Goal: Task Accomplishment & Management: Complete application form

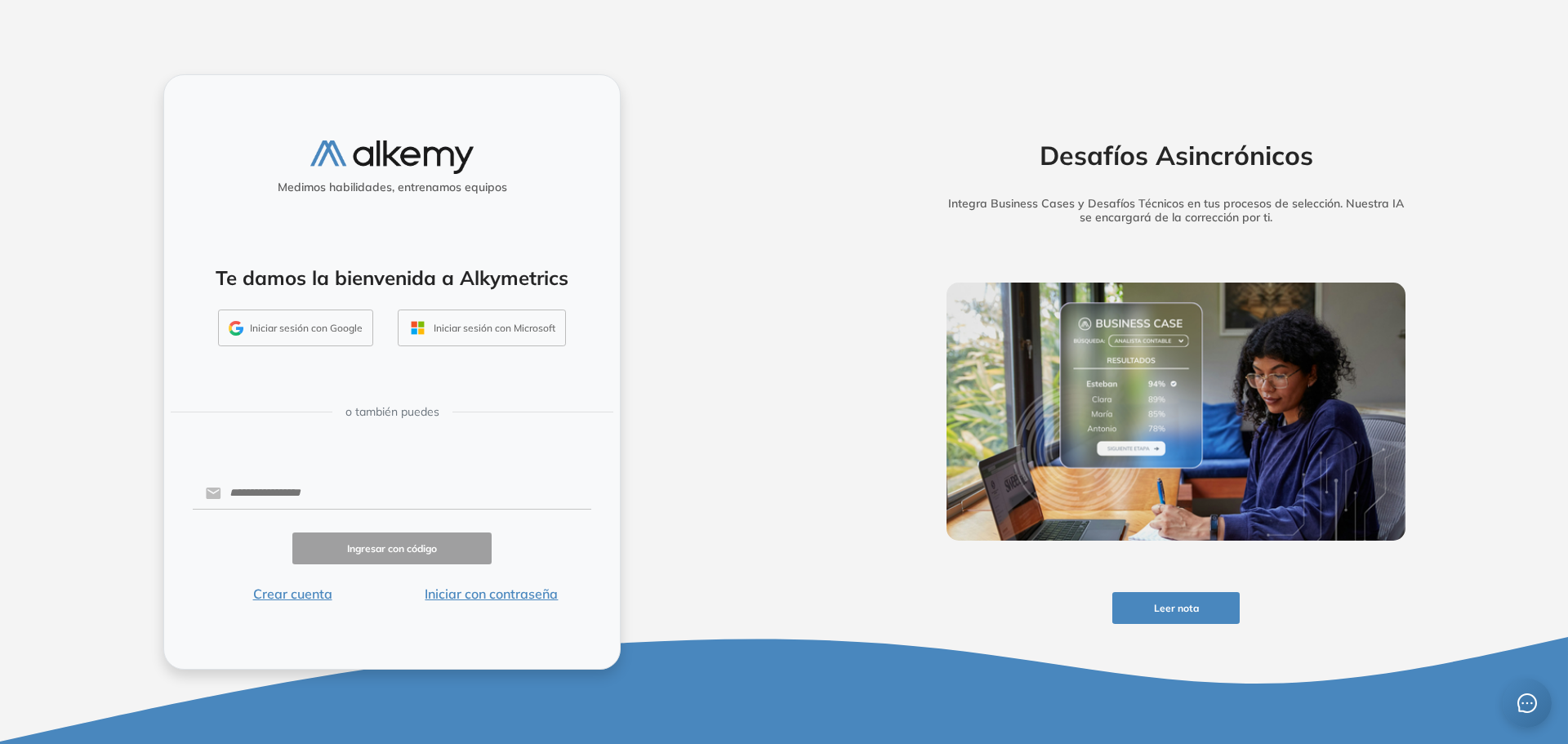
click at [313, 339] on button "Iniciar sesión con Google" at bounding box center [296, 328] width 155 height 37
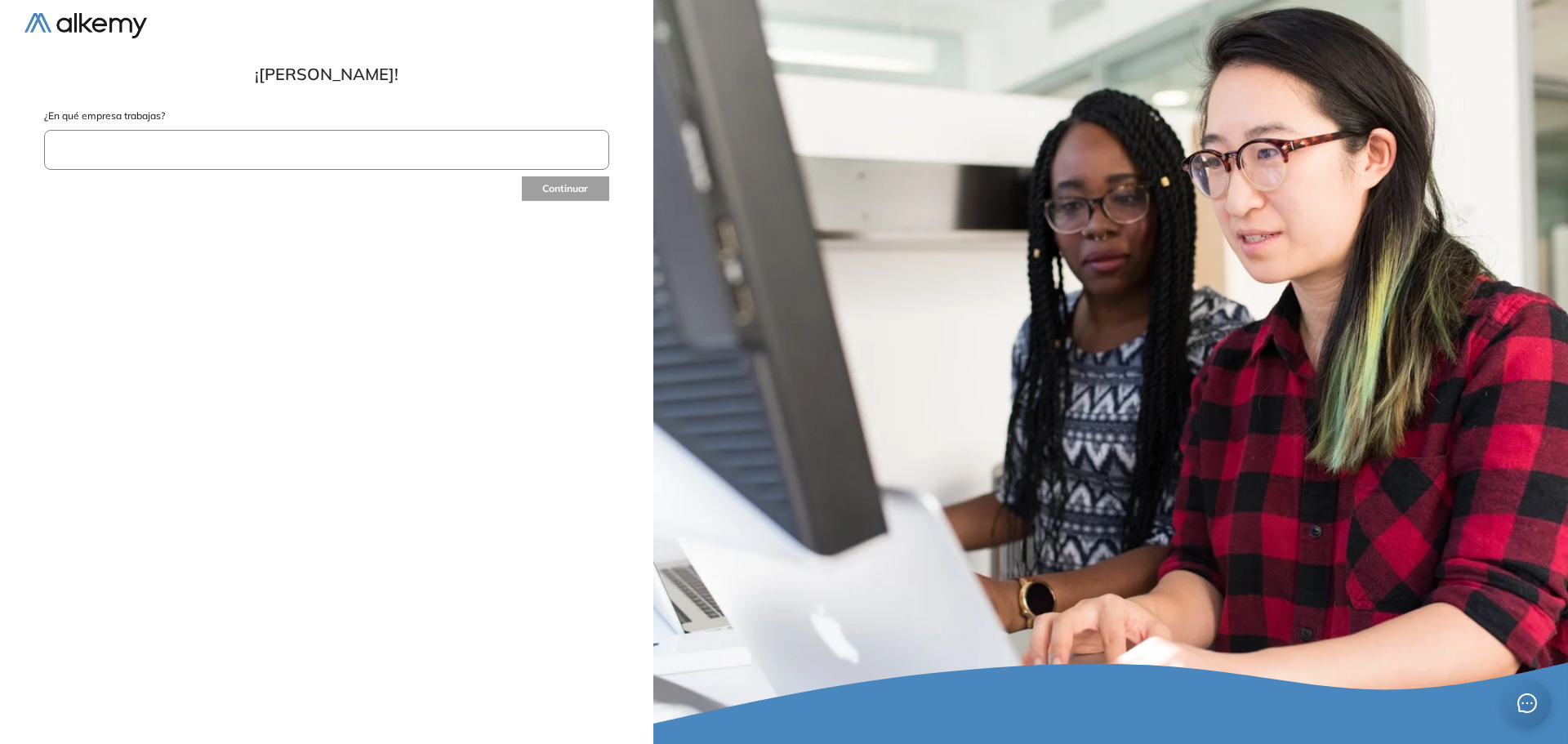
click at [154, 141] on input "text" at bounding box center [326, 150] width 565 height 40
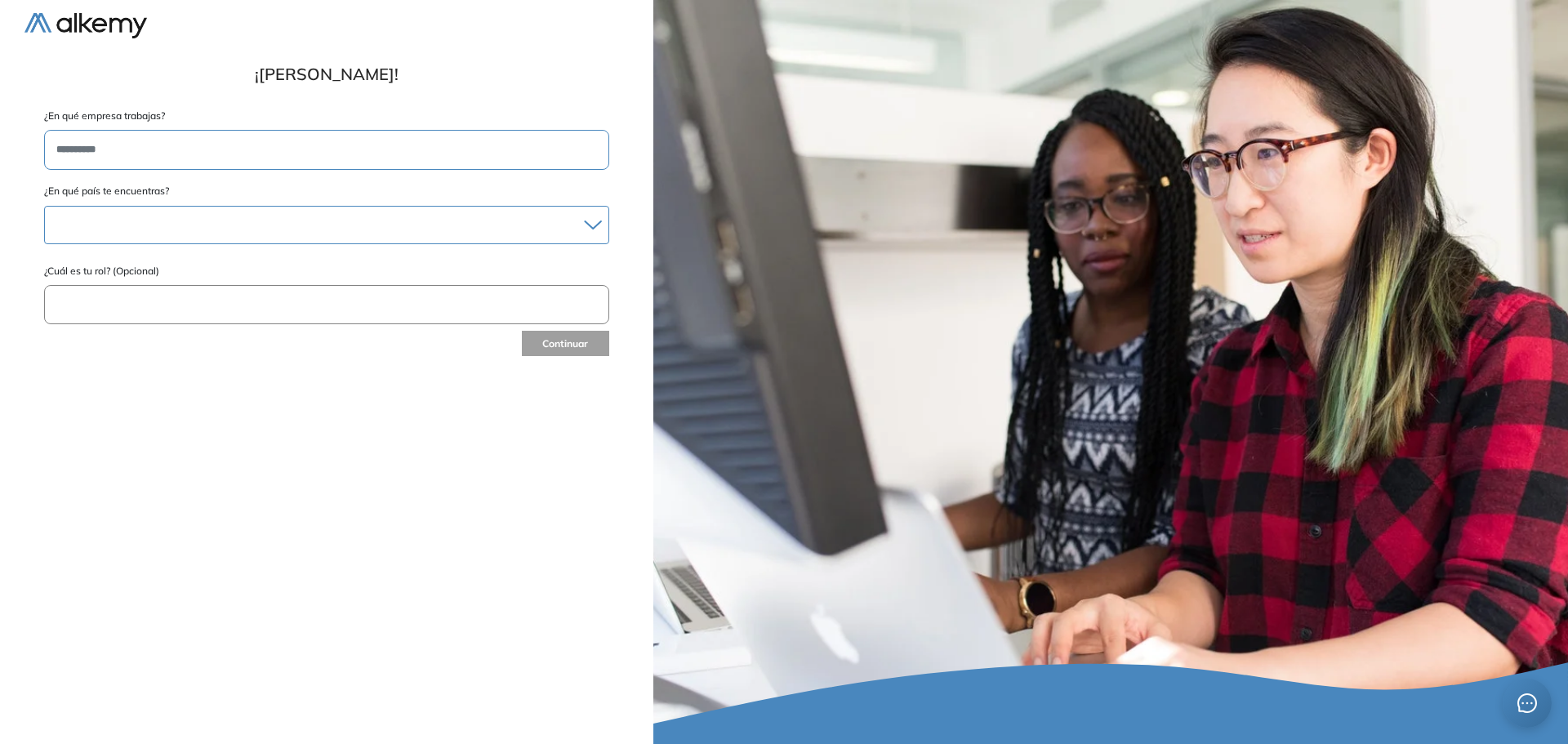
type input "**********"
click at [249, 233] on div at bounding box center [326, 225] width 563 height 24
click at [140, 272] on li "Argentina" at bounding box center [326, 274] width 549 height 16
click at [531, 345] on button "Continuar" at bounding box center [564, 347] width 89 height 27
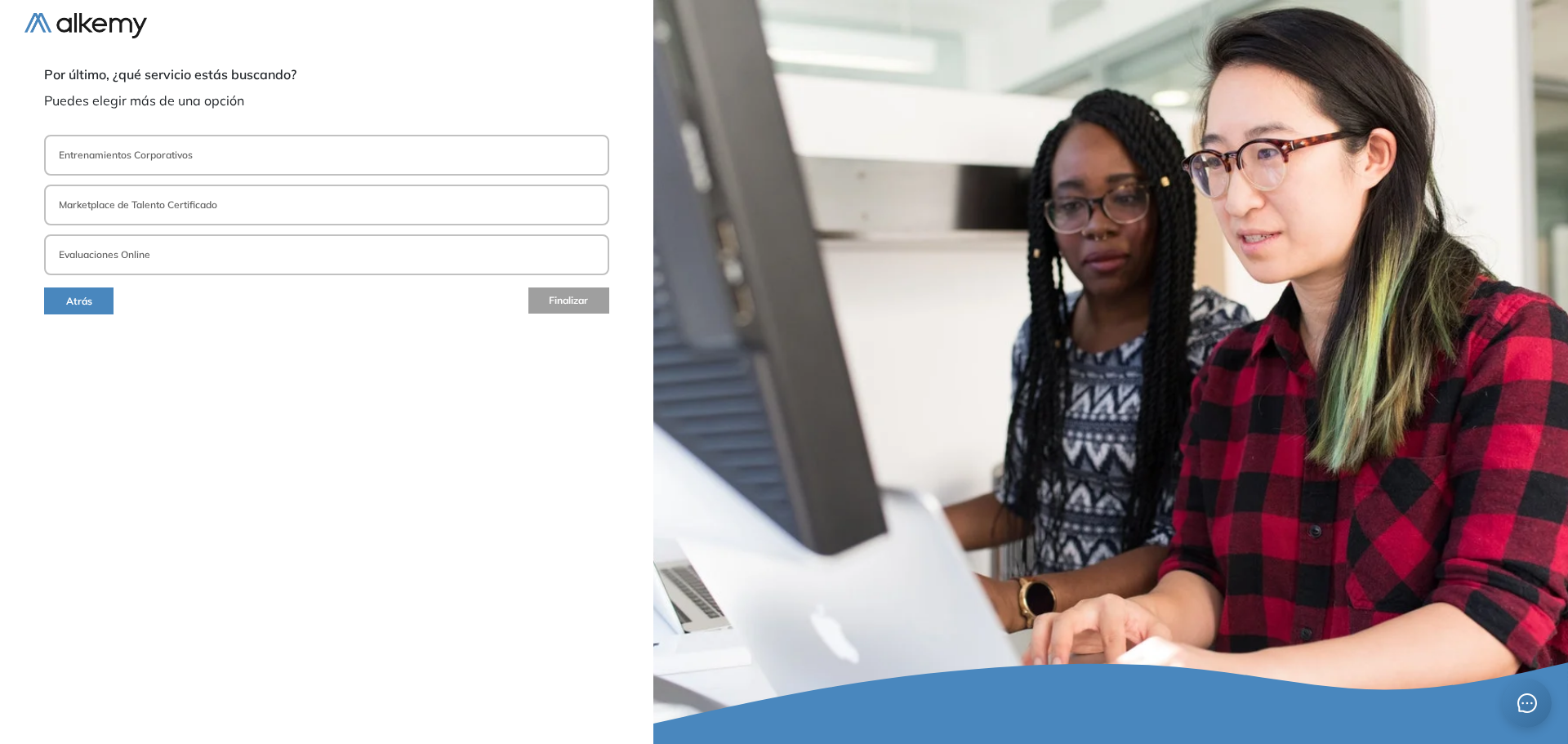
click at [165, 155] on p "Entrenamientos Corporativos" at bounding box center [125, 155] width 134 height 15
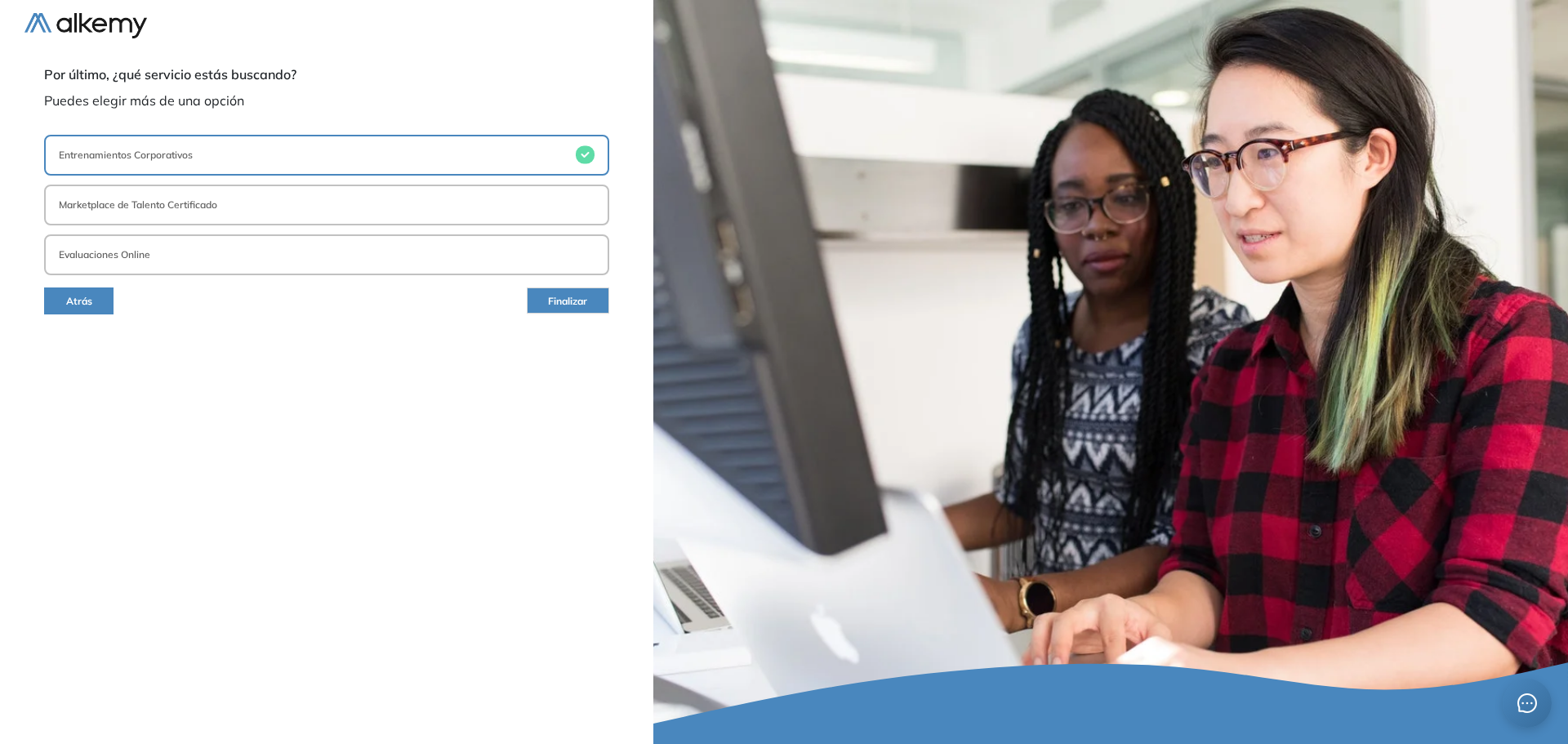
click at [568, 302] on span "Finalizar" at bounding box center [567, 301] width 39 height 16
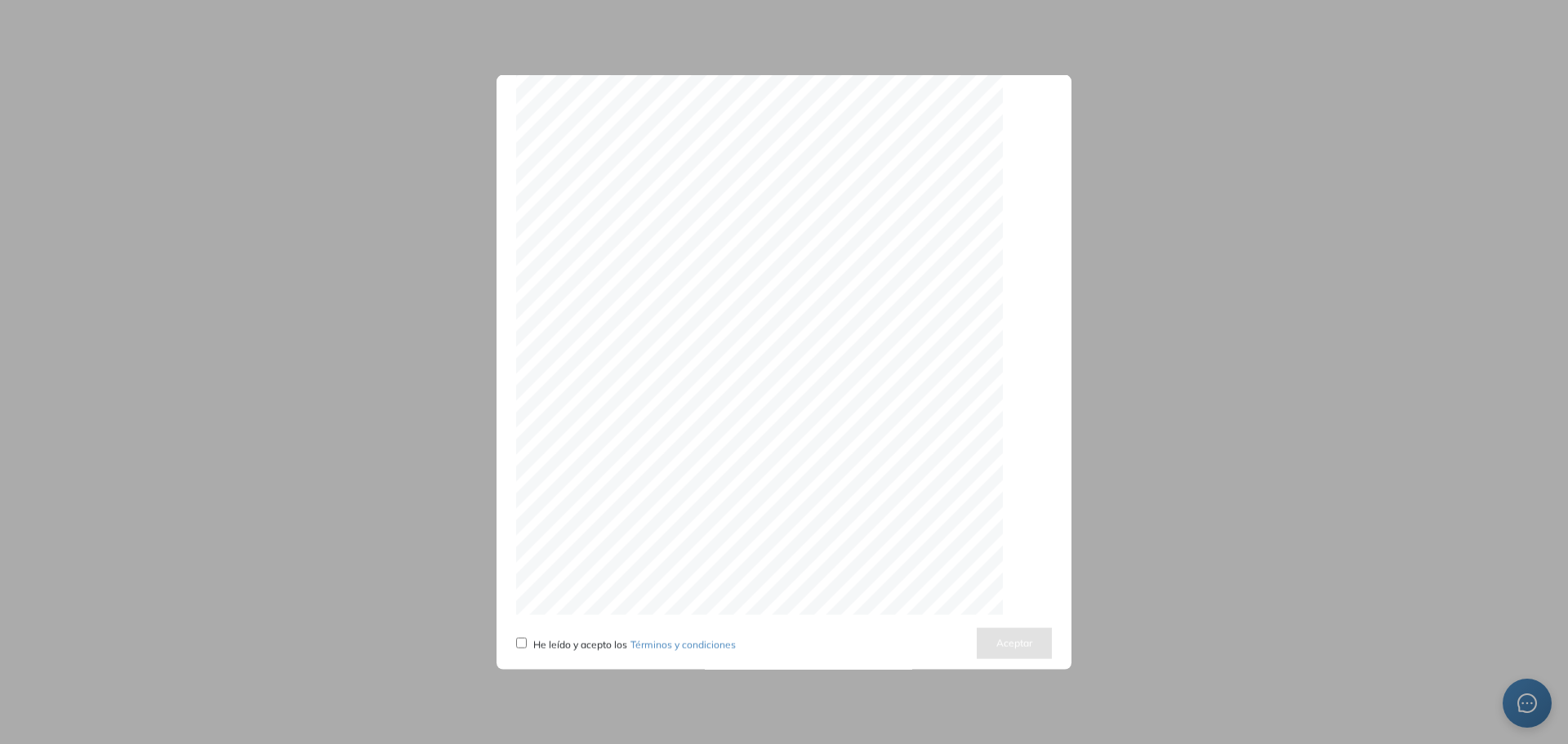
scroll to position [5029, 0]
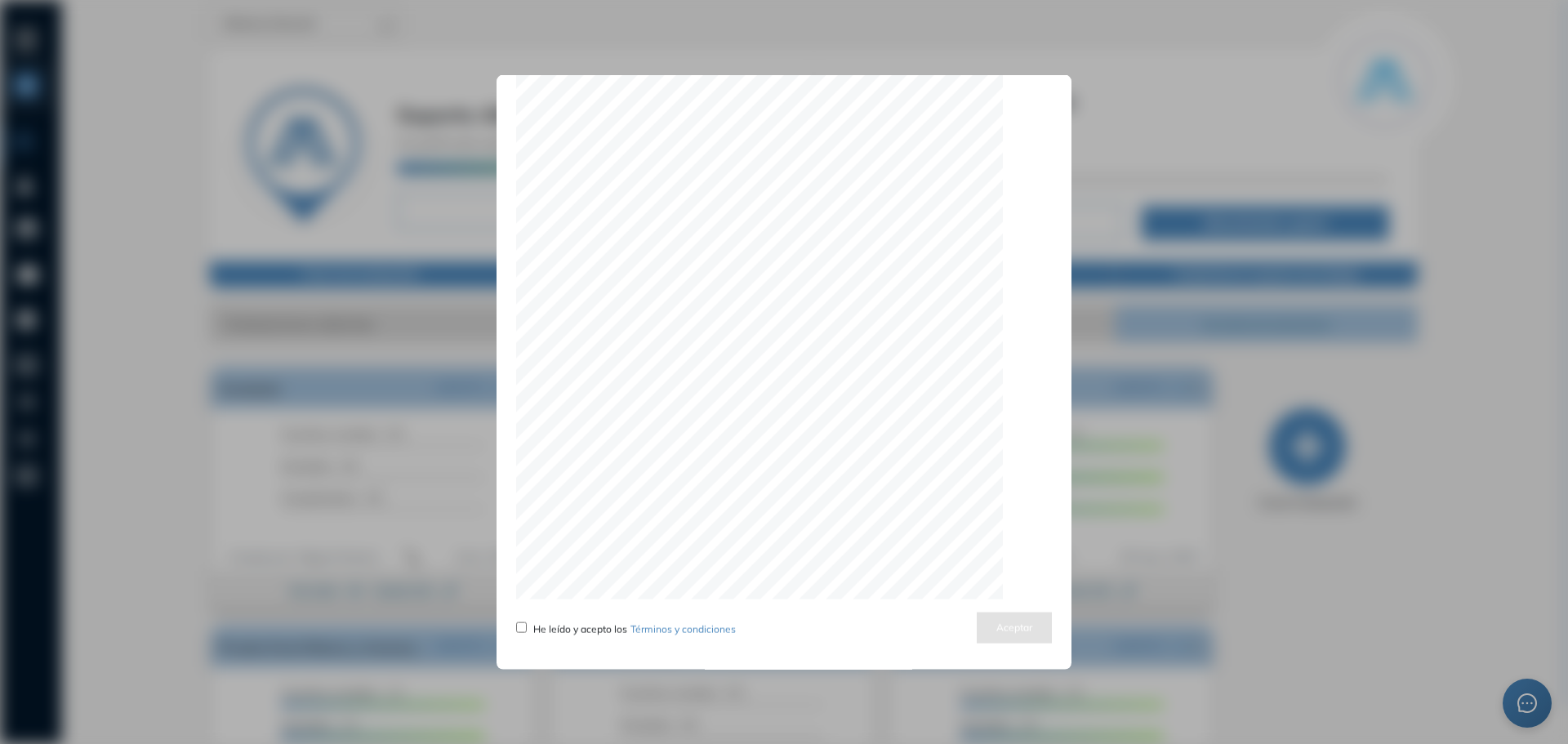
click at [538, 627] on span "He leído y acepto los Términos y condiciones" at bounding box center [635, 627] width 203 height 12
click at [510, 626] on div "Actualizamos nuestros términos y condiciones He leído y acepto los Términos y c…" at bounding box center [784, 372] width 575 height 595
click at [1016, 630] on button "Aceptar" at bounding box center [1015, 627] width 75 height 32
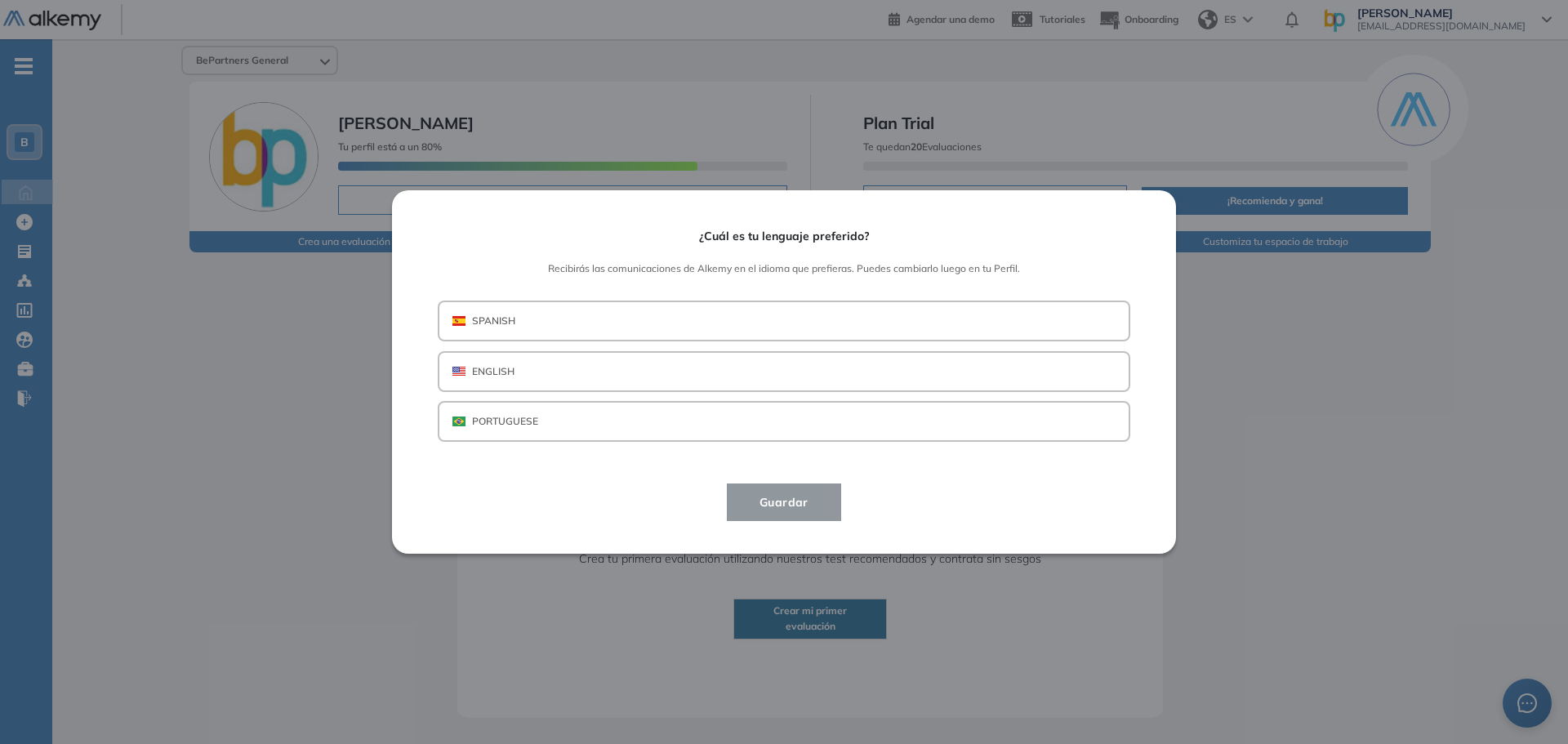
click at [563, 317] on button "SPANISH" at bounding box center [784, 320] width 692 height 41
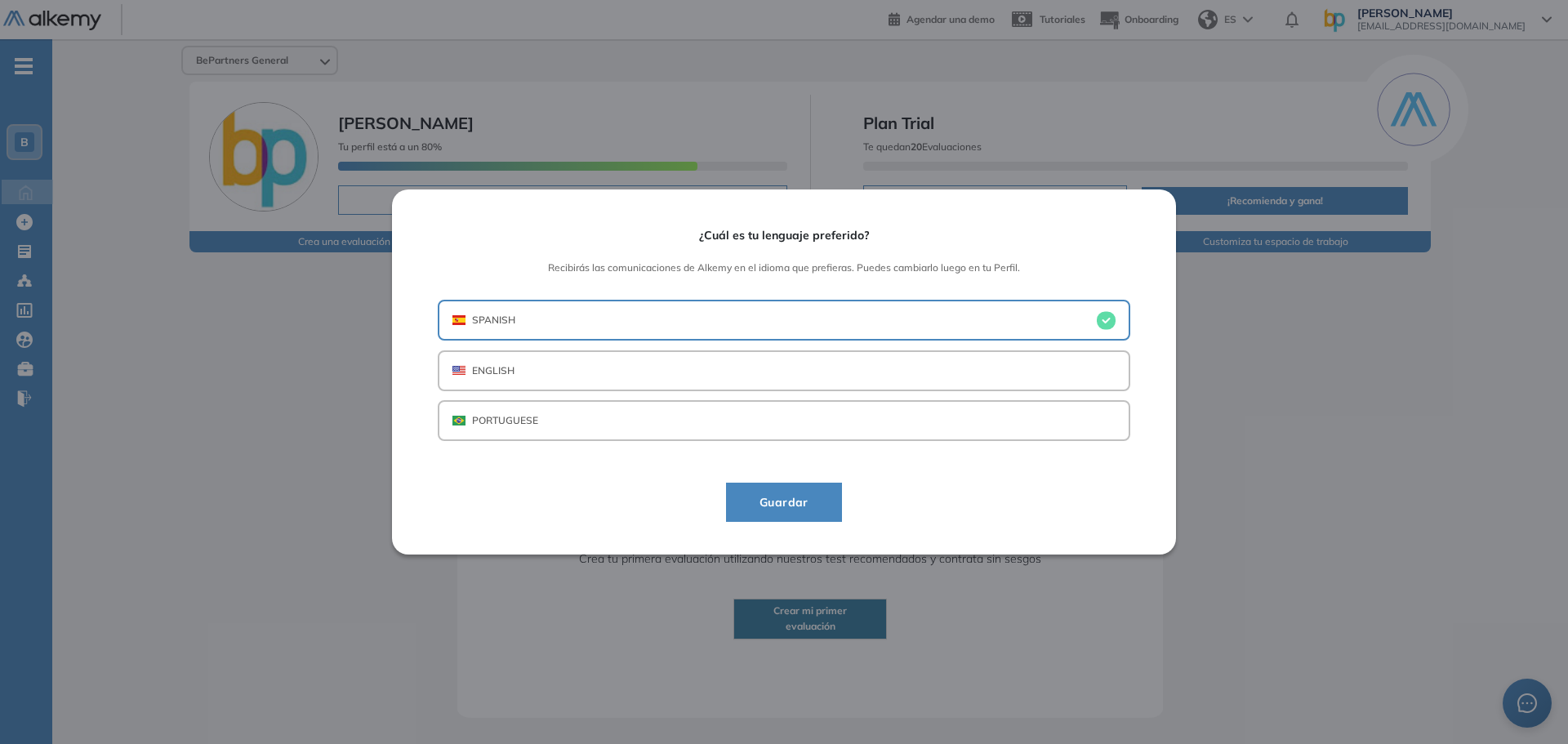
click at [801, 499] on span "Guardar" at bounding box center [784, 501] width 75 height 19
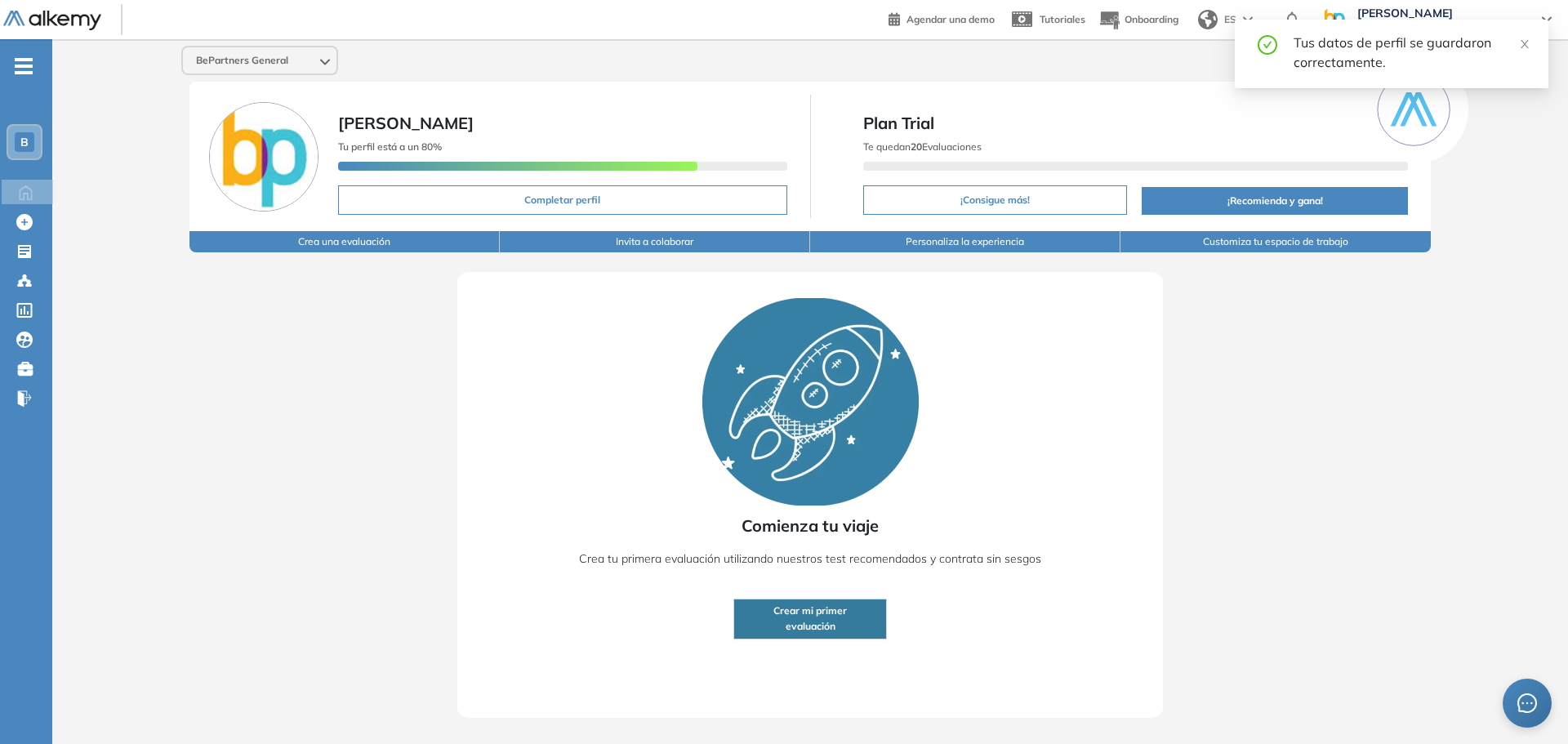
click at [1531, 41] on div "Tus datos de perfil se guardaron correctamente." at bounding box center [1391, 53] width 313 height 68
click at [1528, 42] on icon "close" at bounding box center [1524, 44] width 12 height 12
click at [1525, 42] on div "BePartners General Mariano Fina Tu perfil está a un 80% Completar perfil Plan T…" at bounding box center [810, 378] width 1516 height 678
click at [818, 619] on span "evaluación" at bounding box center [810, 626] width 50 height 16
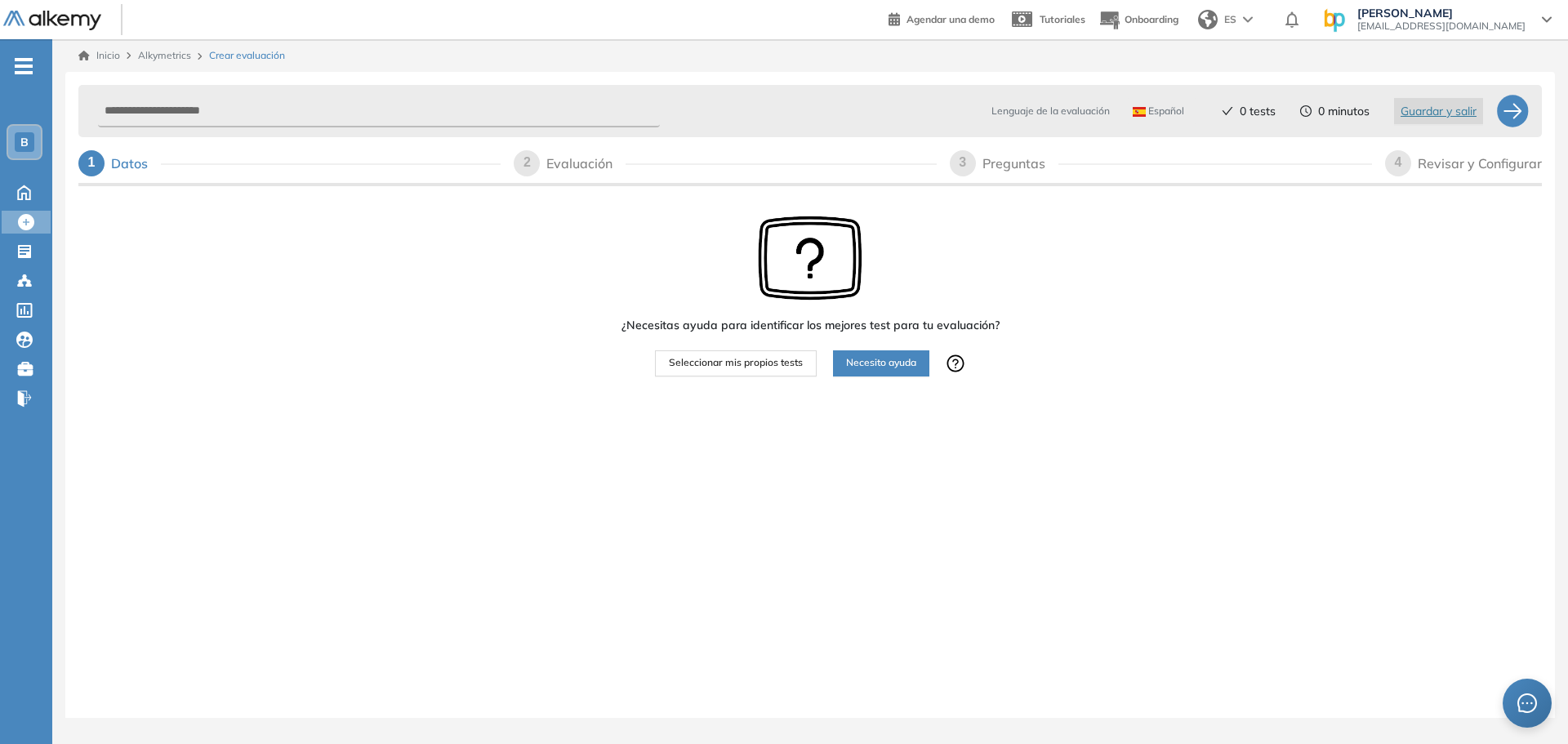
click at [756, 364] on span "Seleccionar mis propios tests" at bounding box center [735, 362] width 134 height 16
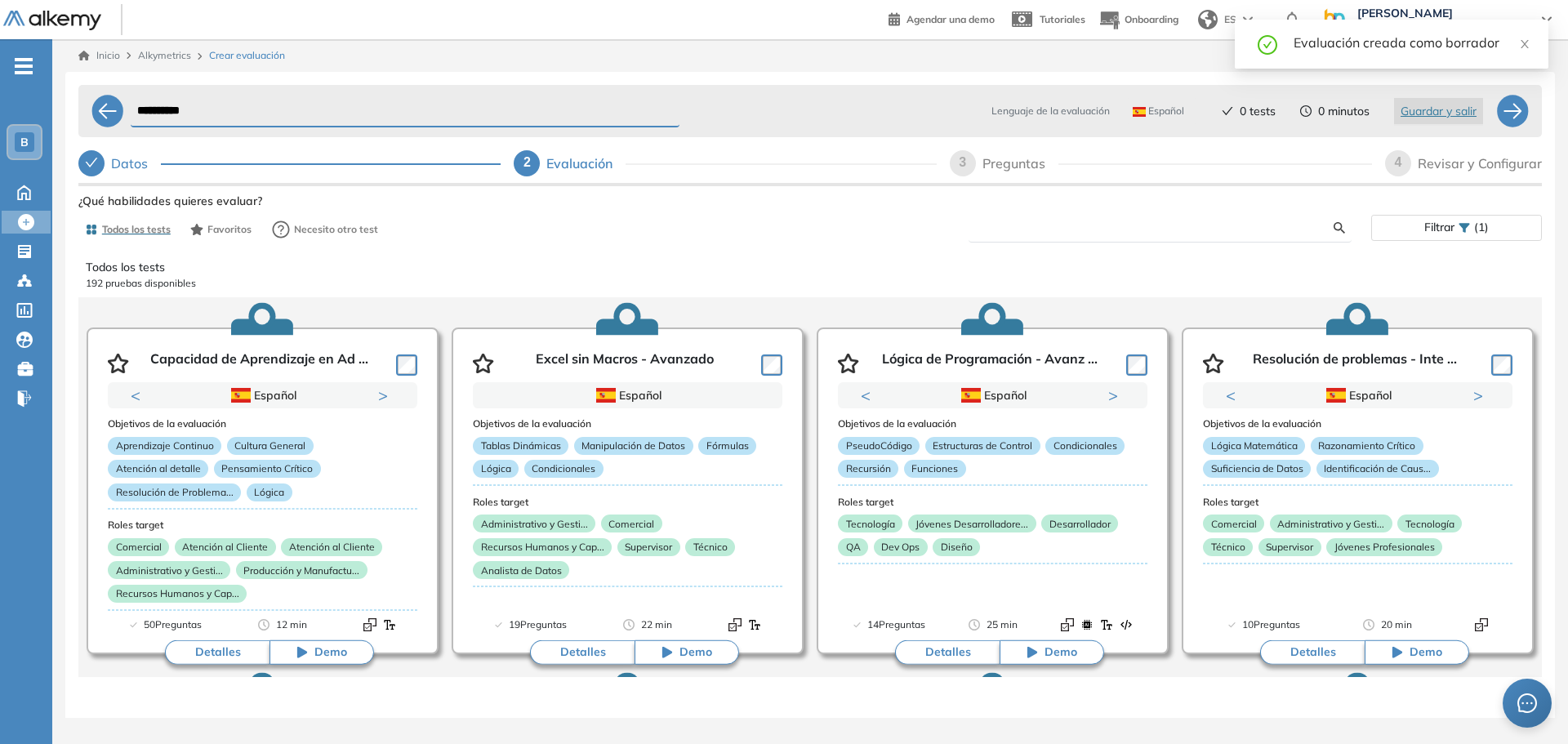
click at [1001, 228] on input "text" at bounding box center [1157, 227] width 352 height 15
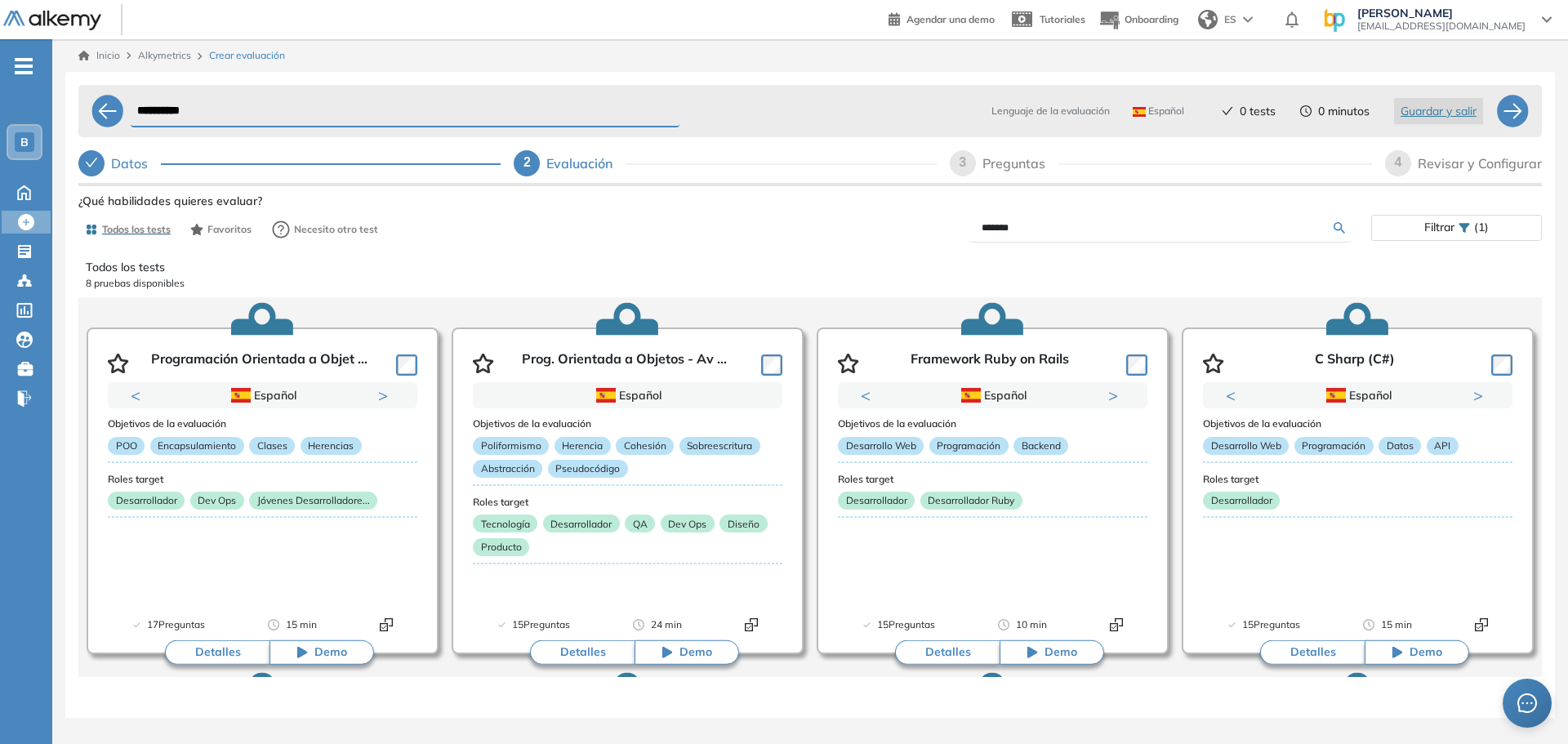
drag, startPoint x: 1028, startPoint y: 225, endPoint x: 940, endPoint y: 234, distance: 88.5
click at [940, 234] on div "*******" at bounding box center [1090, 227] width 561 height 28
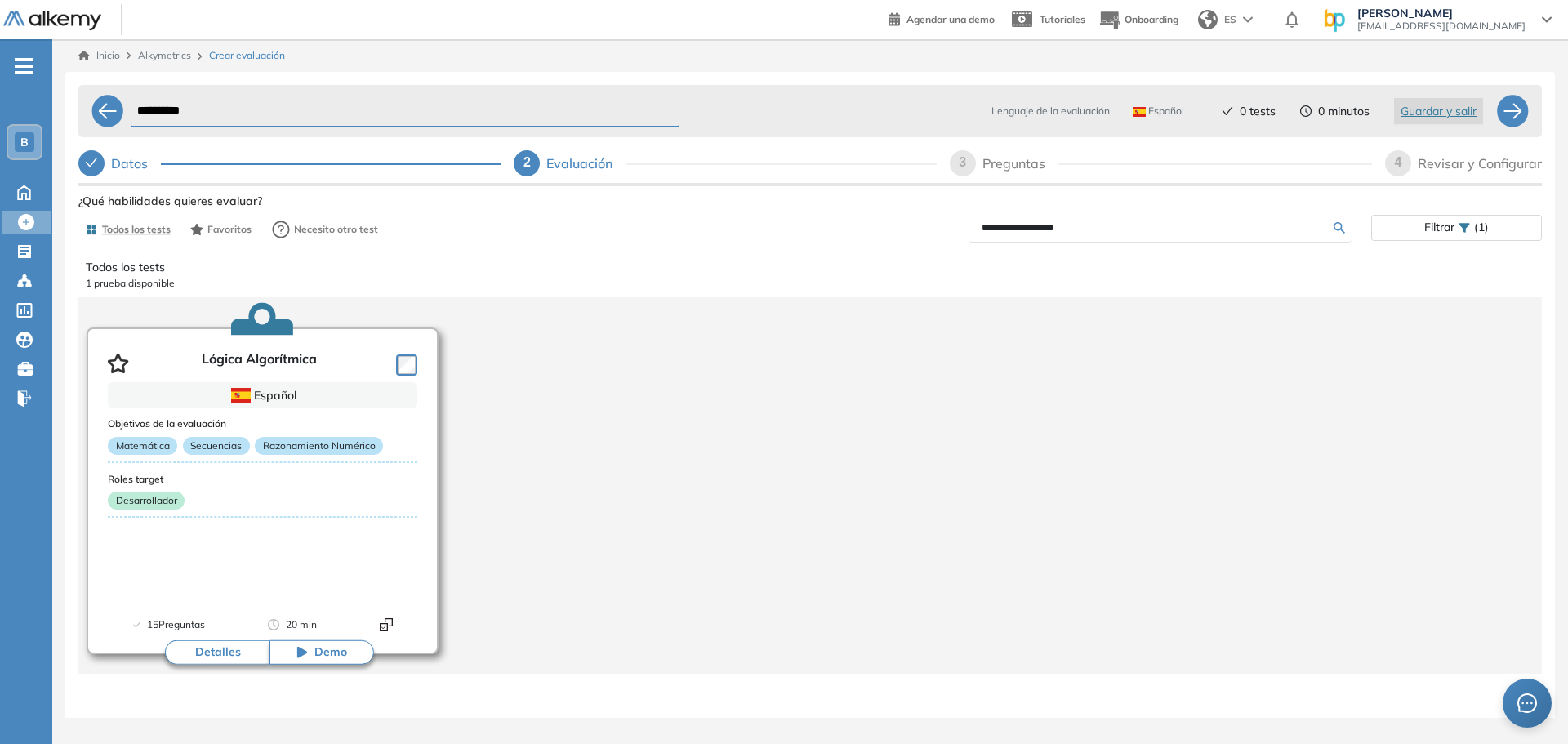
click at [213, 659] on button "Detalles" at bounding box center [217, 652] width 104 height 25
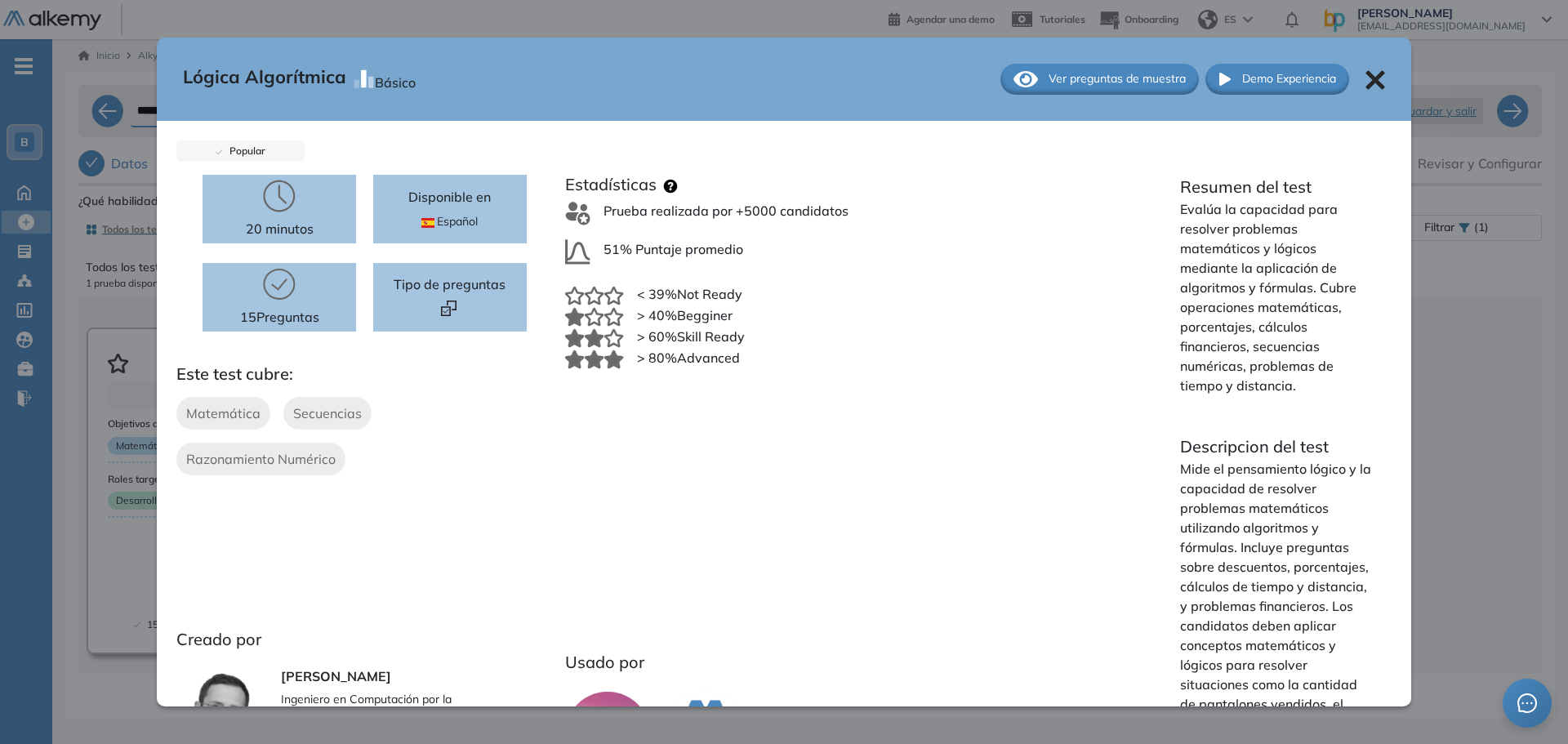
click at [275, 288] on icon at bounding box center [279, 284] width 30 height 29
click at [278, 280] on icon at bounding box center [279, 284] width 33 height 33
click at [283, 269] on icon at bounding box center [279, 284] width 30 height 29
click at [276, 284] on icon at bounding box center [279, 284] width 33 height 33
click at [1056, 79] on span "Ver preguntas de muestra" at bounding box center [1117, 79] width 137 height 17
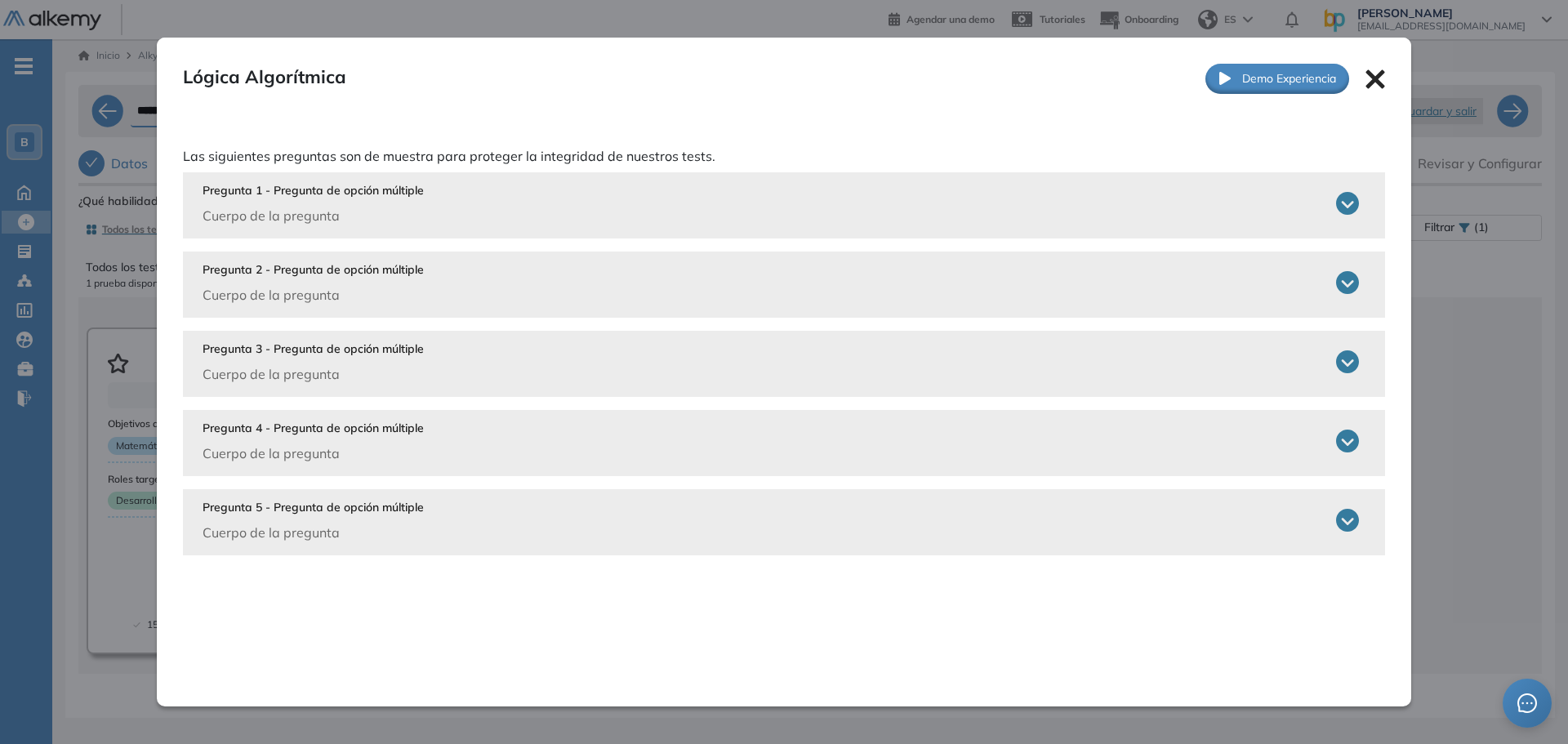
click at [1343, 205] on icon at bounding box center [1347, 203] width 23 height 23
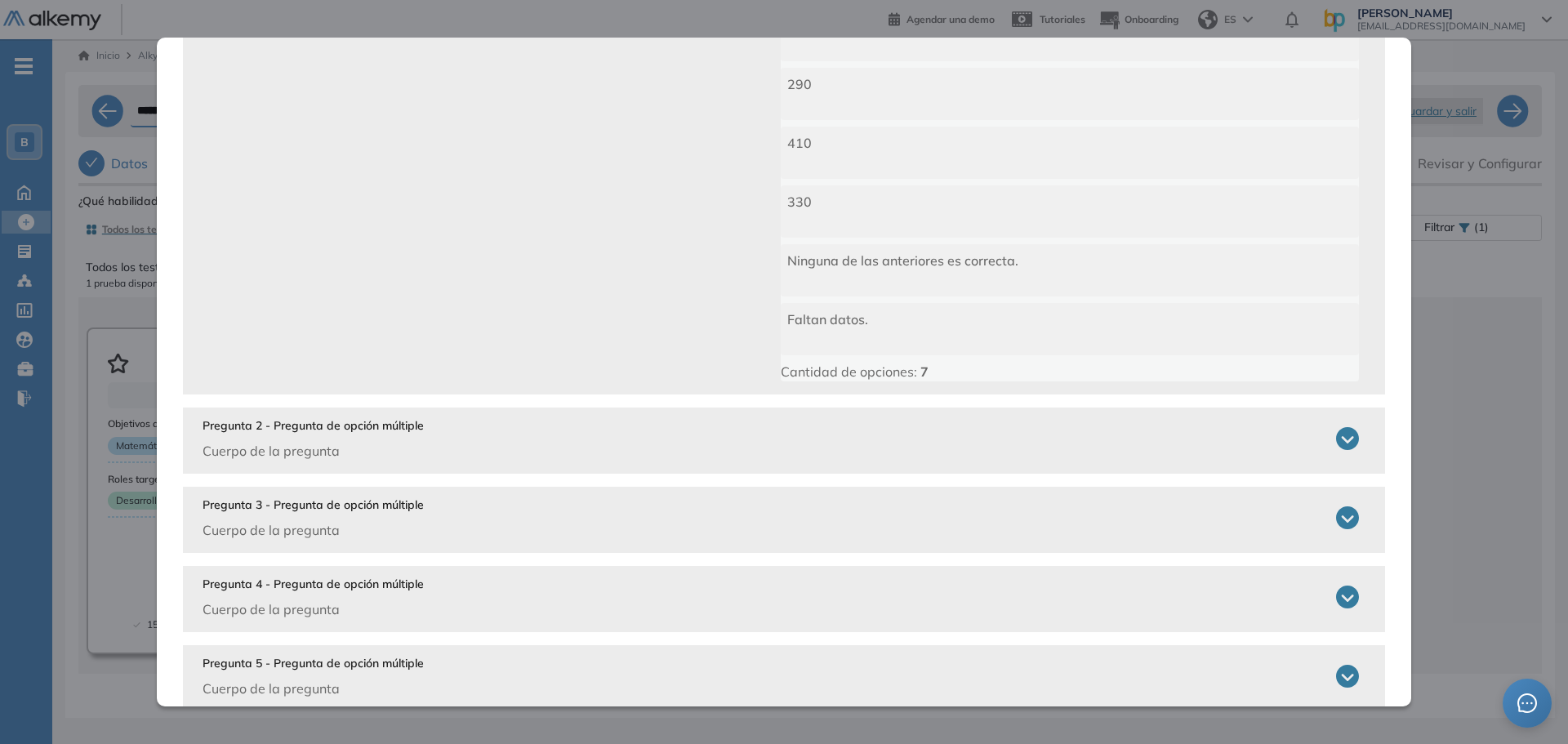
scroll to position [319, 0]
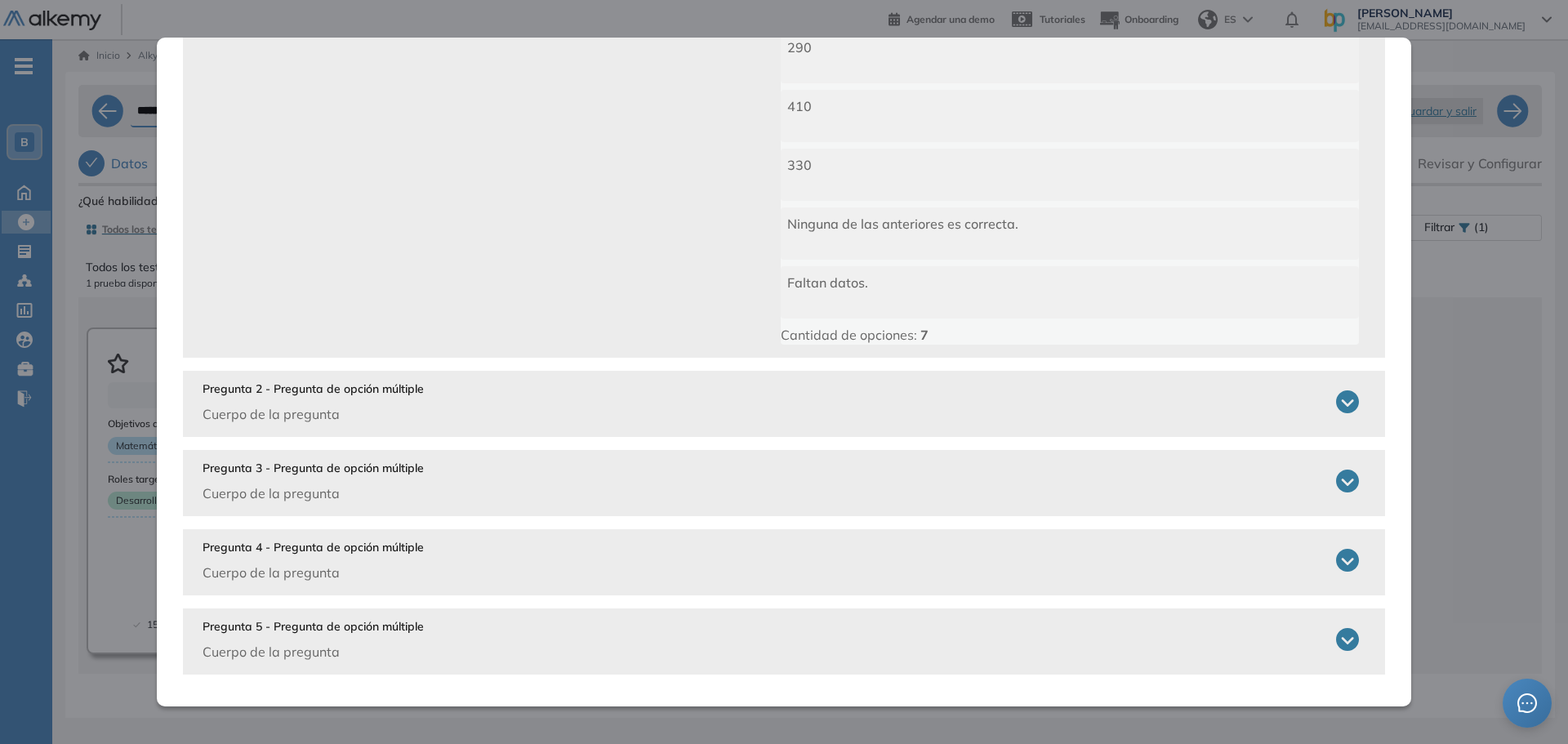
click at [1342, 401] on icon at bounding box center [1347, 401] width 23 height 23
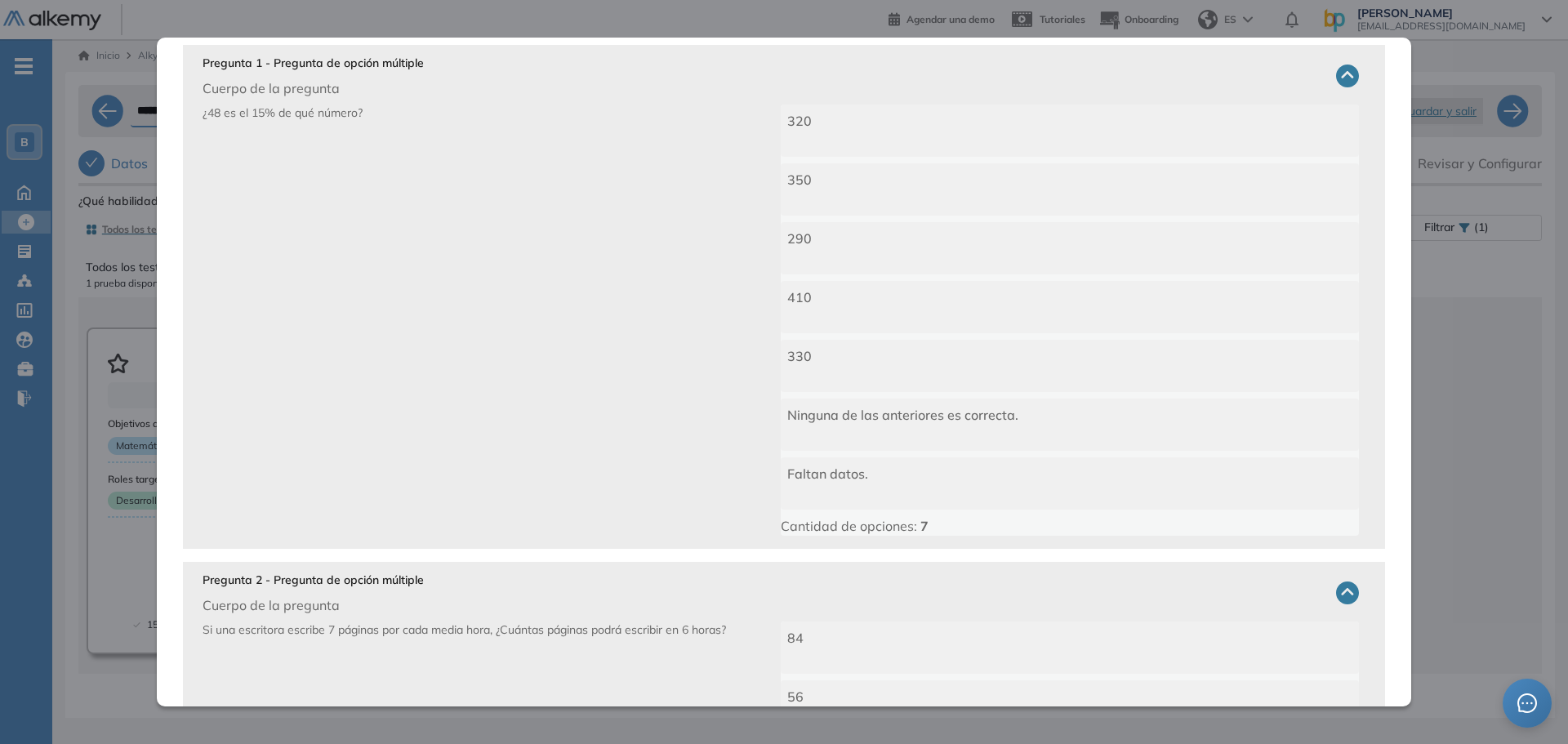
scroll to position [0, 0]
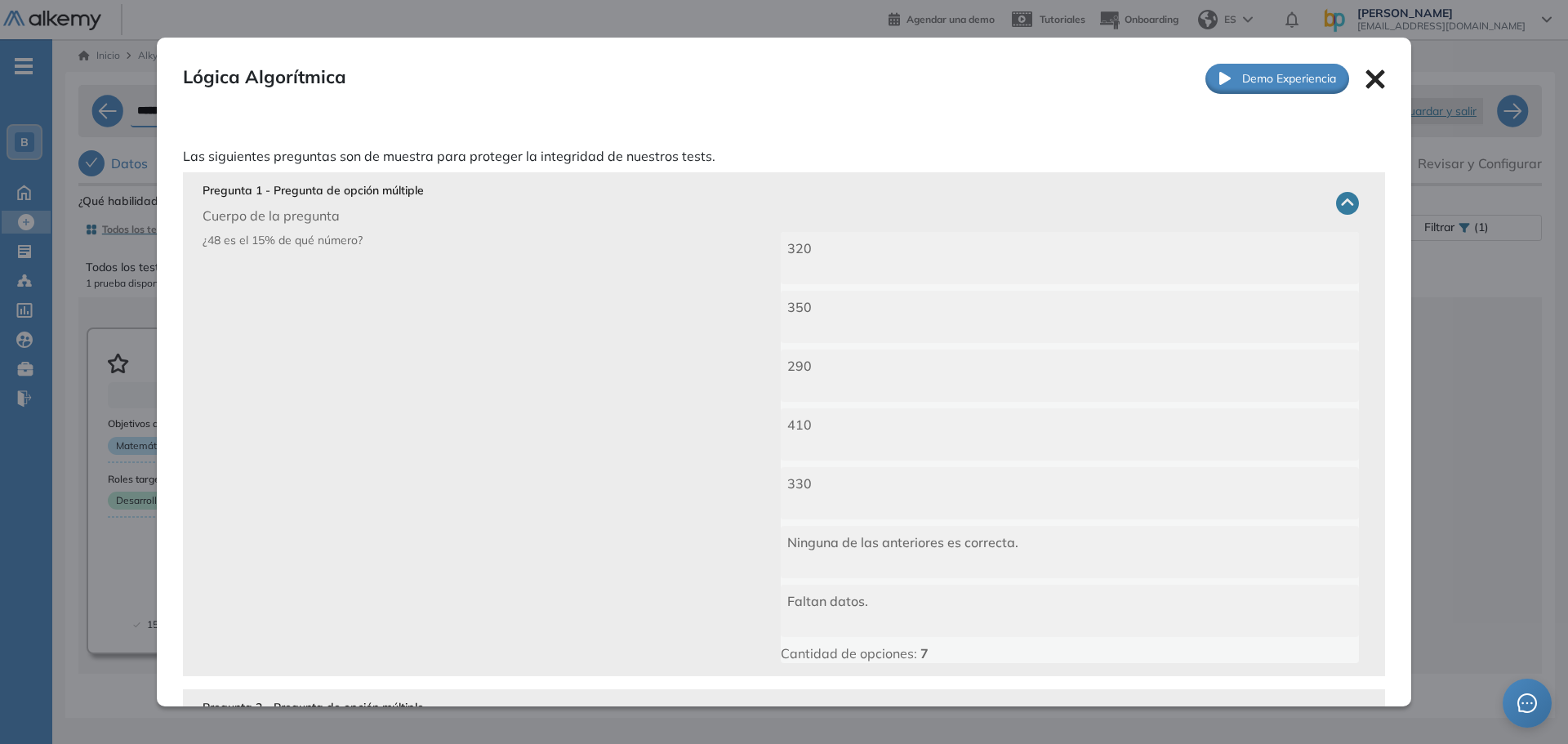
click at [1371, 72] on icon at bounding box center [1374, 79] width 19 height 19
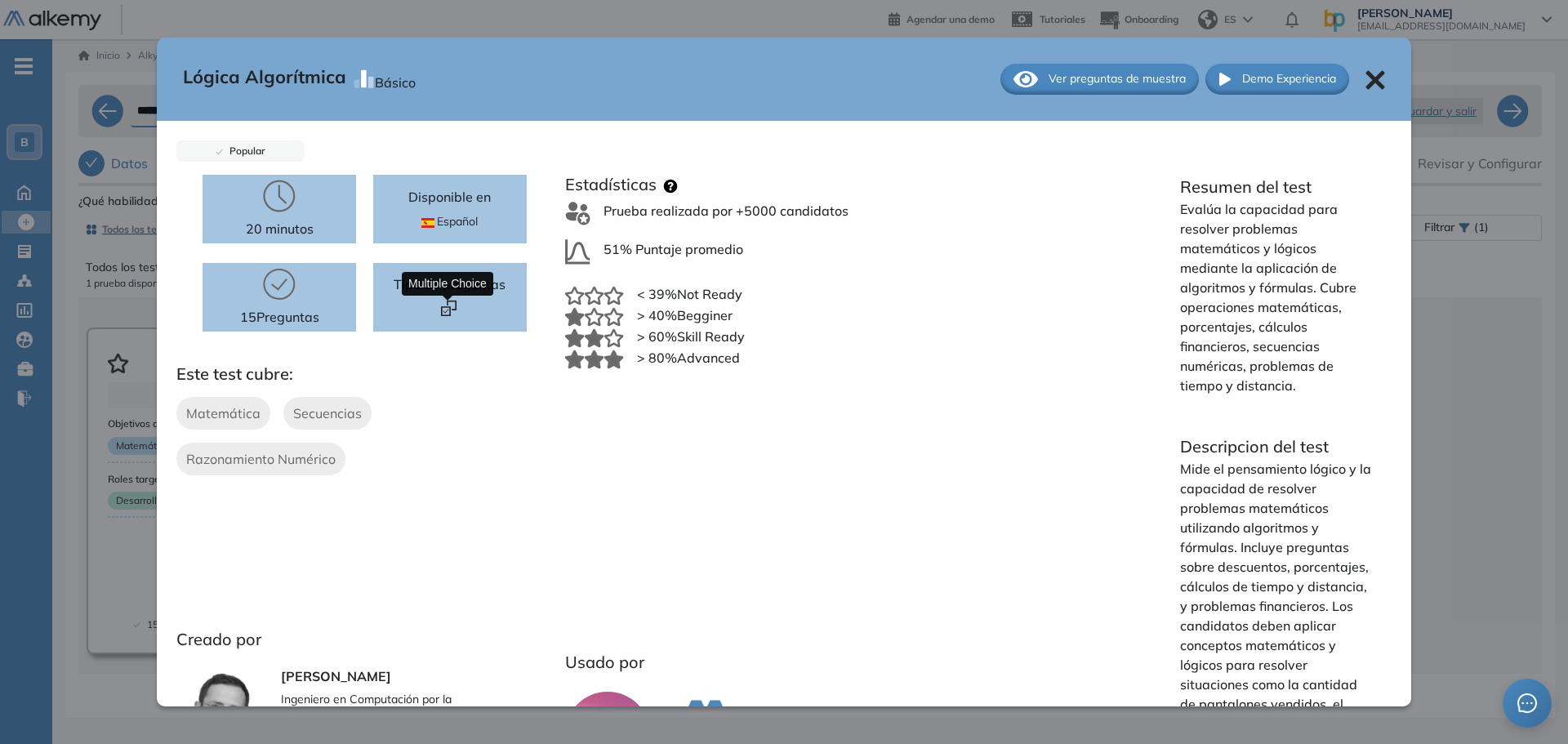
click at [449, 309] on img at bounding box center [448, 308] width 16 height 16
click at [1250, 80] on span "Demo Experiencia" at bounding box center [1289, 79] width 94 height 17
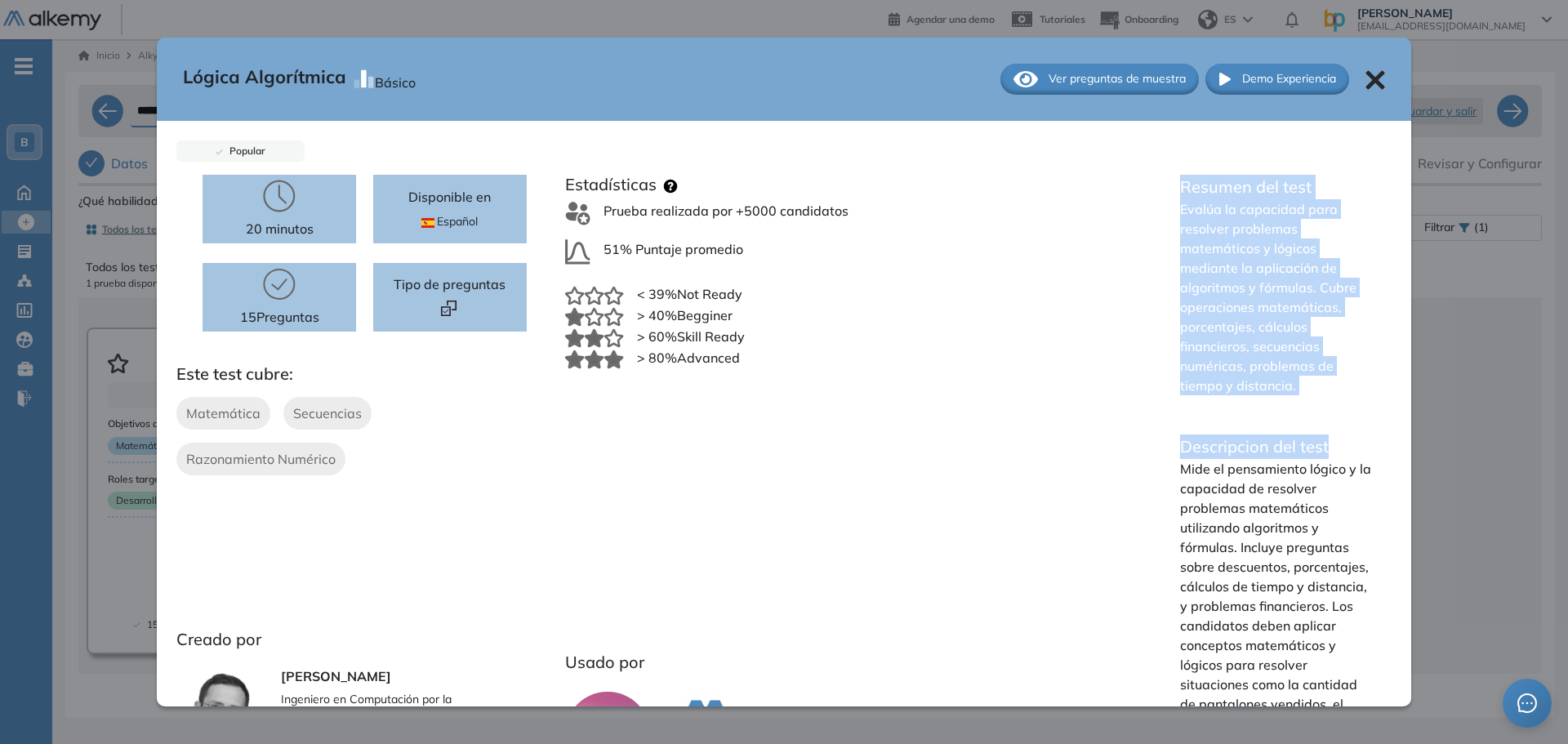
scroll to position [196, 0]
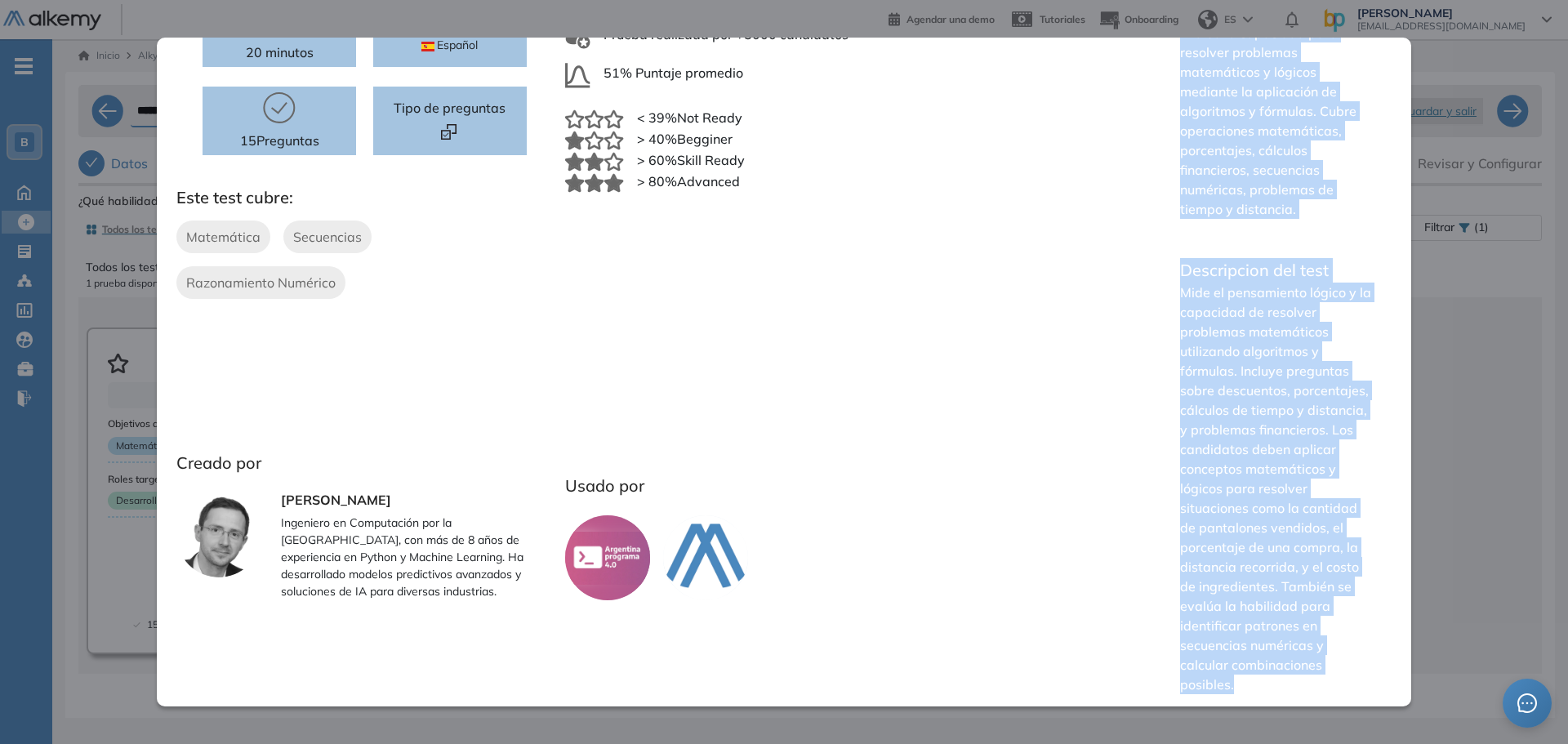
drag, startPoint x: 1175, startPoint y: 188, endPoint x: 1252, endPoint y: 683, distance: 501.0
click at [1252, 683] on div "Resumen del test Evalúa la capacidad para resolver problemas matemáticos y lógi…" at bounding box center [1276, 352] width 231 height 708
copy div "Resumen del test Evalúa la capacidad para resolver problemas matemáticos y lógi…"
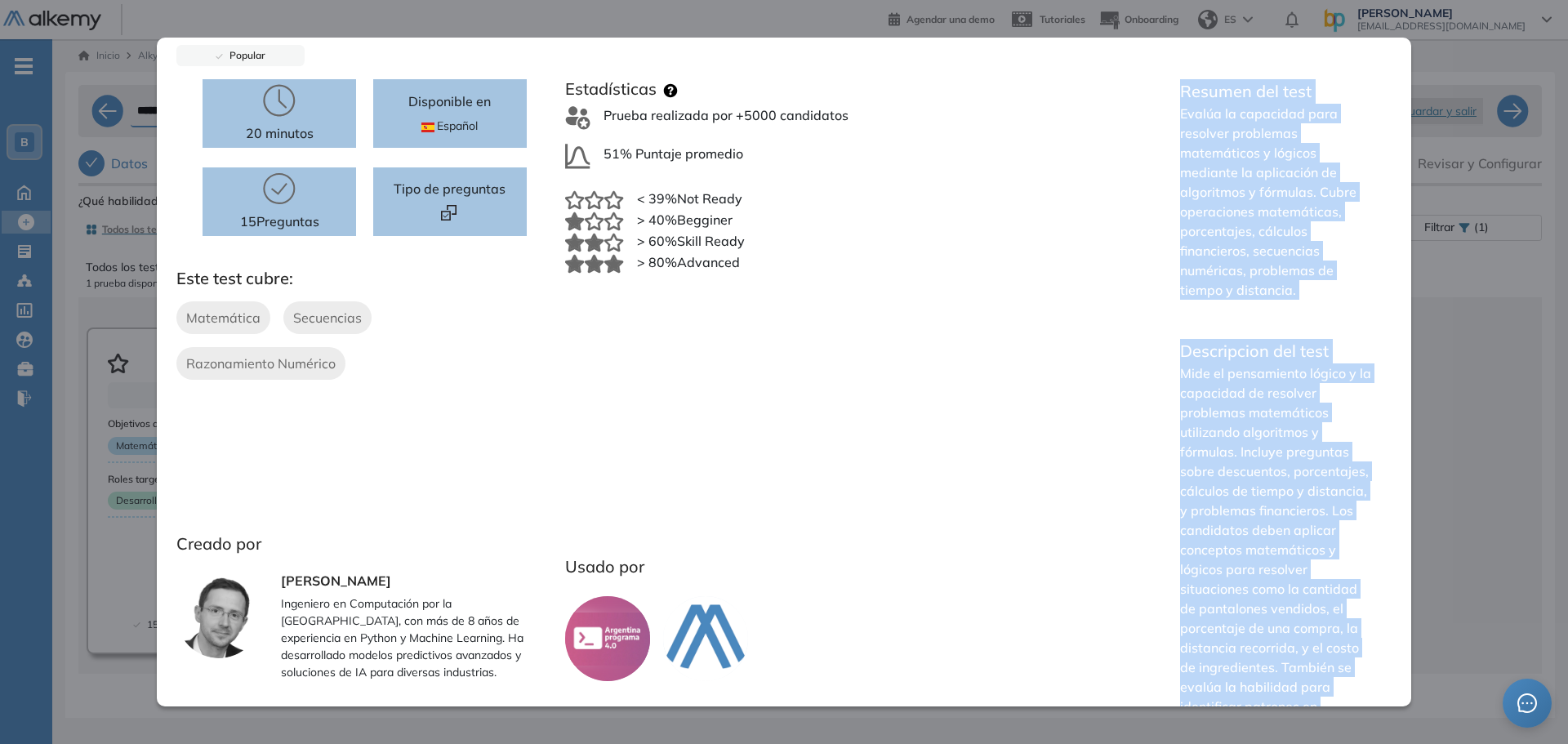
scroll to position [0, 0]
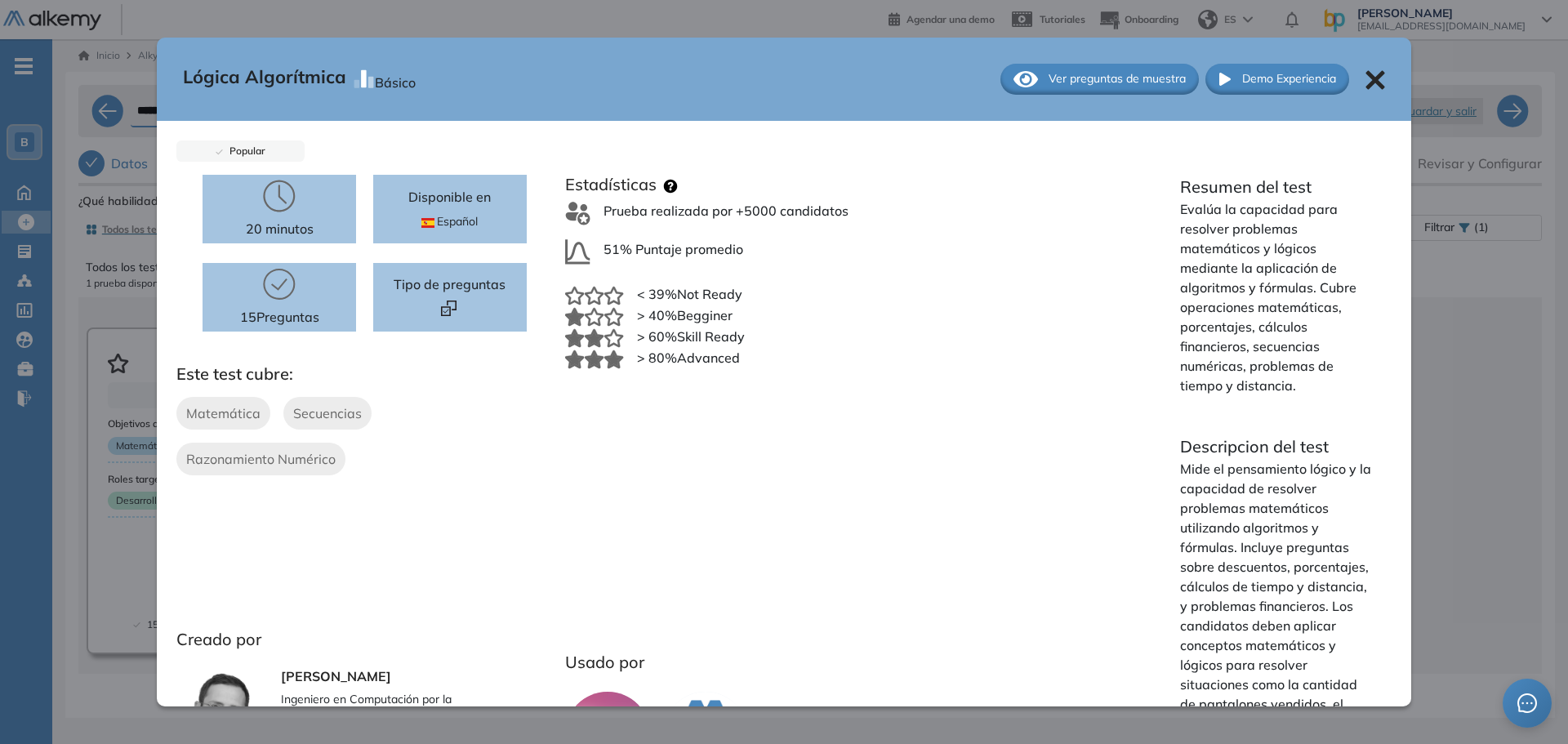
click at [1365, 80] on icon at bounding box center [1374, 79] width 19 height 19
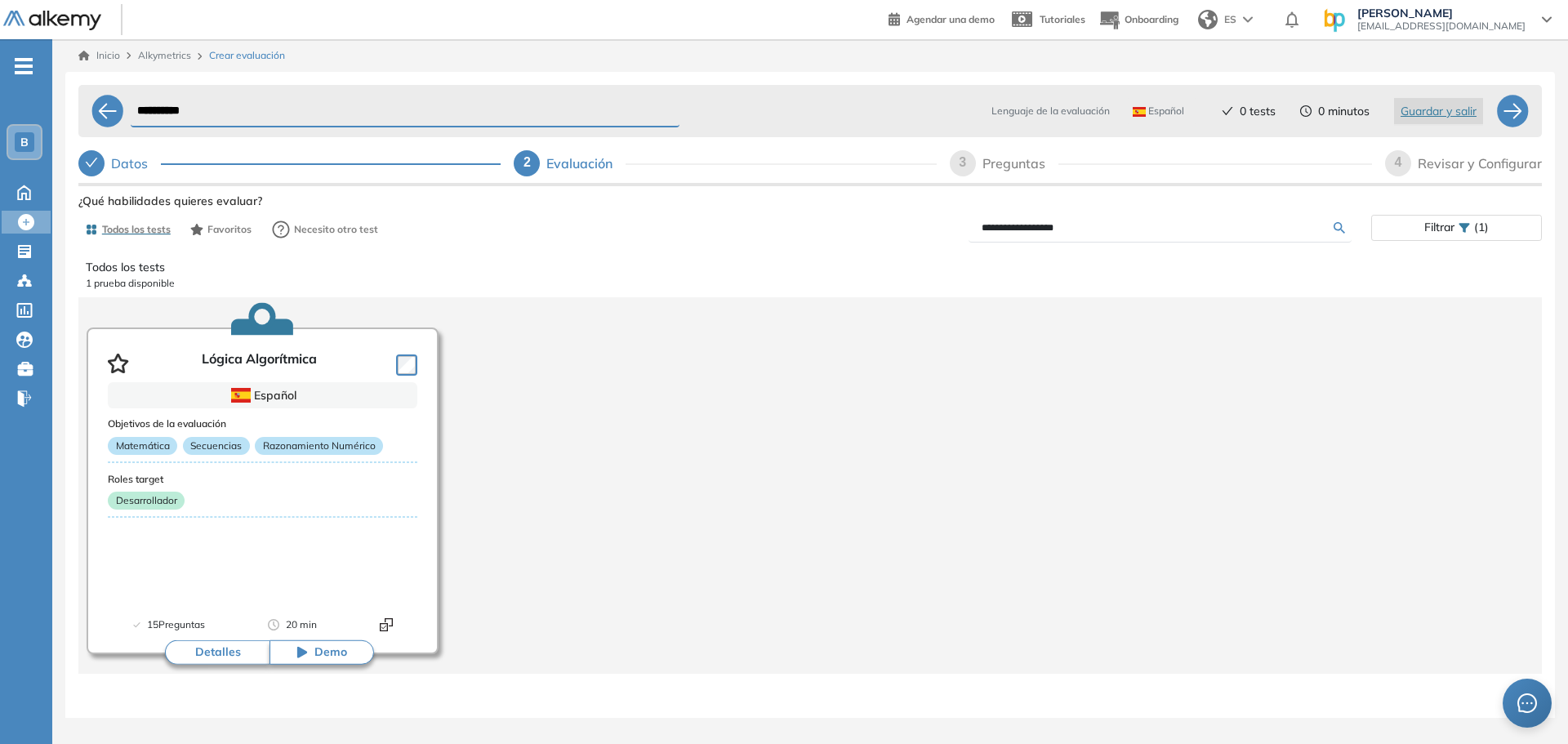
drag, startPoint x: 1087, startPoint y: 232, endPoint x: 935, endPoint y: 235, distance: 152.0
click at [935, 235] on div "**********" at bounding box center [1090, 227] width 561 height 28
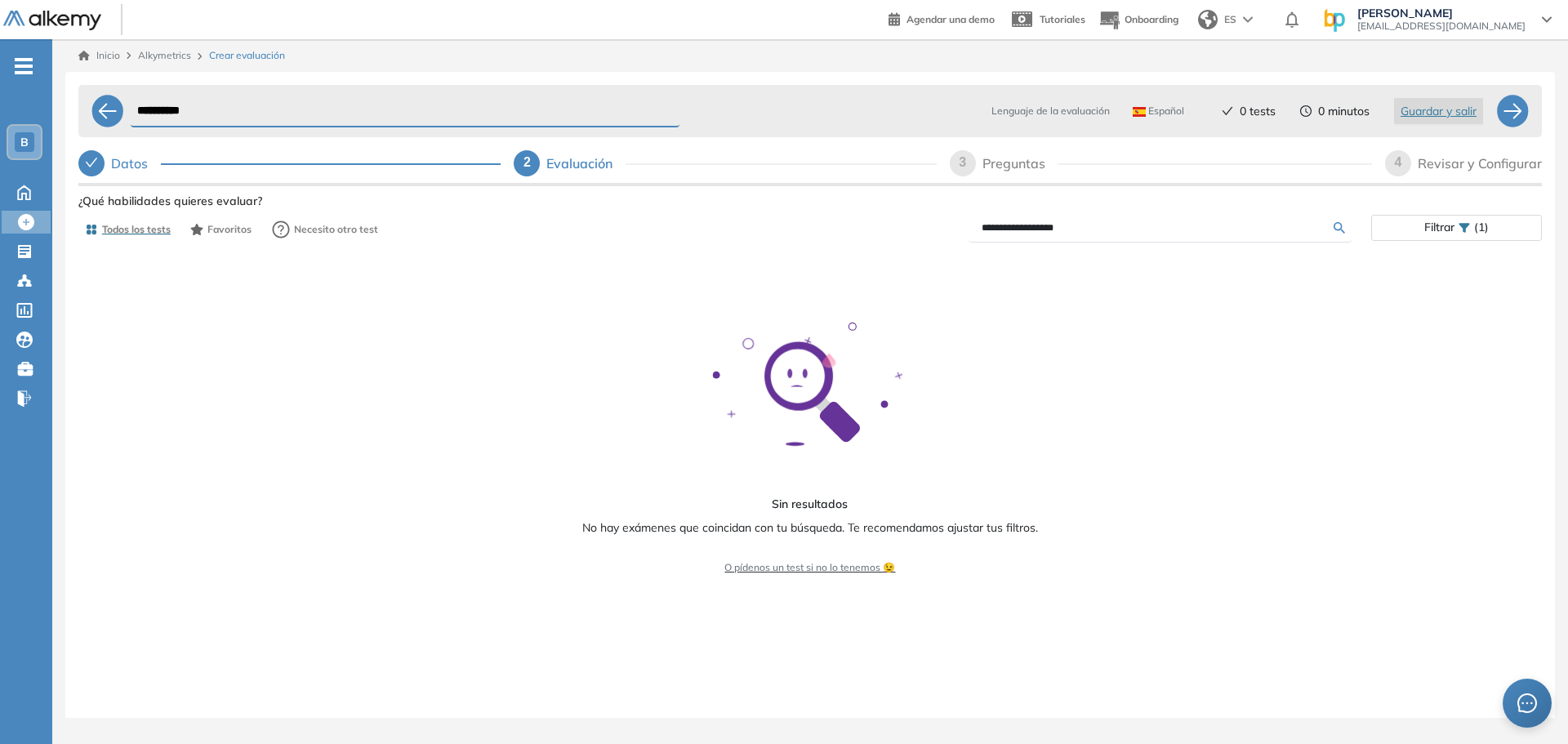
click at [1034, 228] on input "**********" at bounding box center [1157, 227] width 352 height 15
type input "*******"
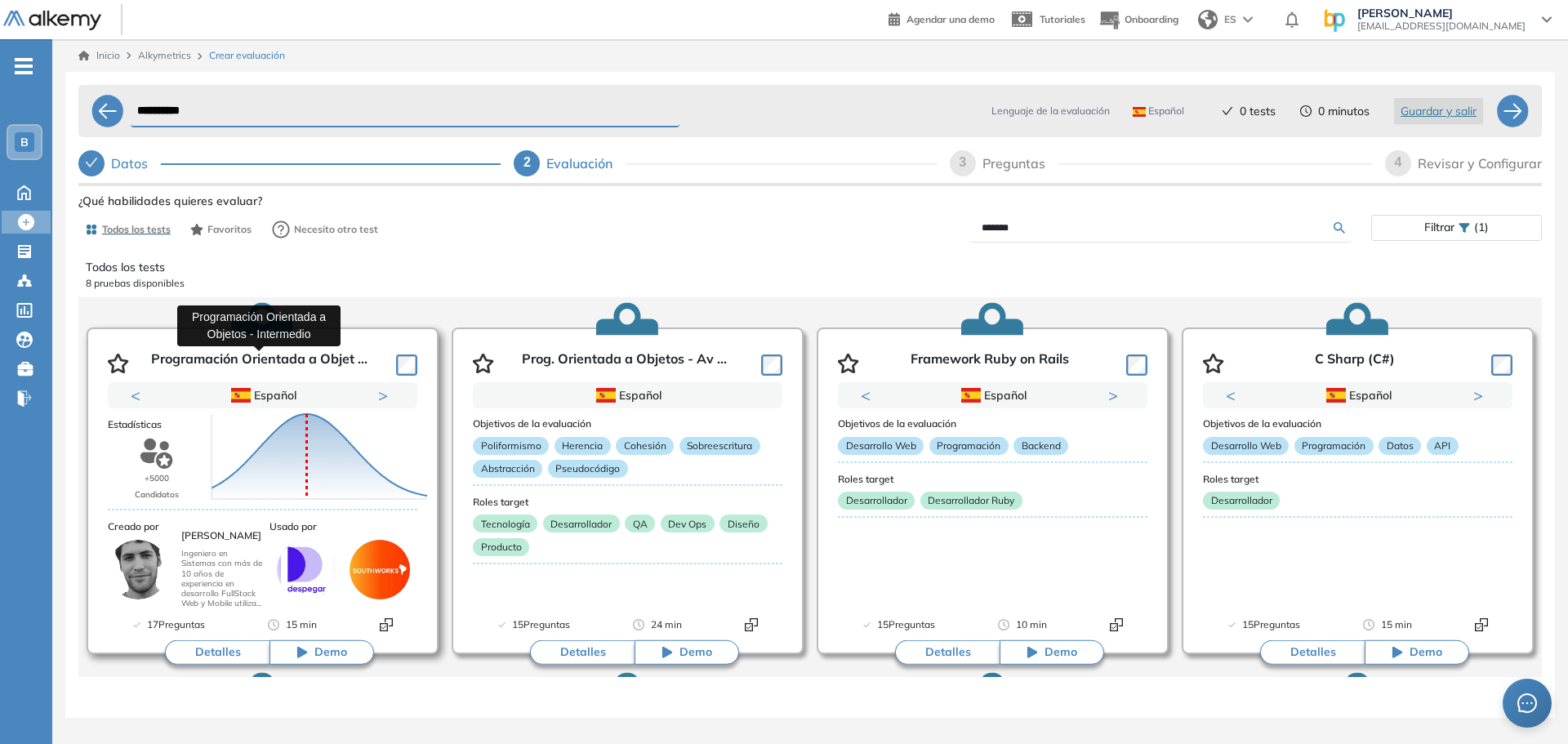
click at [287, 357] on p "Programación Orientada a Objet ..." at bounding box center [258, 363] width 216 height 25
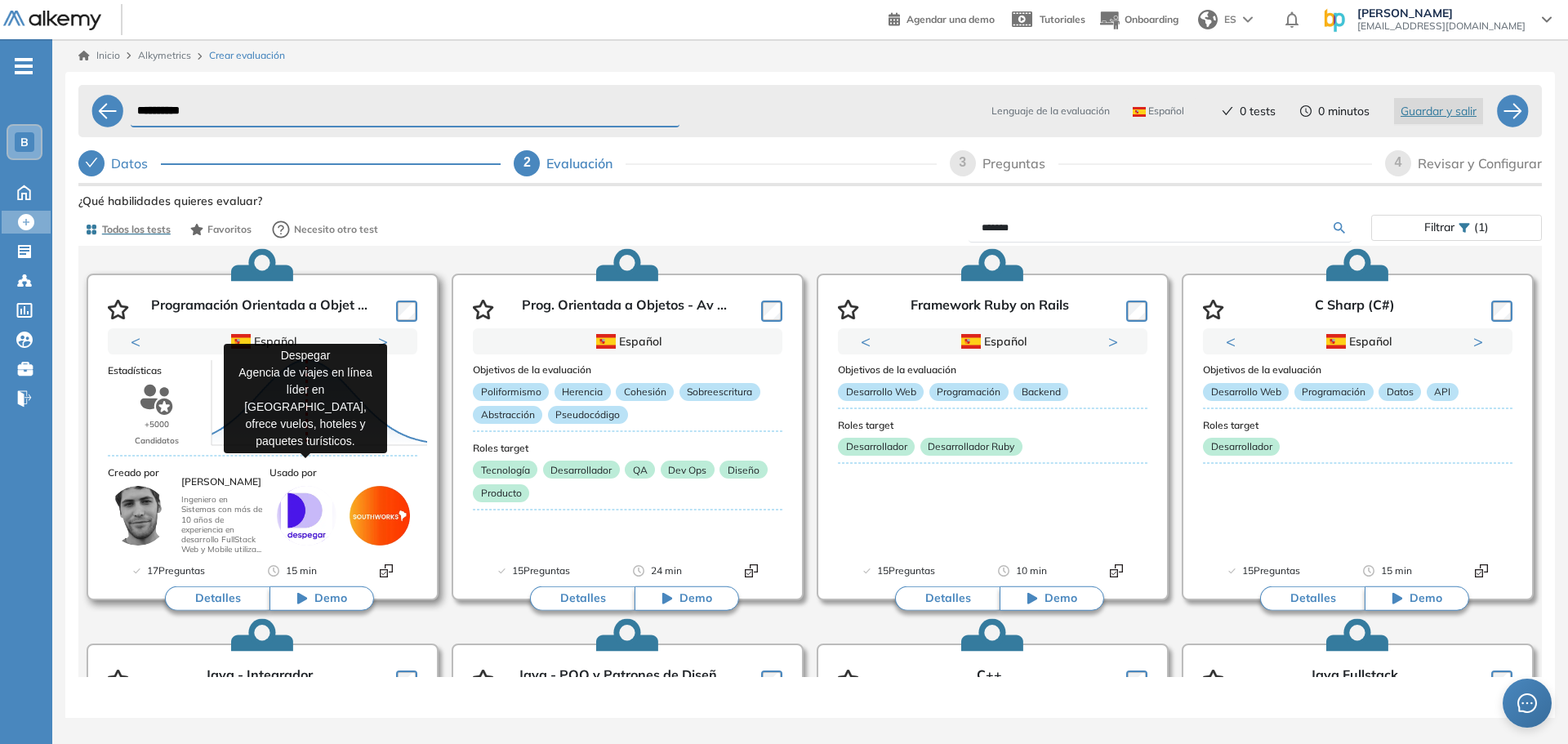
scroll to position [81, 0]
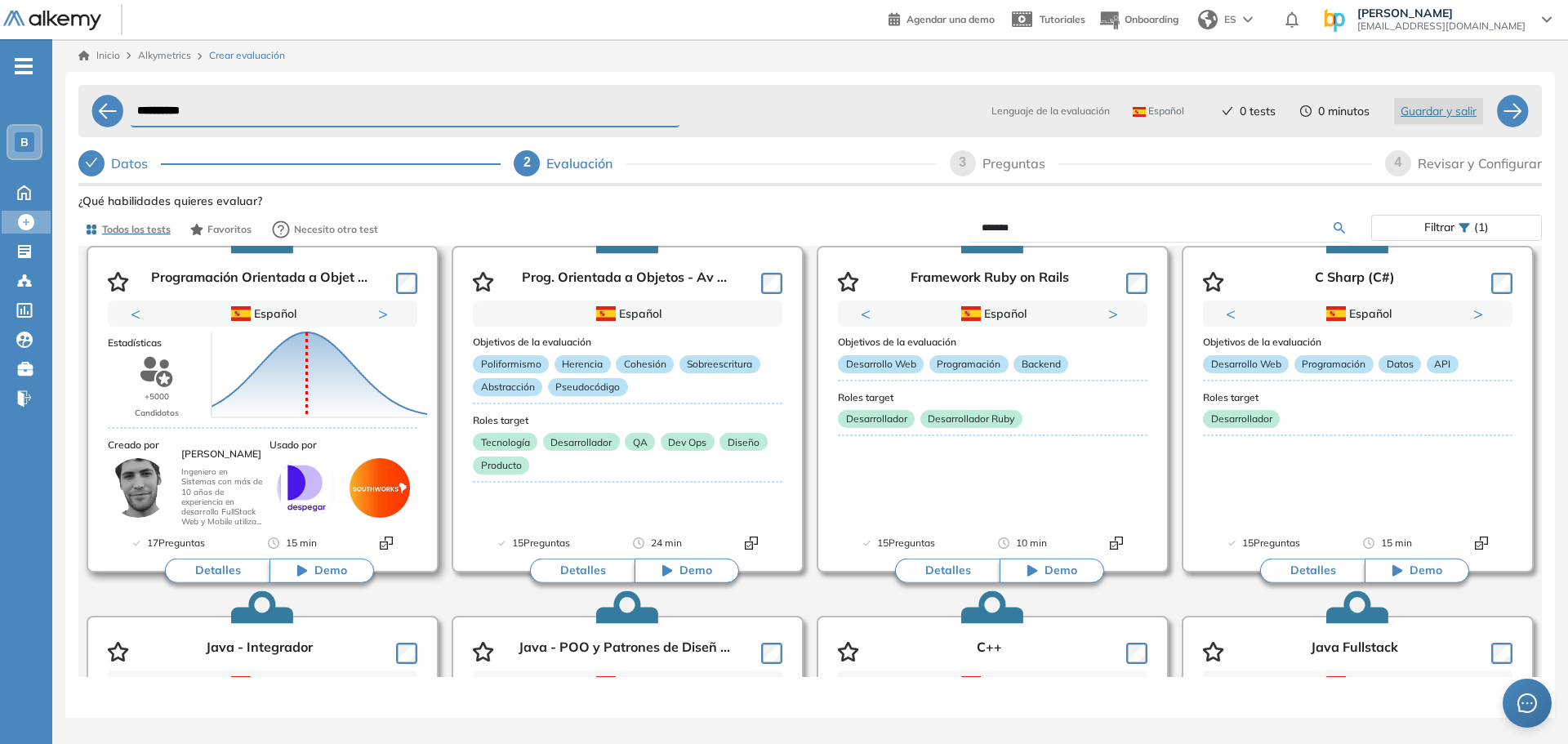
click at [228, 575] on button "Detalles" at bounding box center [217, 571] width 104 height 25
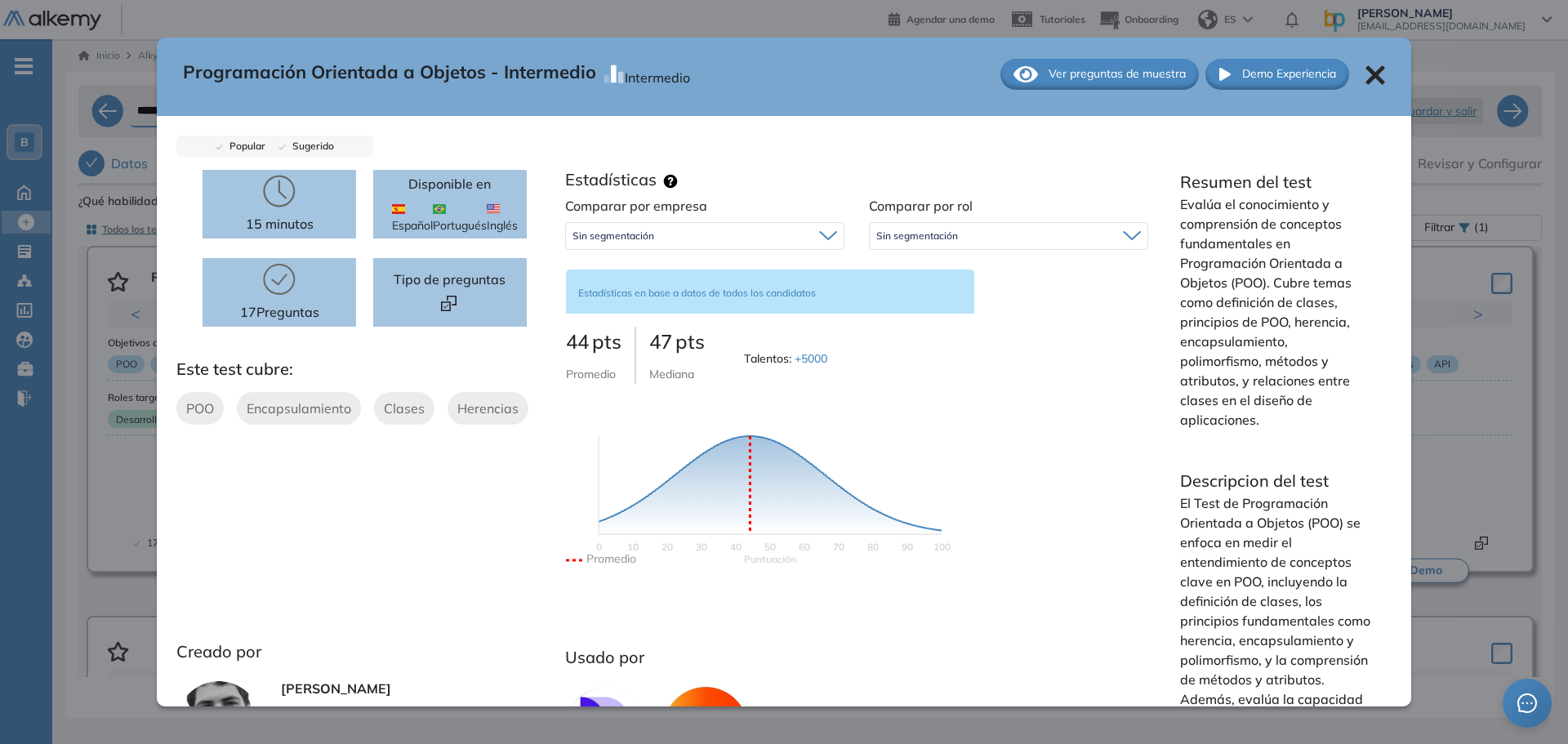
scroll to position [0, 0]
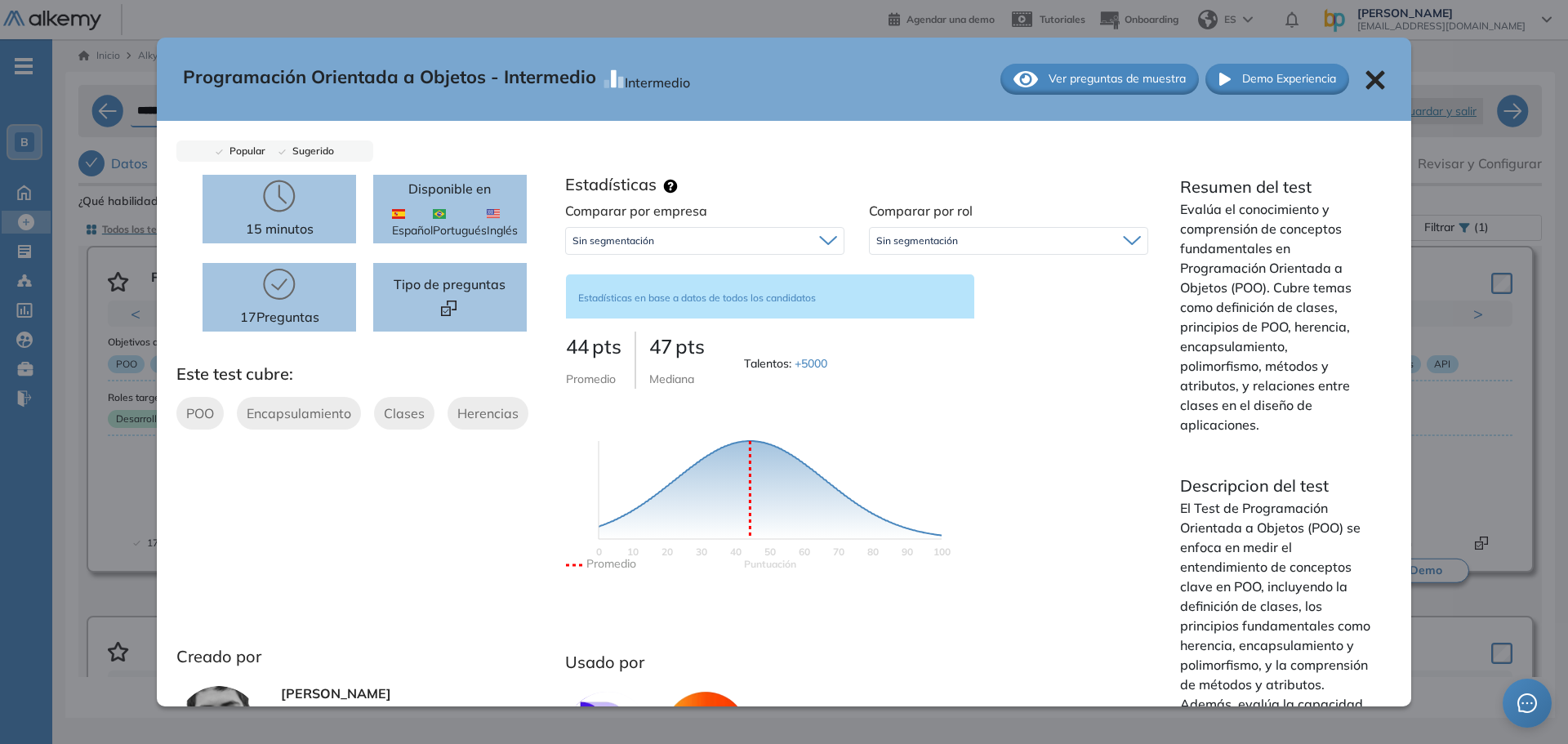
click at [754, 240] on div "Sin segmentación" at bounding box center [705, 241] width 278 height 26
click at [926, 236] on span "Sin segmentación" at bounding box center [917, 241] width 81 height 13
click at [914, 273] on li "Tecnología" at bounding box center [899, 276] width 45 height 16
click at [948, 237] on div "Tecnología" at bounding box center [1008, 241] width 278 height 26
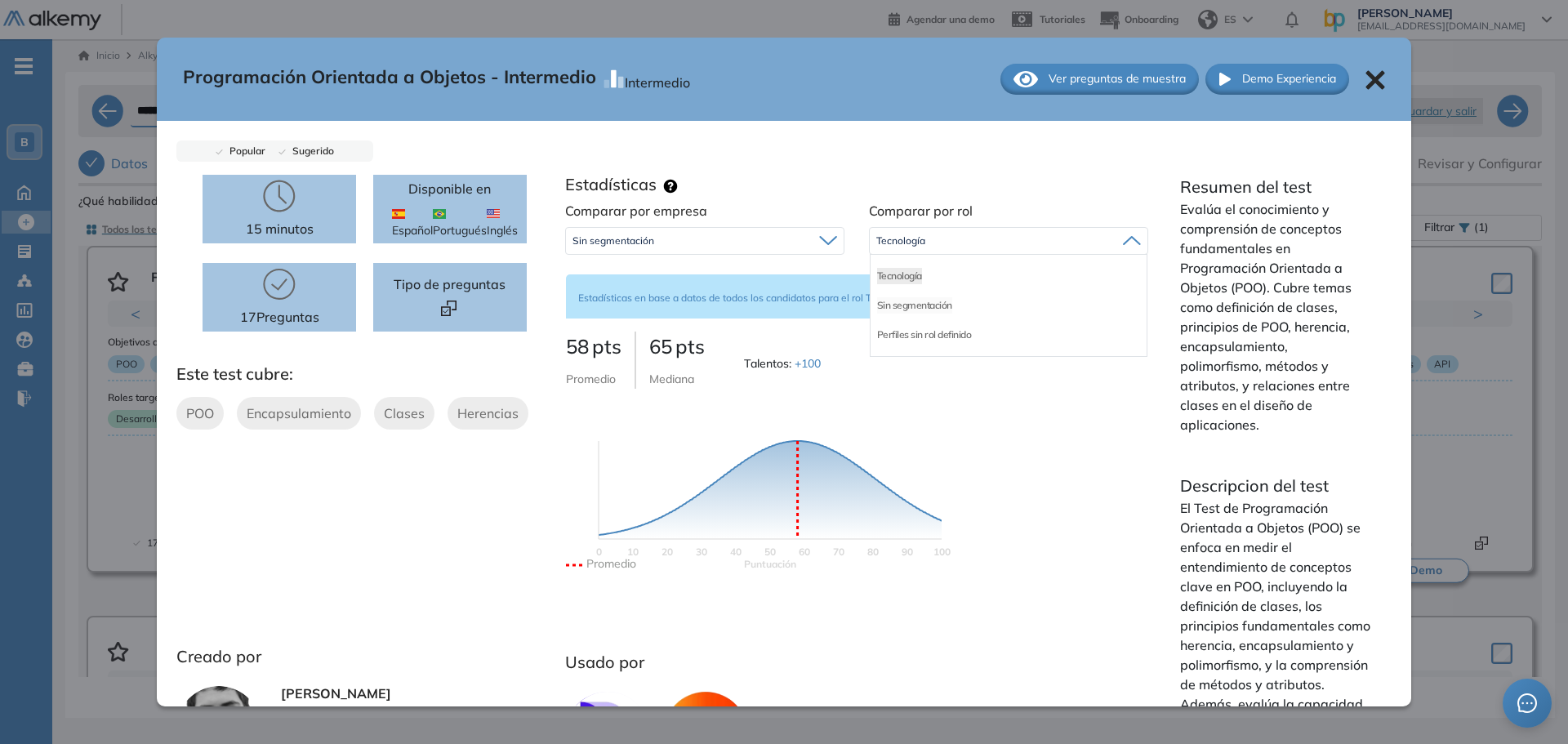
click at [922, 307] on li "Sin segmentación" at bounding box center [914, 306] width 75 height 16
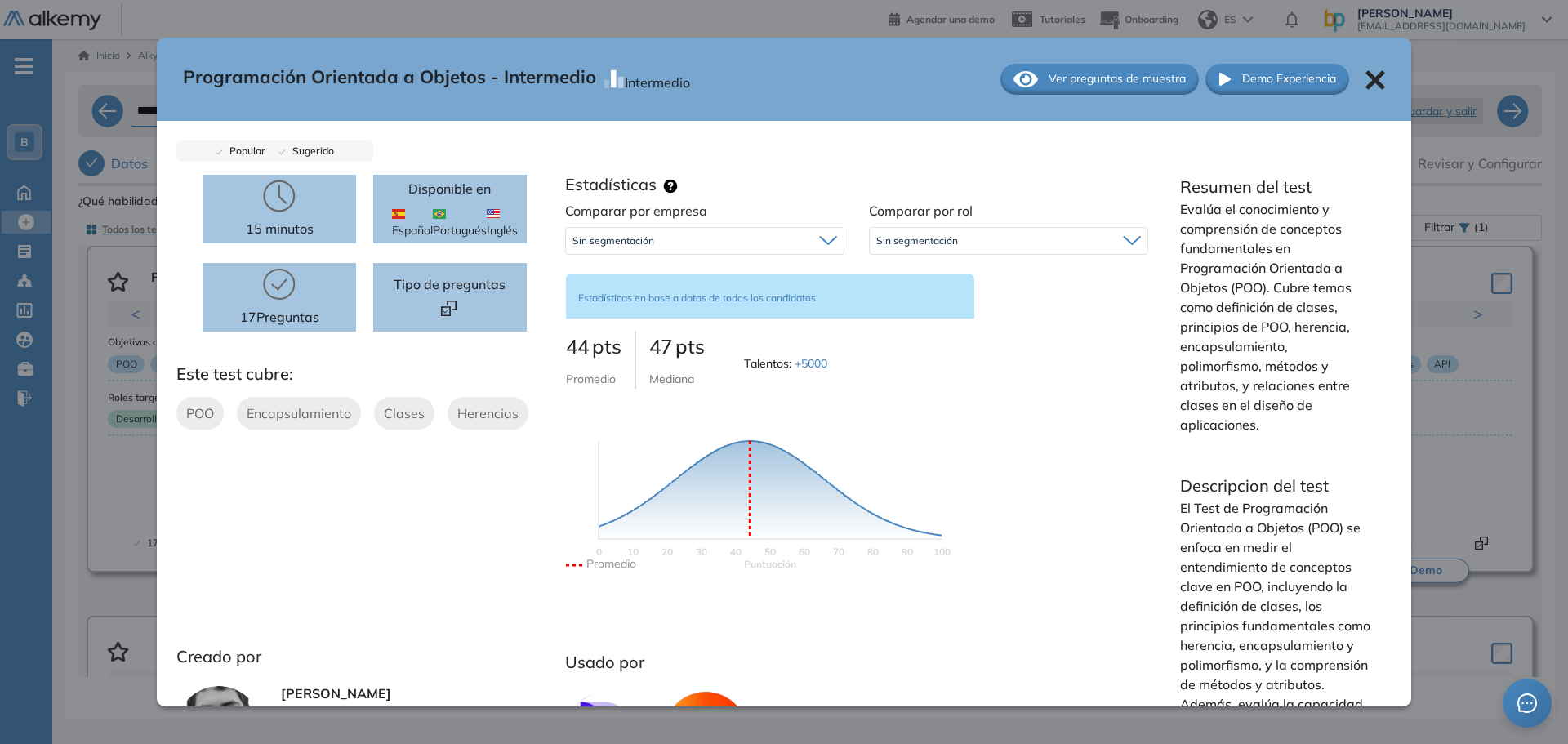
click at [923, 242] on span "Sin segmentación" at bounding box center [917, 241] width 81 height 13
click at [921, 335] on li "Perfiles sin rol definido" at bounding box center [924, 335] width 95 height 16
click at [911, 240] on span "Perfiles sin rol definido" at bounding box center [928, 241] width 103 height 13
click at [901, 281] on li "Tecnología" at bounding box center [899, 276] width 45 height 16
click at [776, 236] on div "Sin segmentación" at bounding box center [705, 241] width 278 height 26
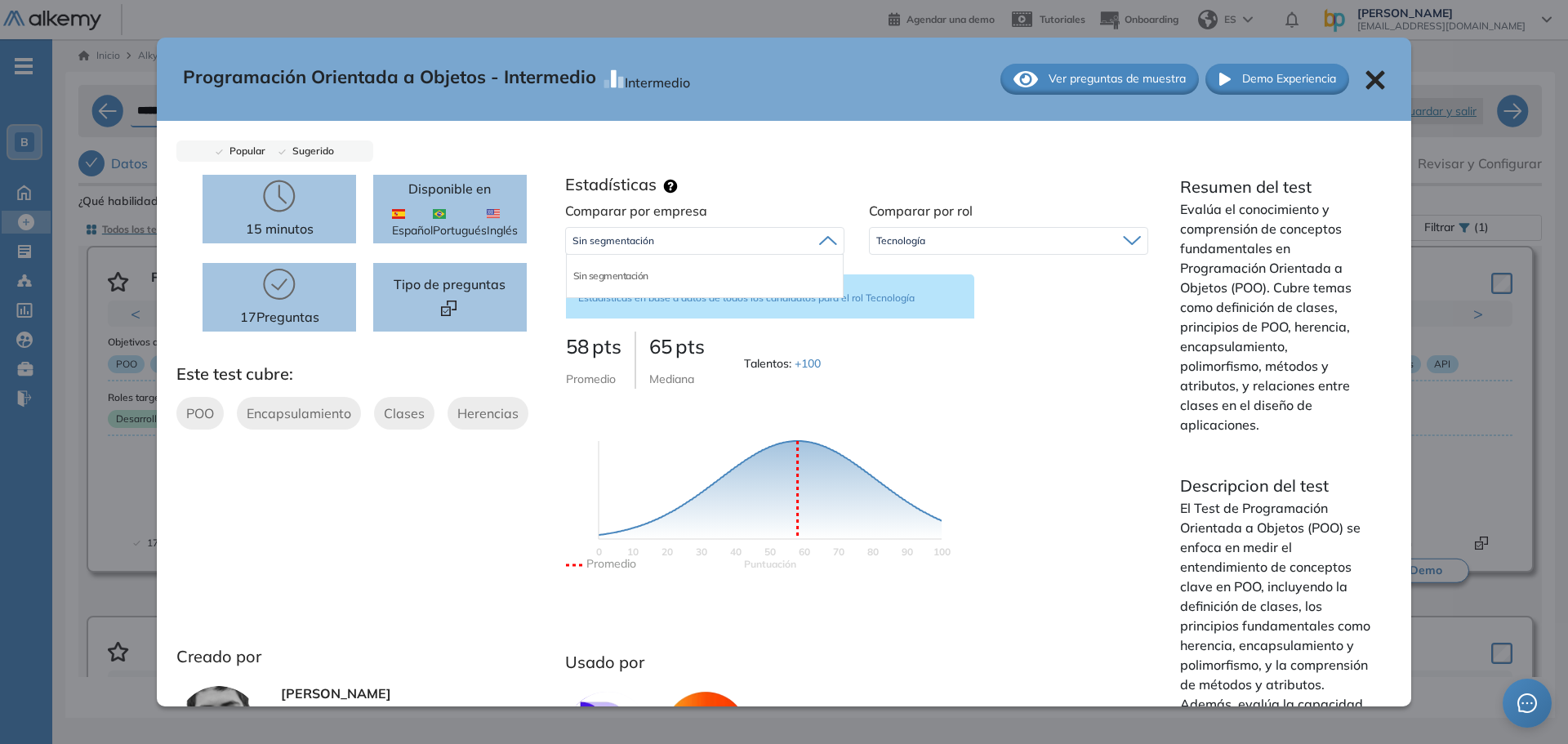
click at [679, 272] on div "Sin segmentación" at bounding box center [705, 276] width 276 height 29
click at [797, 239] on div "Sin segmentación" at bounding box center [705, 241] width 278 height 26
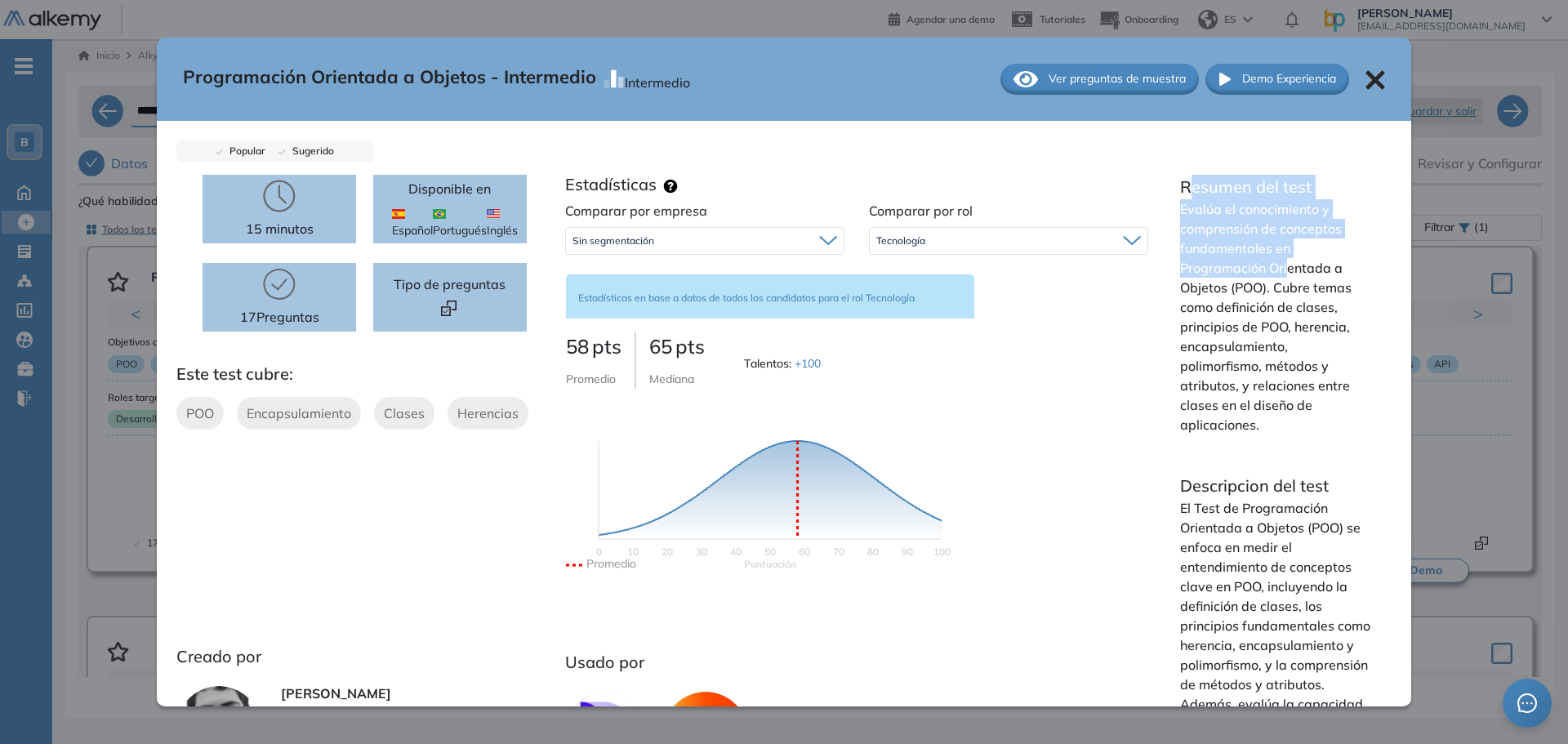
drag, startPoint x: 1179, startPoint y: 185, endPoint x: 1281, endPoint y: 263, distance: 128.4
click at [1281, 263] on div "Resumen del test Evalúa el conocimiento y comprensión de conceptos fundamentale…" at bounding box center [1276, 304] width 192 height 259
click at [1219, 185] on p "Resumen del test" at bounding box center [1276, 186] width 192 height 25
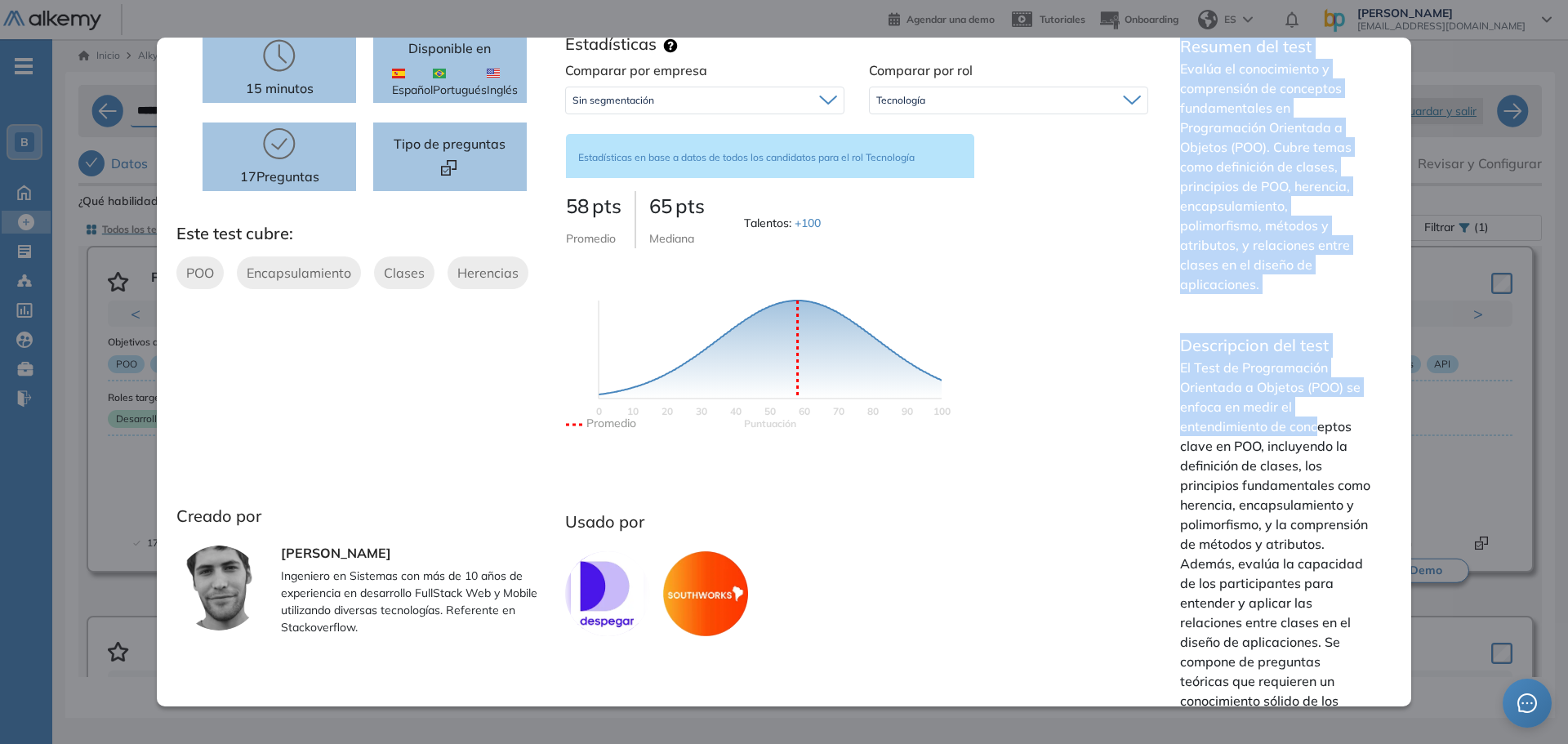
scroll to position [215, 0]
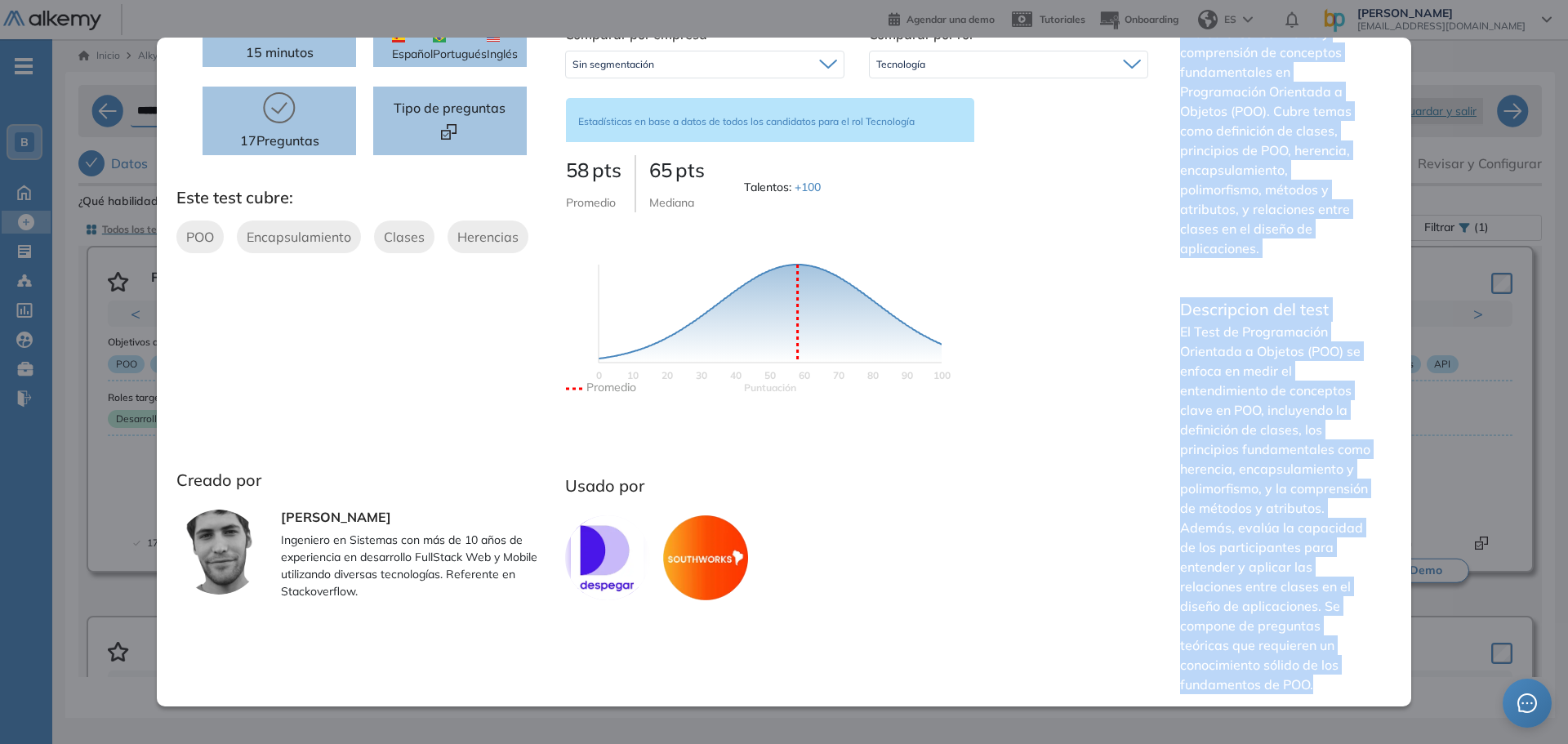
drag, startPoint x: 1177, startPoint y: 183, endPoint x: 1244, endPoint y: 683, distance: 504.5
click at [1244, 683] on div "Resumen del test Evalúa el conocimiento y comprensión de conceptos fundamentale…" at bounding box center [1276, 352] width 231 height 708
copy div "Resumen del test Evalúa el conocimiento y comprensión de conceptos fundamentale…"
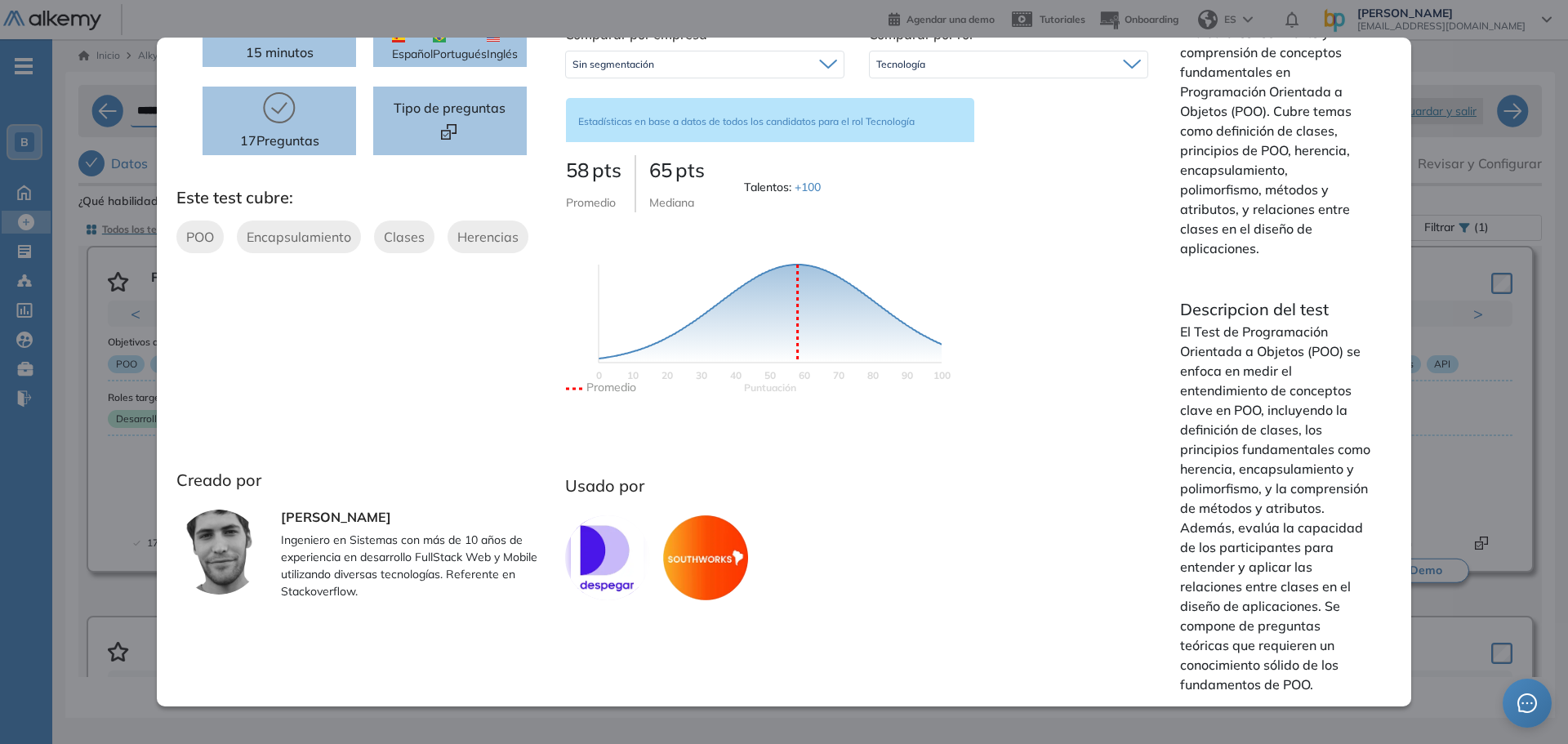
click at [1452, 128] on div "**********" at bounding box center [810, 378] width 1464 height 599
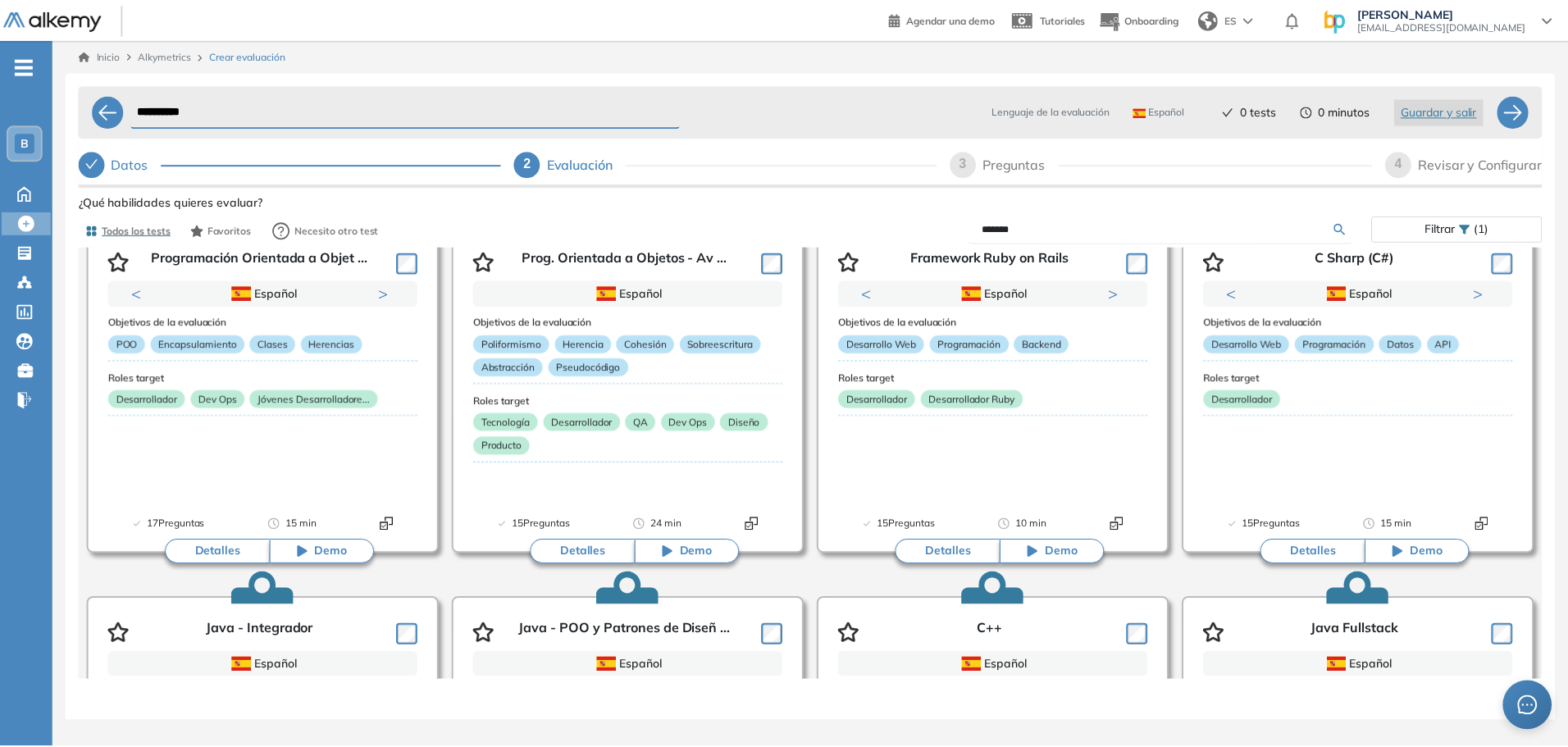
scroll to position [0, 0]
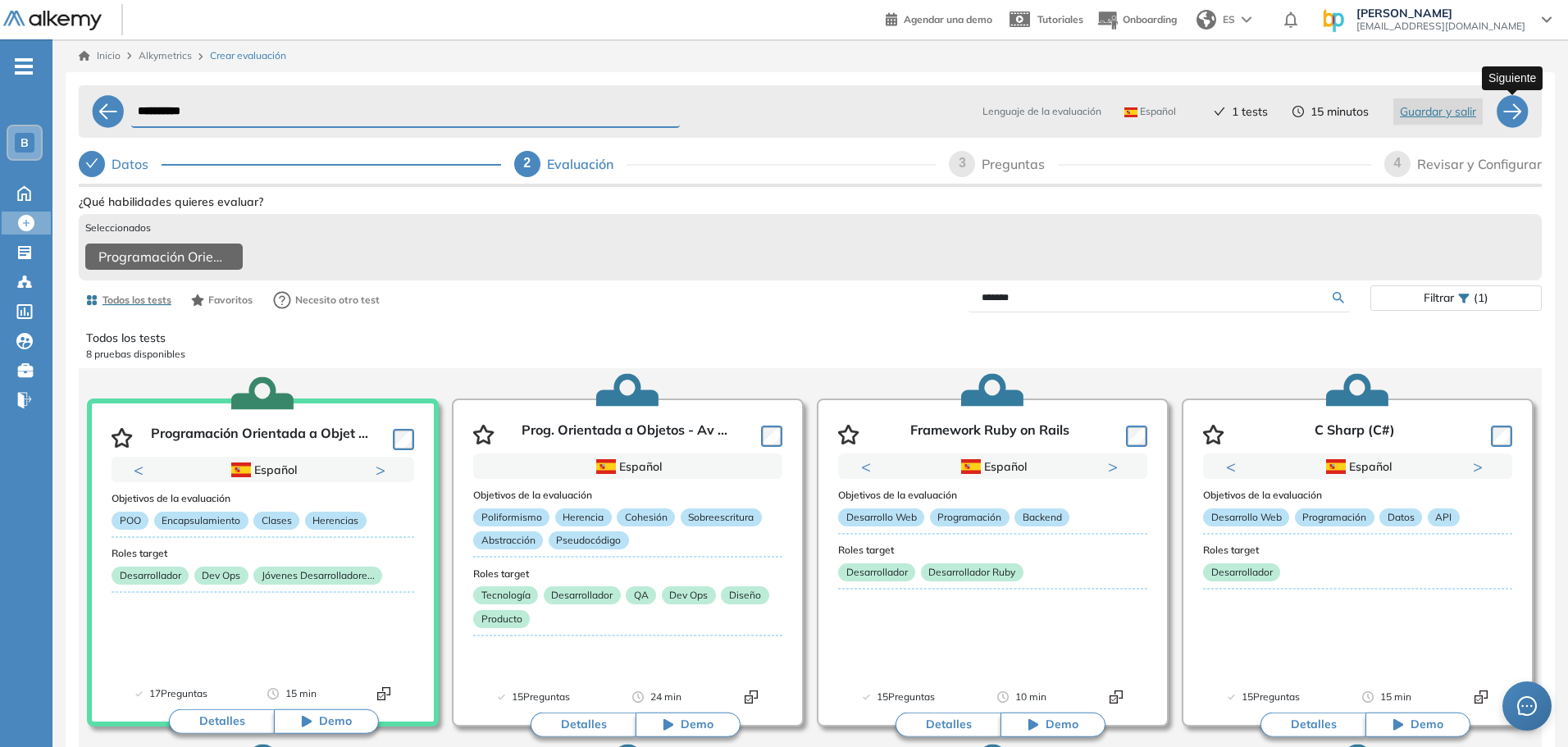
click at [1510, 113] on div at bounding box center [1512, 112] width 33 height 33
select select "*****"
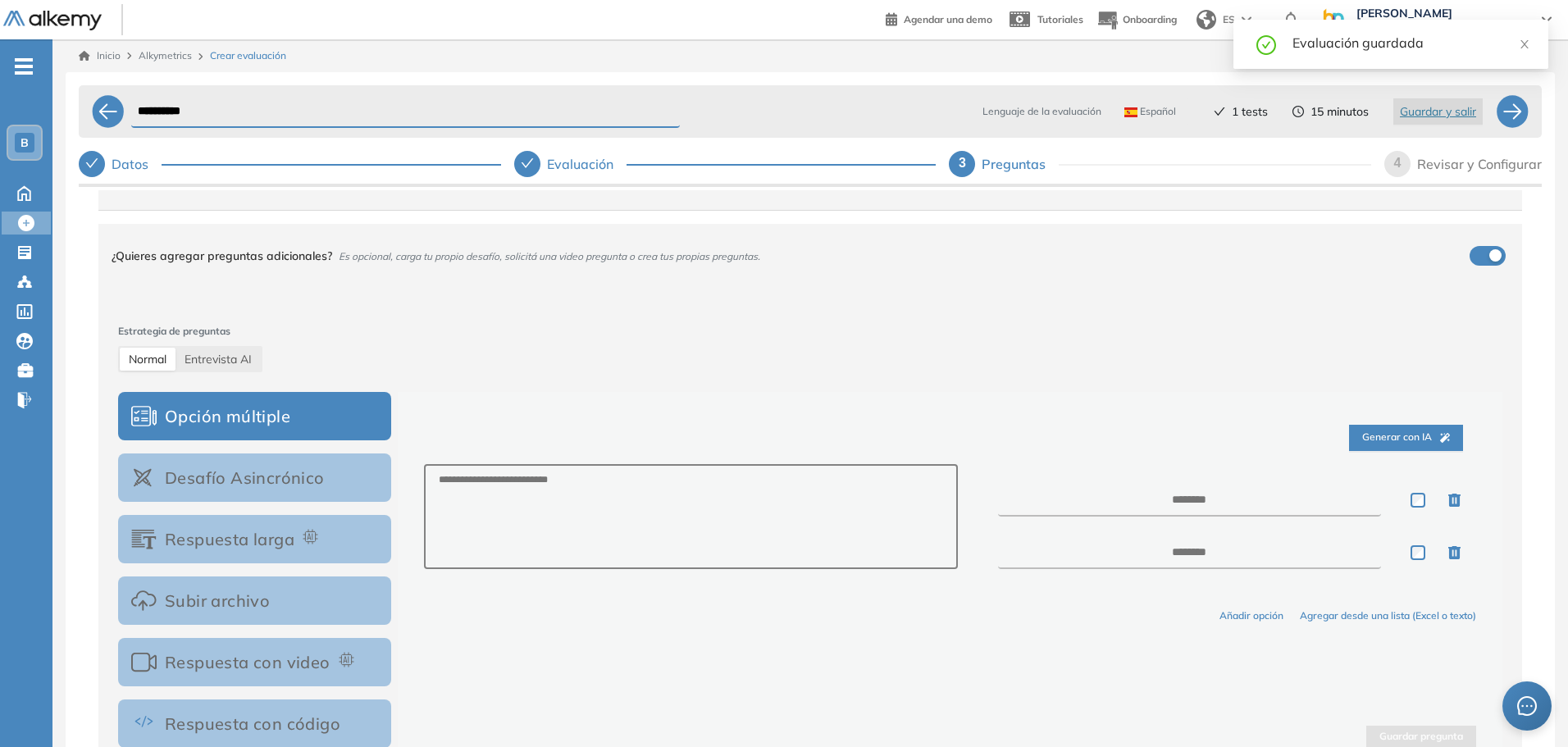
scroll to position [100, 0]
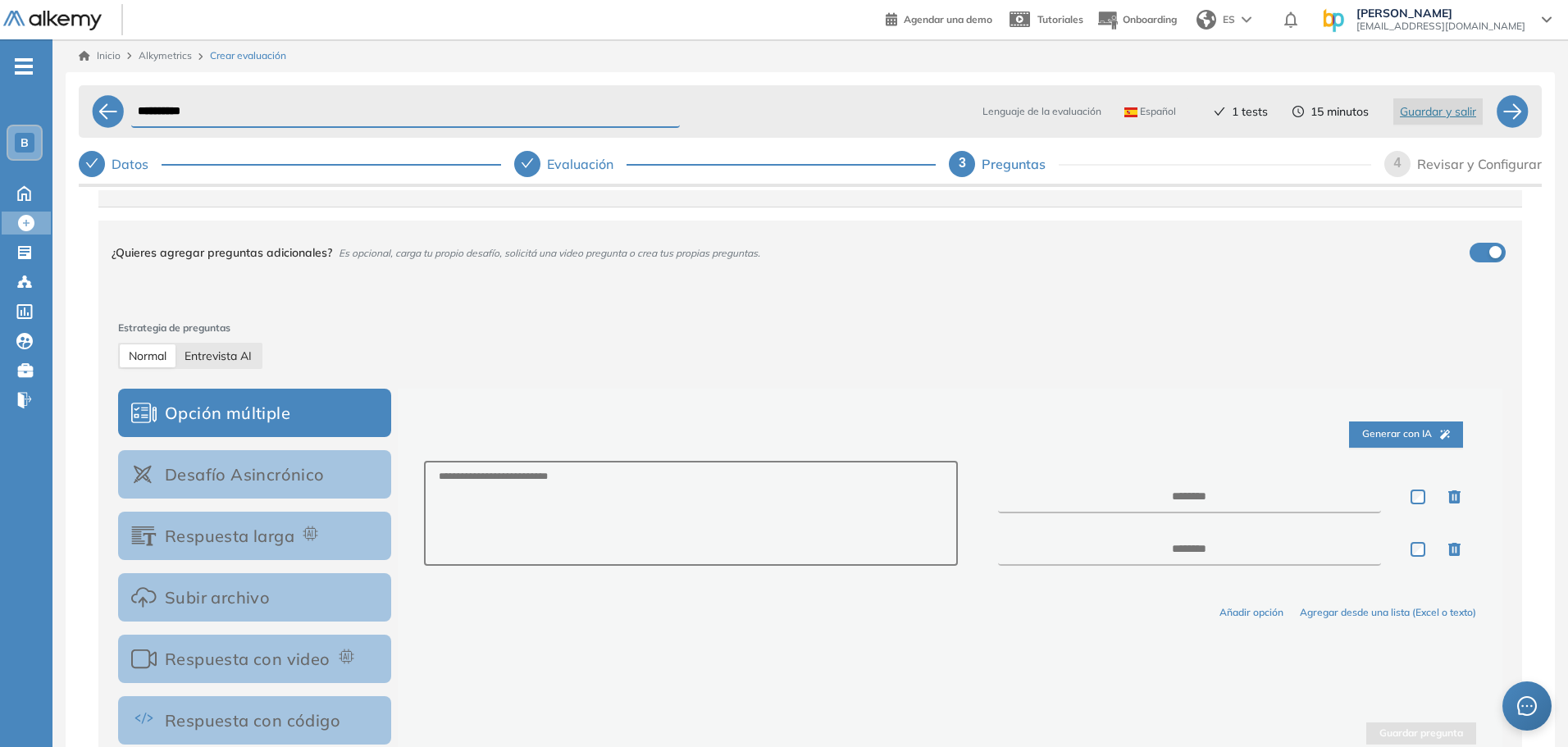
click at [209, 360] on span "Entrevista AI" at bounding box center [217, 356] width 67 height 15
select select "***"
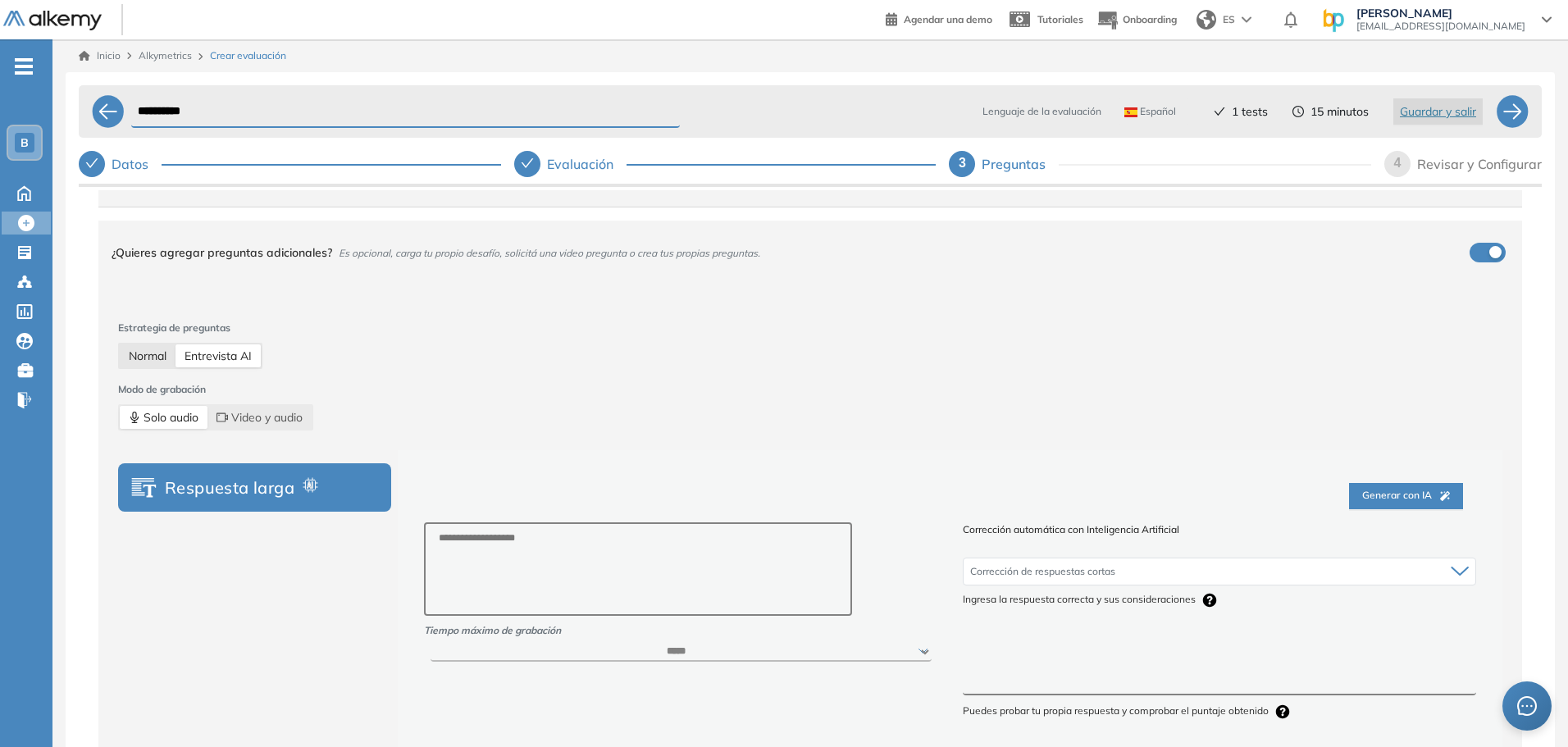
click at [144, 356] on span "Normal" at bounding box center [147, 356] width 38 height 15
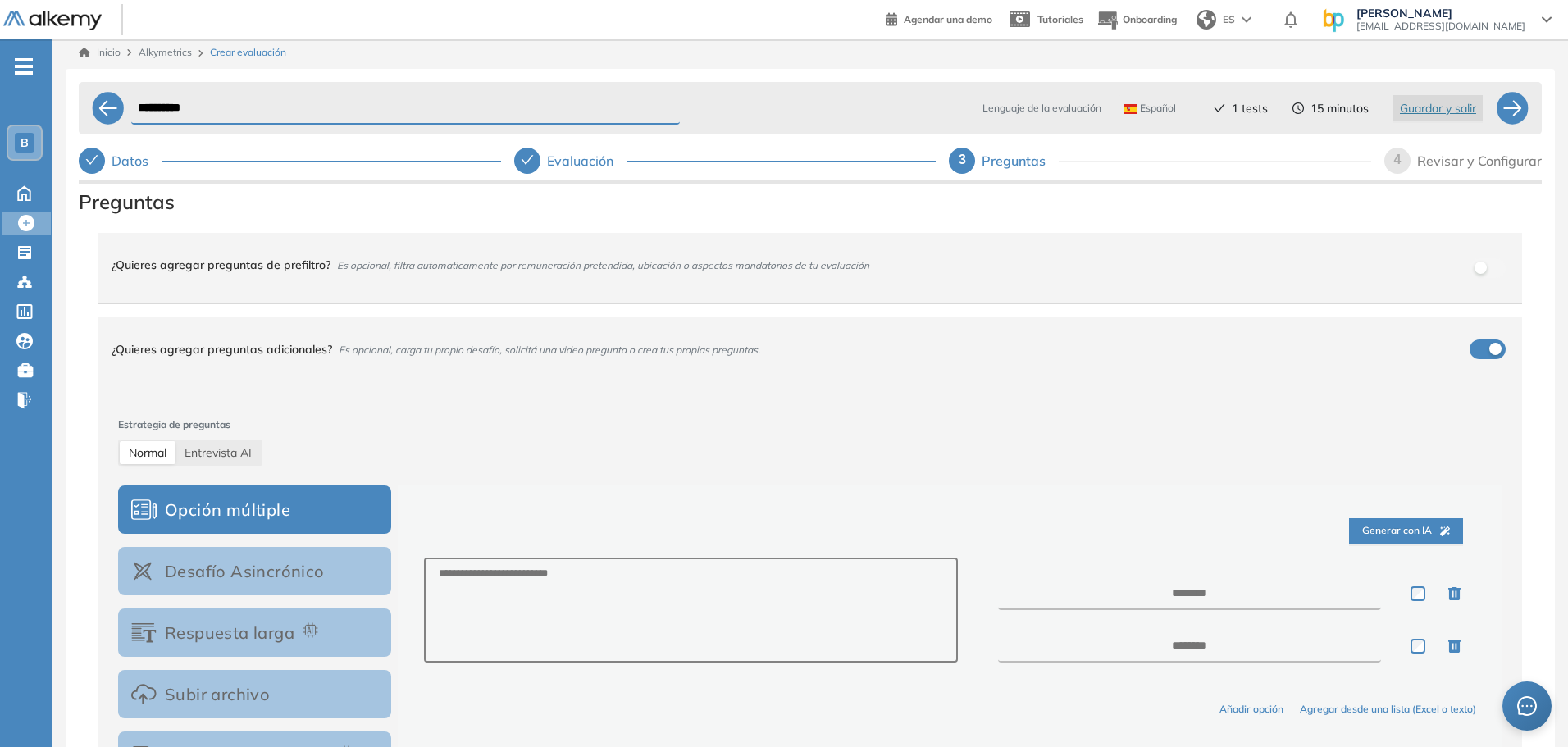
scroll to position [0, 0]
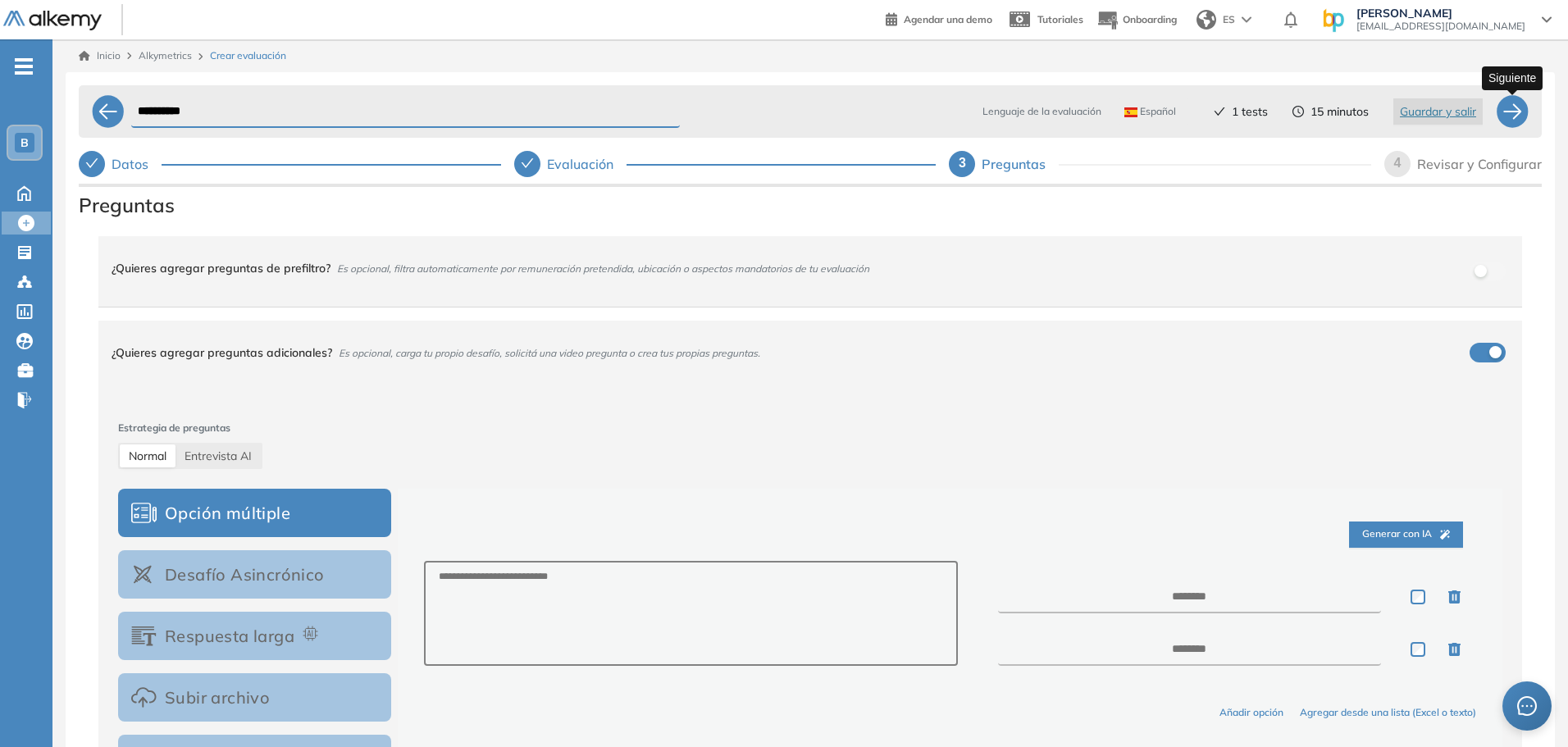
click at [1515, 119] on div at bounding box center [1512, 112] width 33 height 33
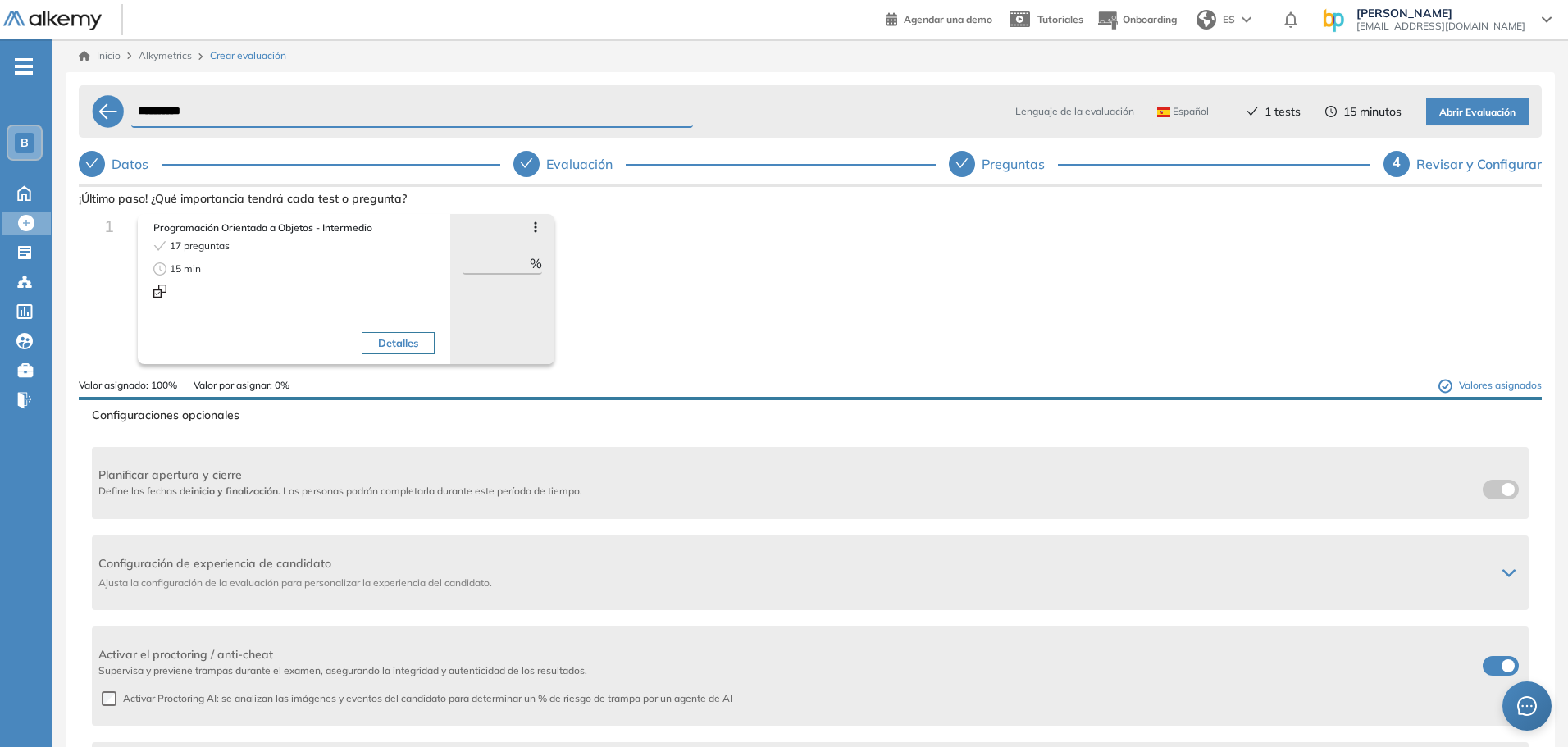
click at [391, 340] on button "Detalles" at bounding box center [398, 343] width 73 height 23
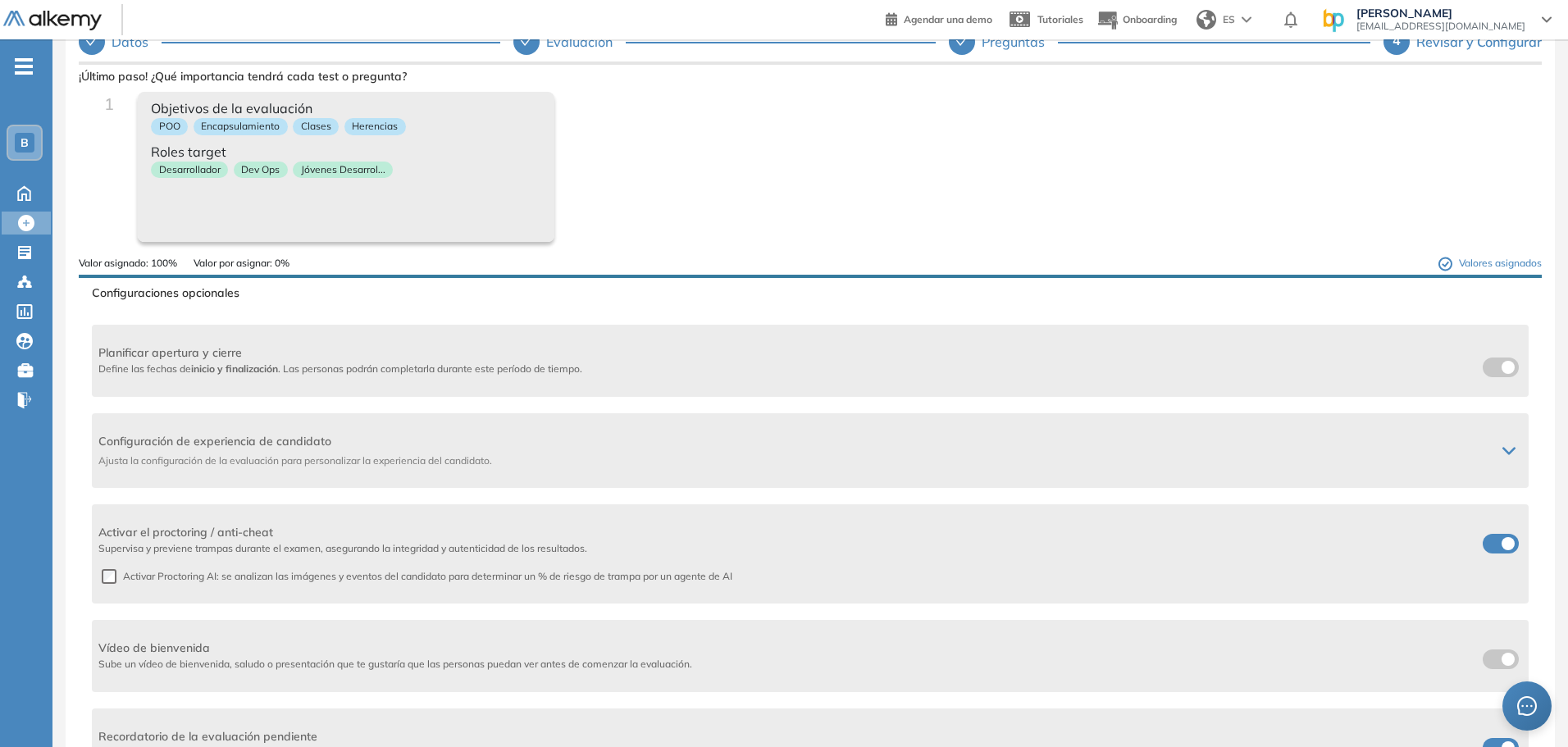
scroll to position [132, 0]
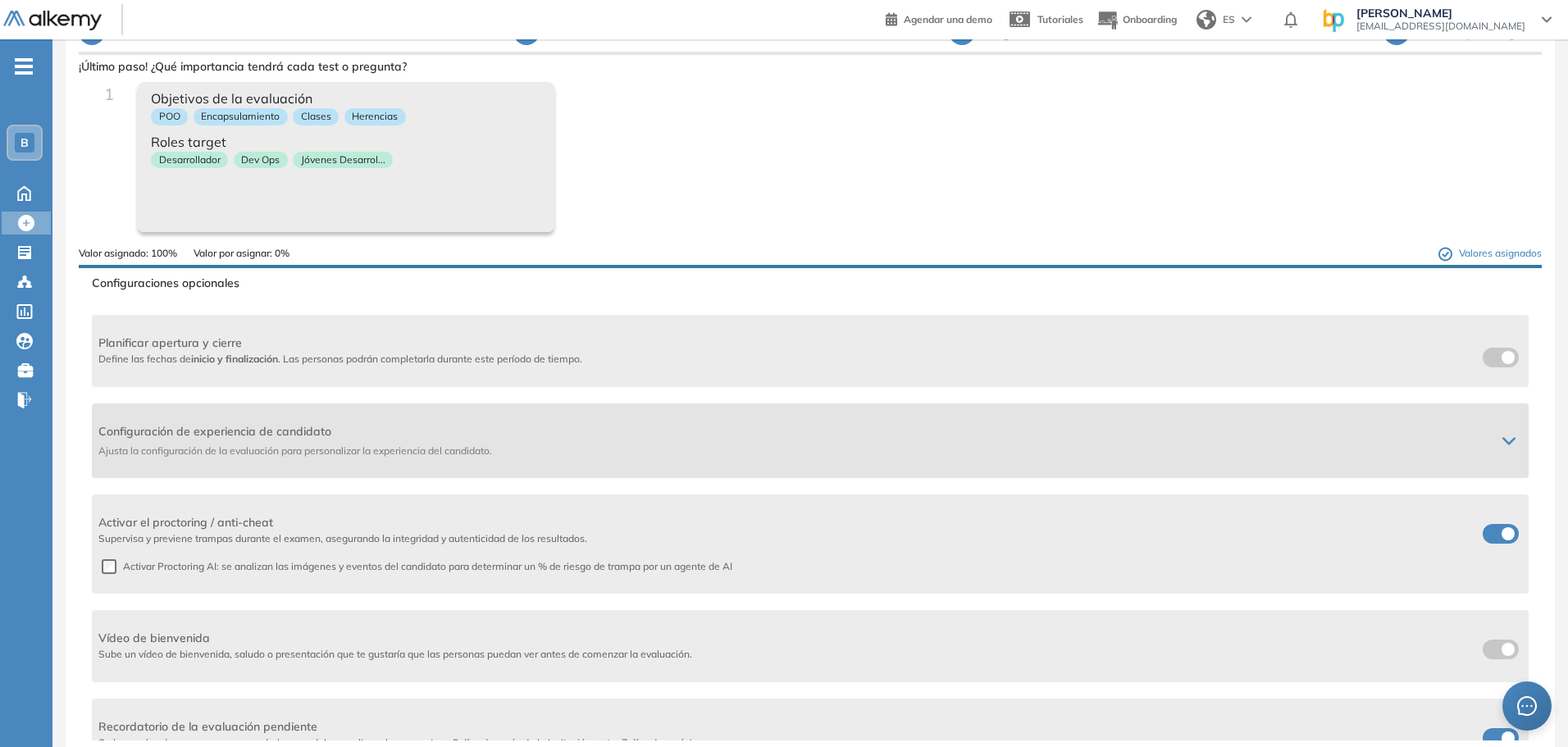
click at [654, 441] on div "Configuración de experiencia de candidato Ajusta la configuración de la evaluac…" at bounding box center [797, 440] width 1397 height 35
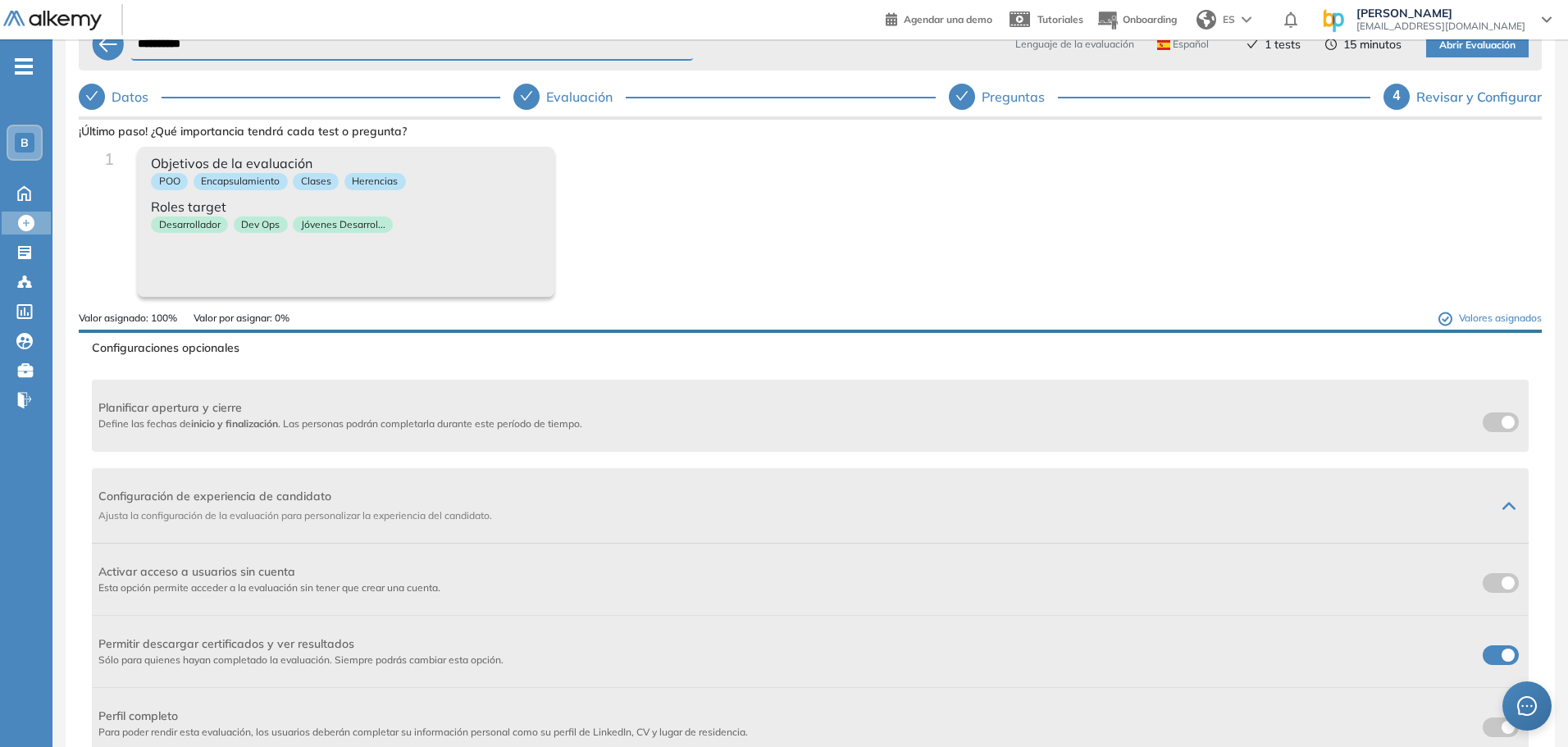
scroll to position [0, 0]
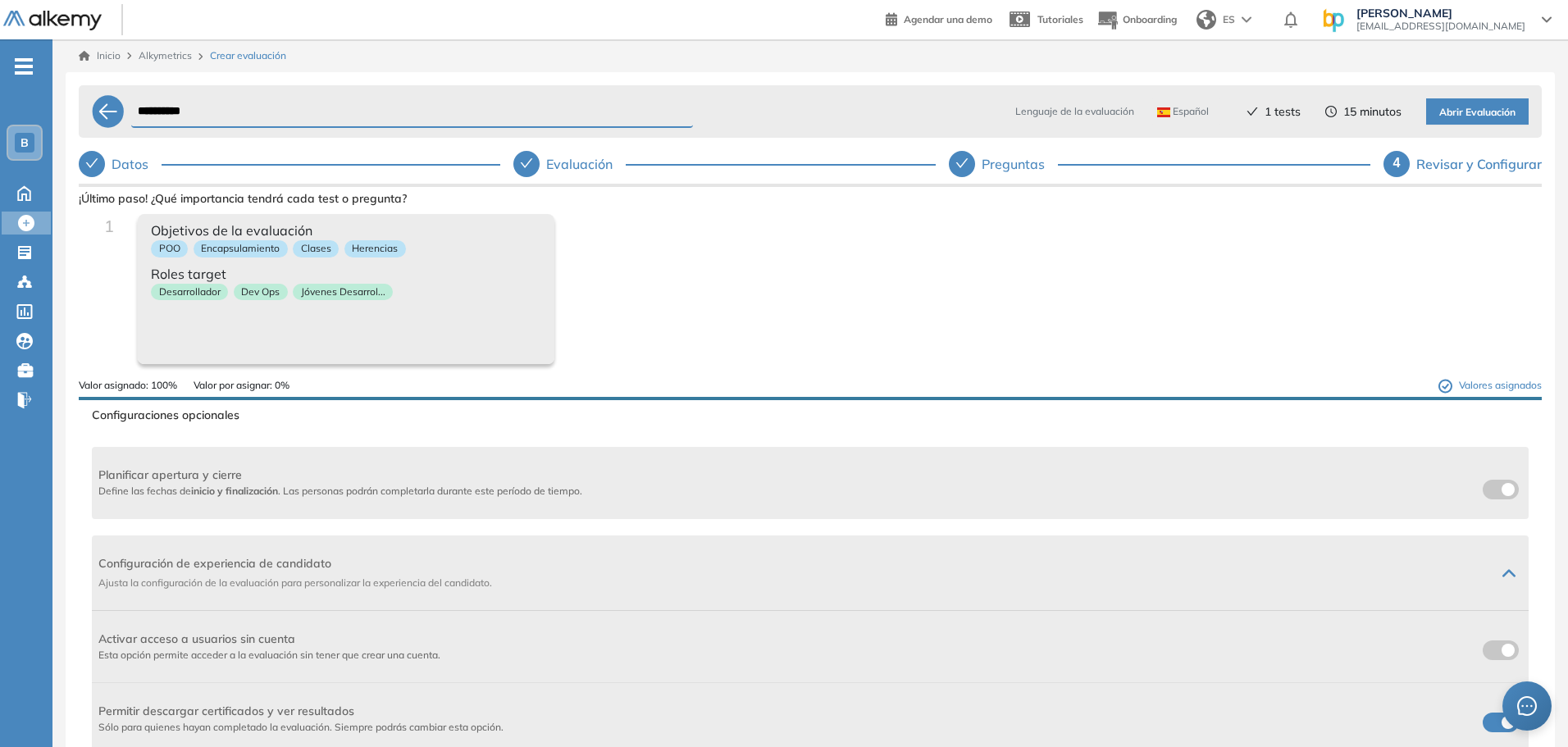
click at [1480, 113] on span "Abrir Evaluación" at bounding box center [1477, 112] width 76 height 16
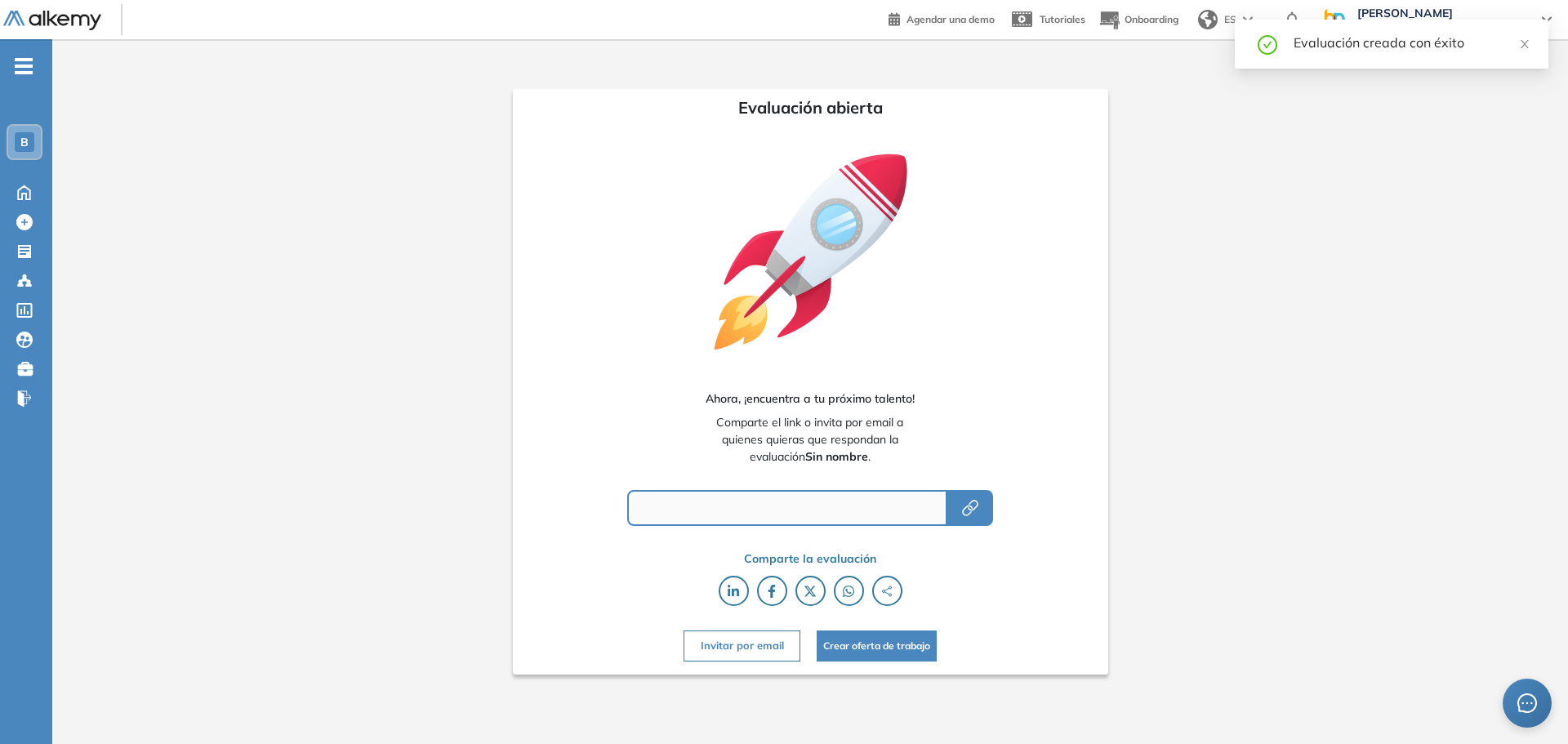
type input "**********"
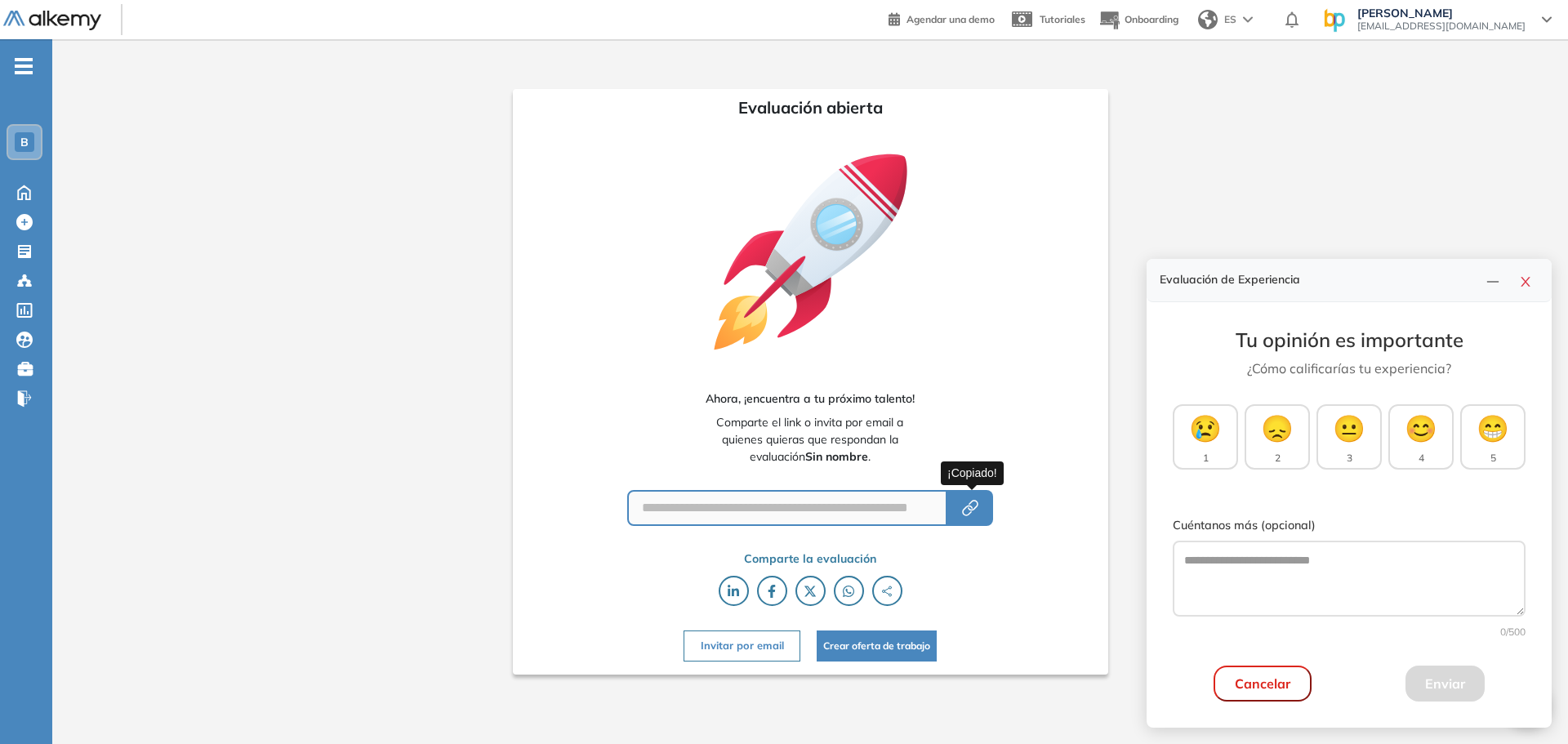
click at [973, 511] on icon "button" at bounding box center [970, 508] width 19 height 19
click at [18, 257] on icon at bounding box center [25, 251] width 13 height 13
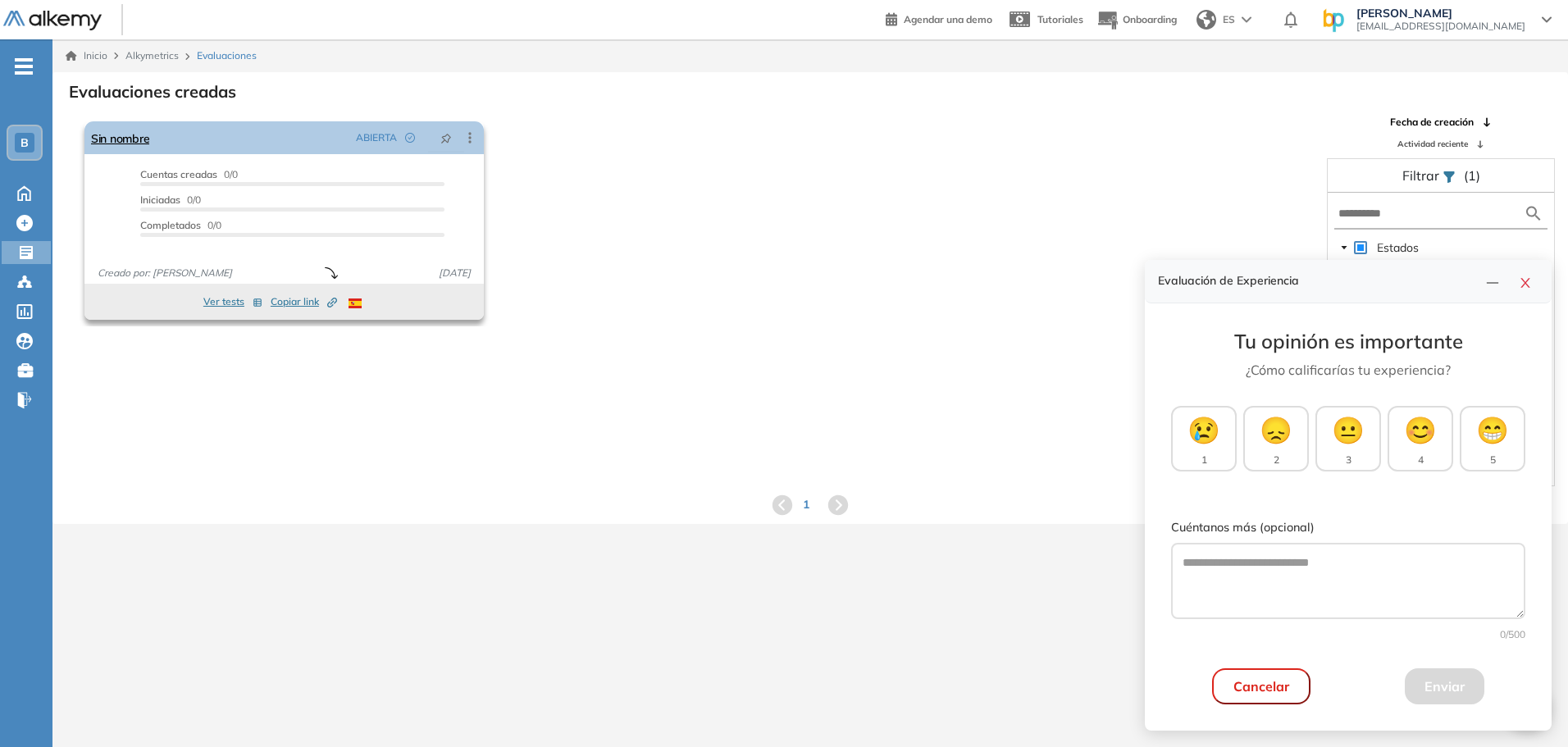
click at [273, 152] on div "Sin nombre ABIERTA Editar Los siguientes tests ya no están disponibles o tienen…" at bounding box center [284, 137] width 400 height 33
click at [470, 137] on icon at bounding box center [469, 137] width 17 height 16
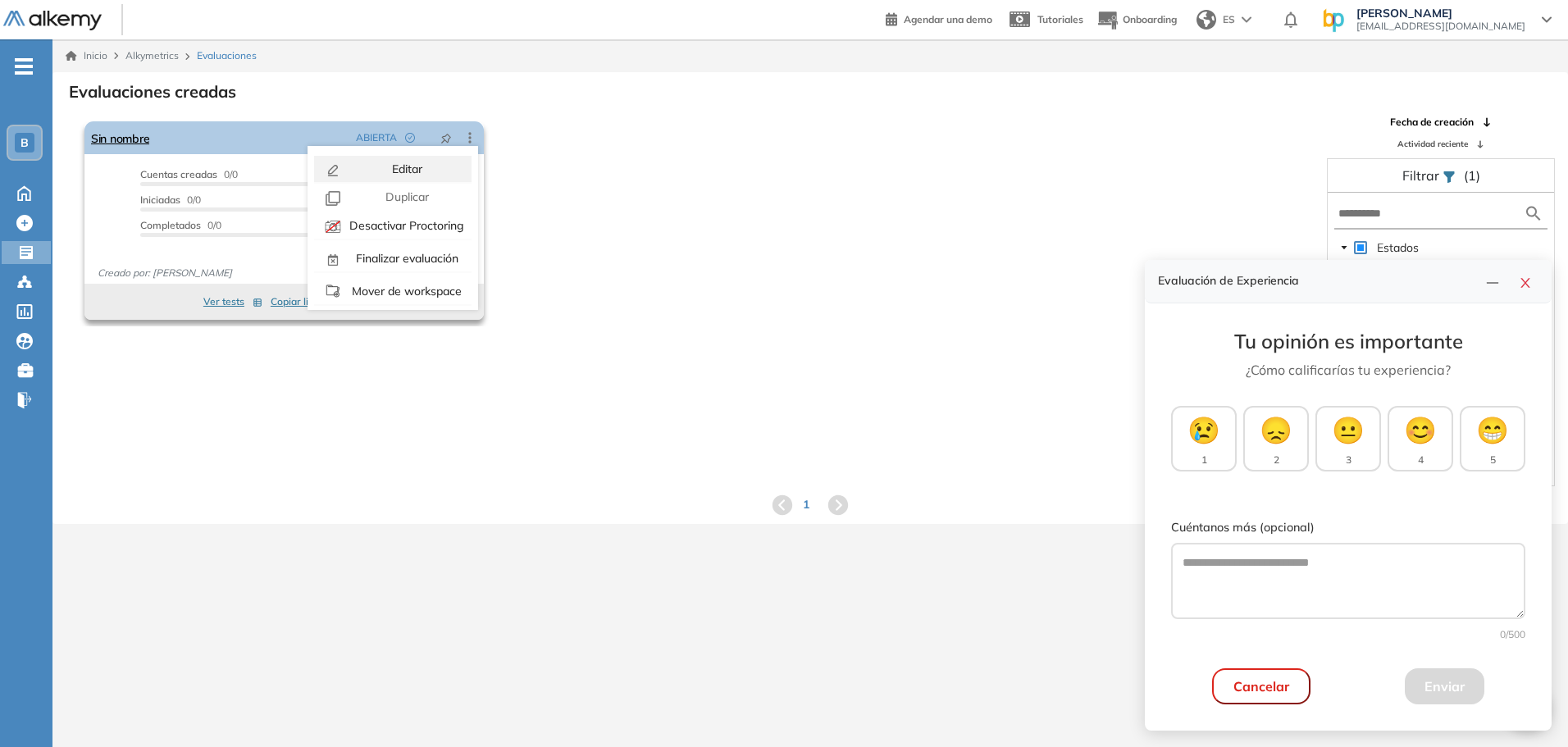
click at [415, 168] on span "Editar" at bounding box center [405, 169] width 34 height 15
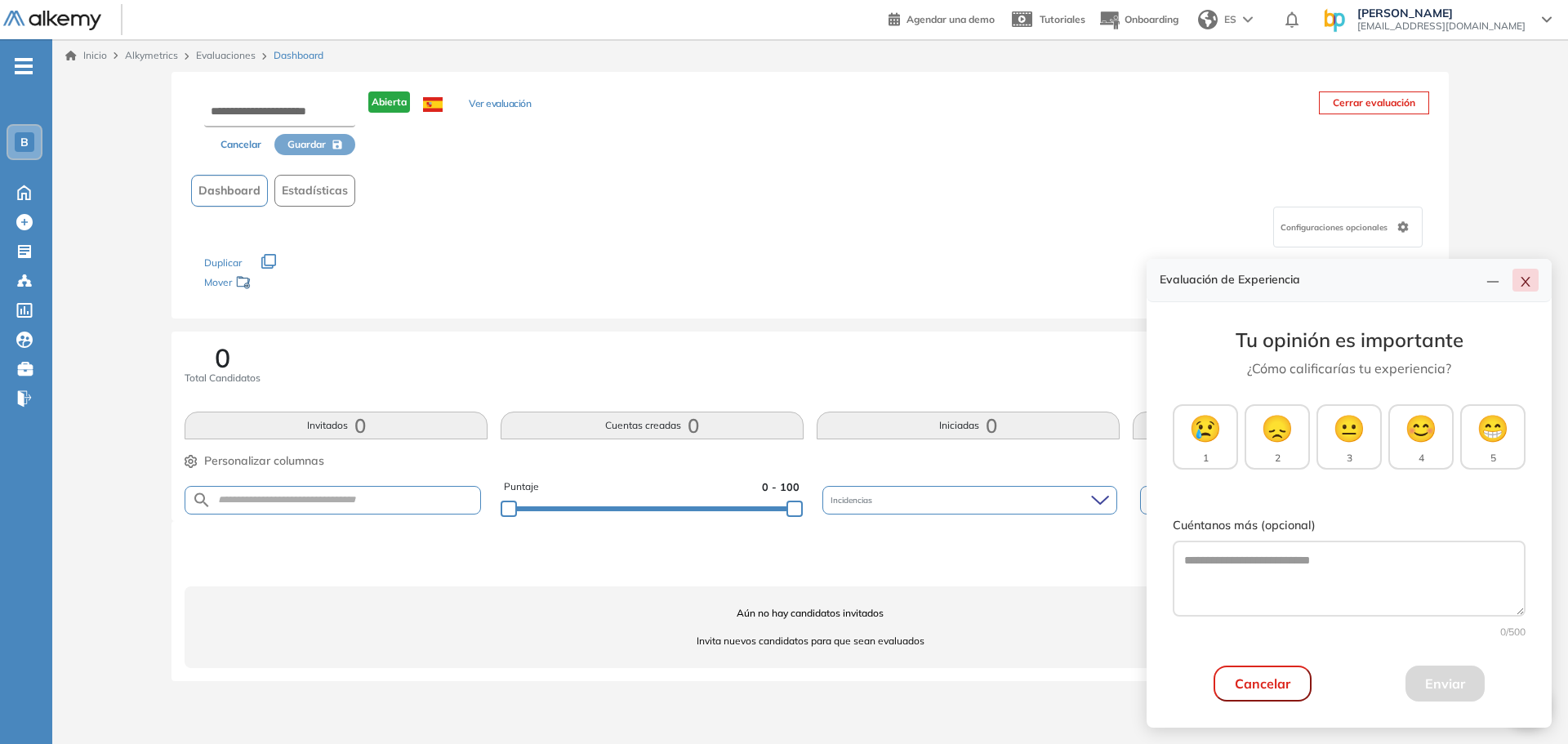
click at [1526, 283] on icon "close" at bounding box center [1525, 281] width 9 height 10
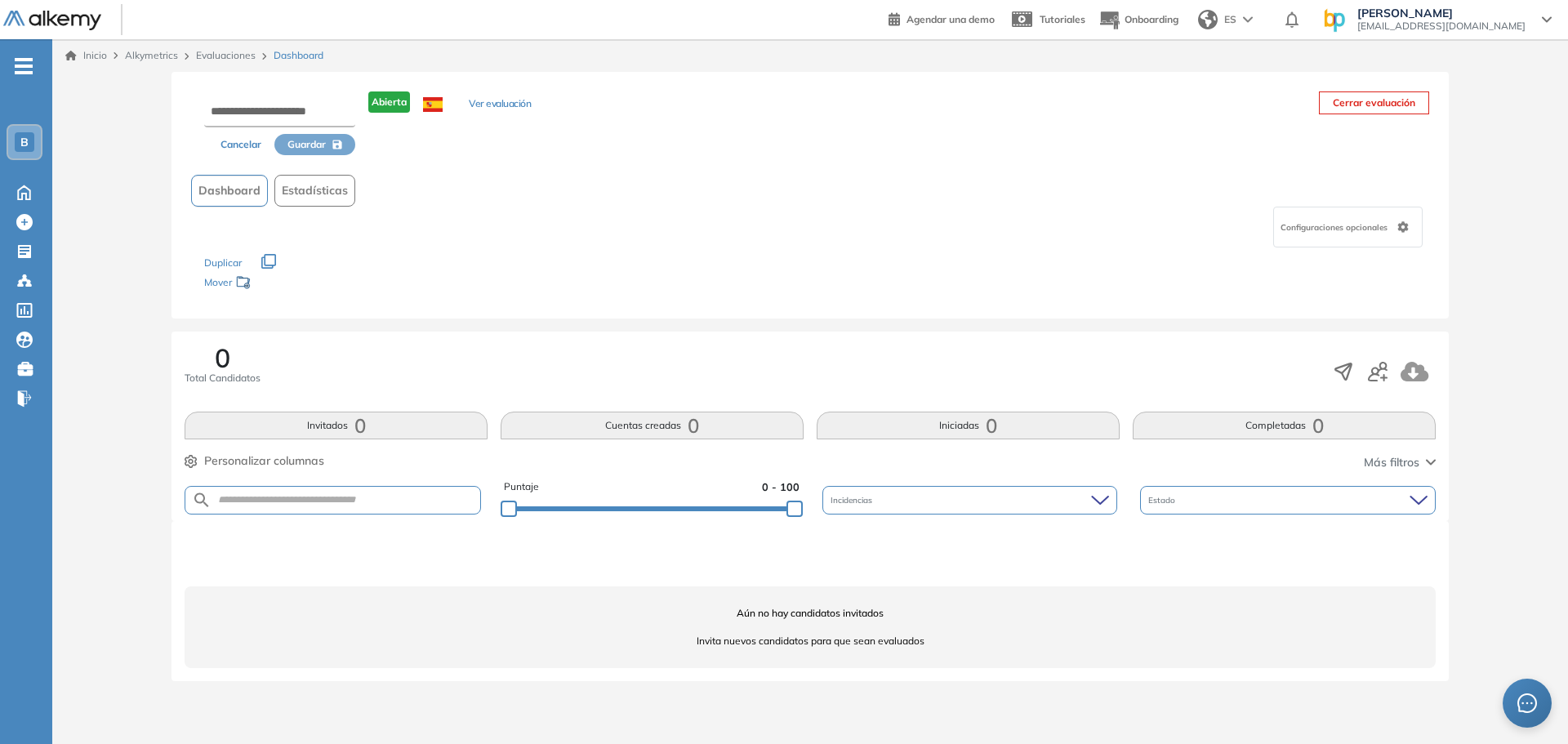
click at [227, 187] on span "Dashboard" at bounding box center [229, 190] width 62 height 17
click at [24, 221] on icon at bounding box center [25, 222] width 16 height 16
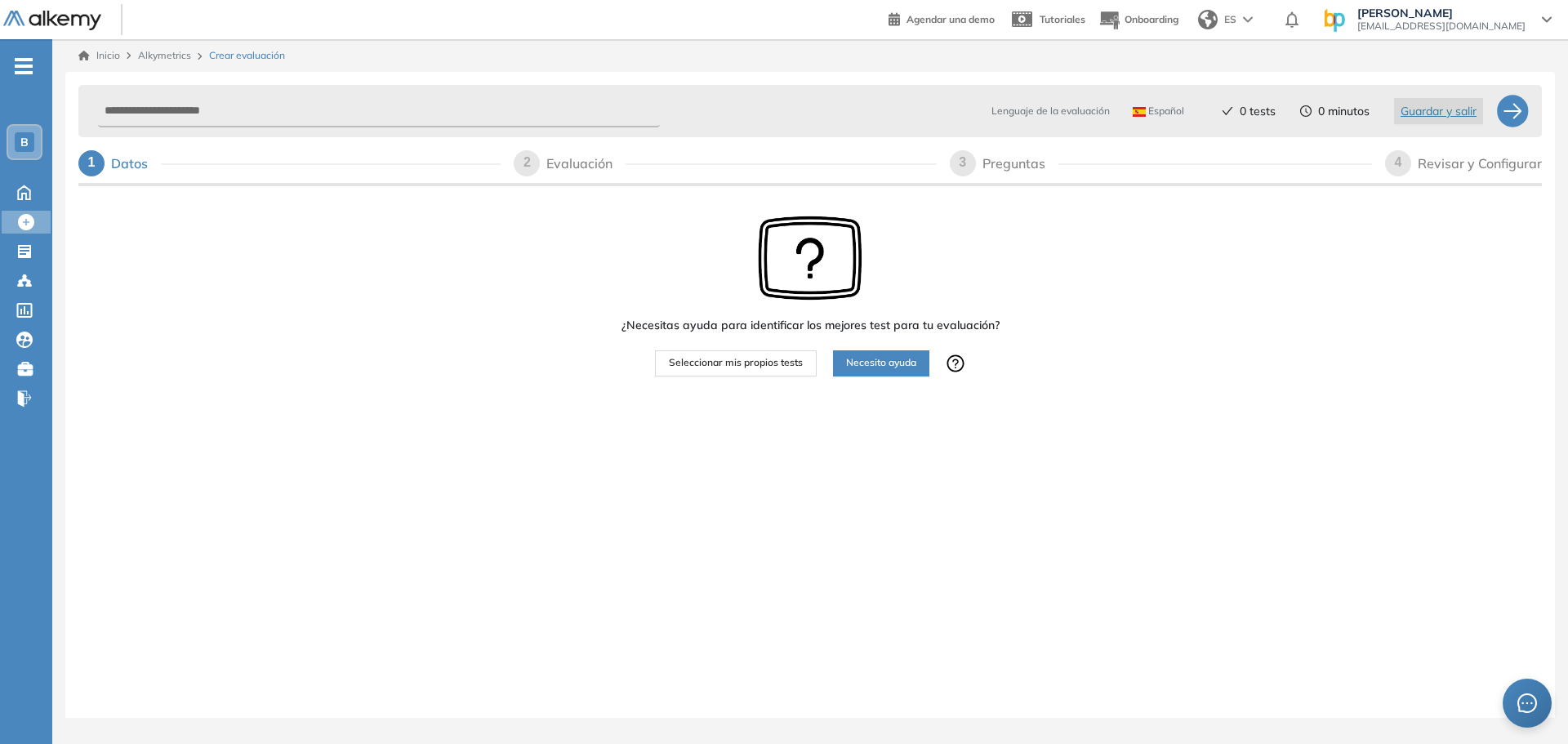
click at [740, 366] on span "Seleccionar mis propios tests" at bounding box center [735, 362] width 134 height 16
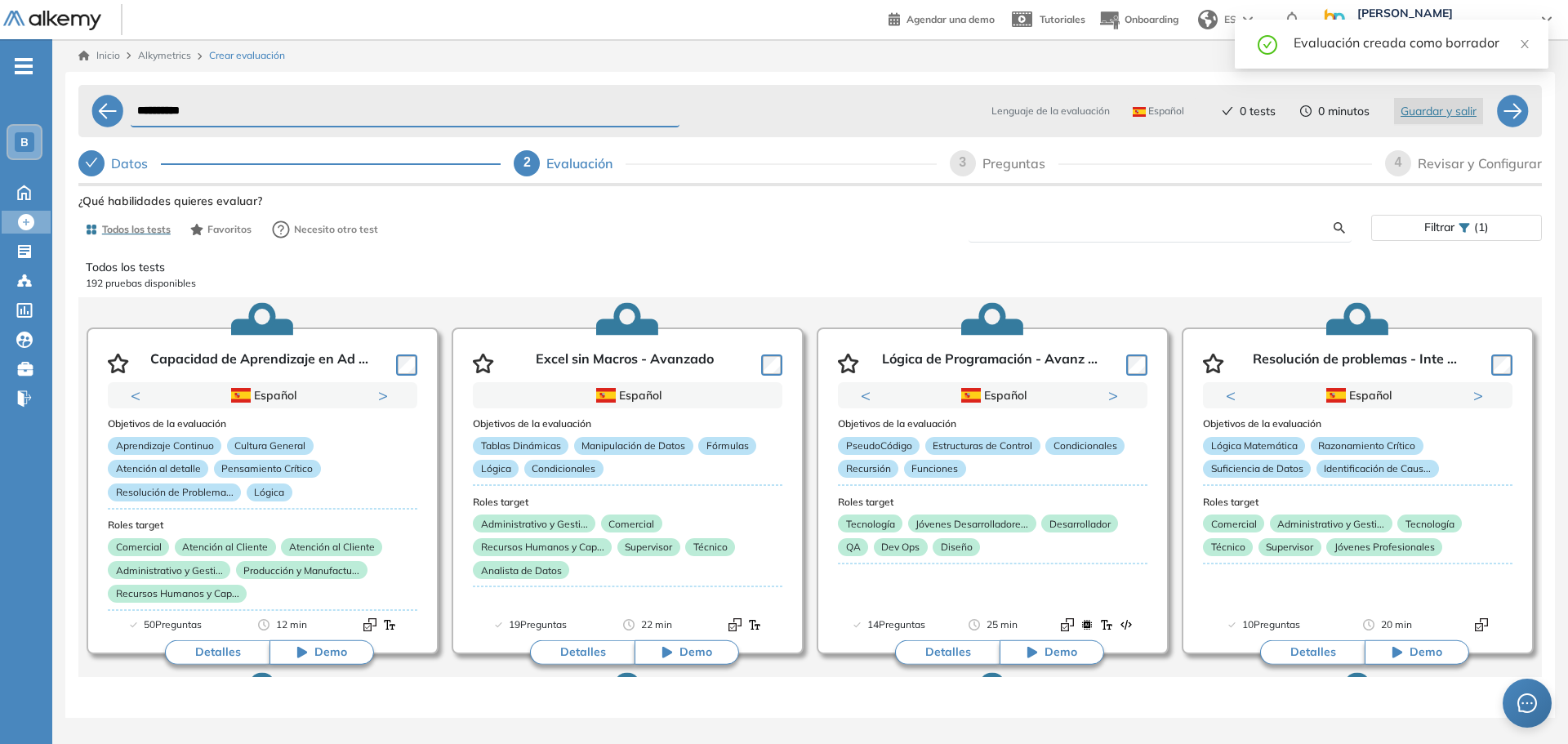
click at [1034, 222] on input "text" at bounding box center [1157, 227] width 352 height 15
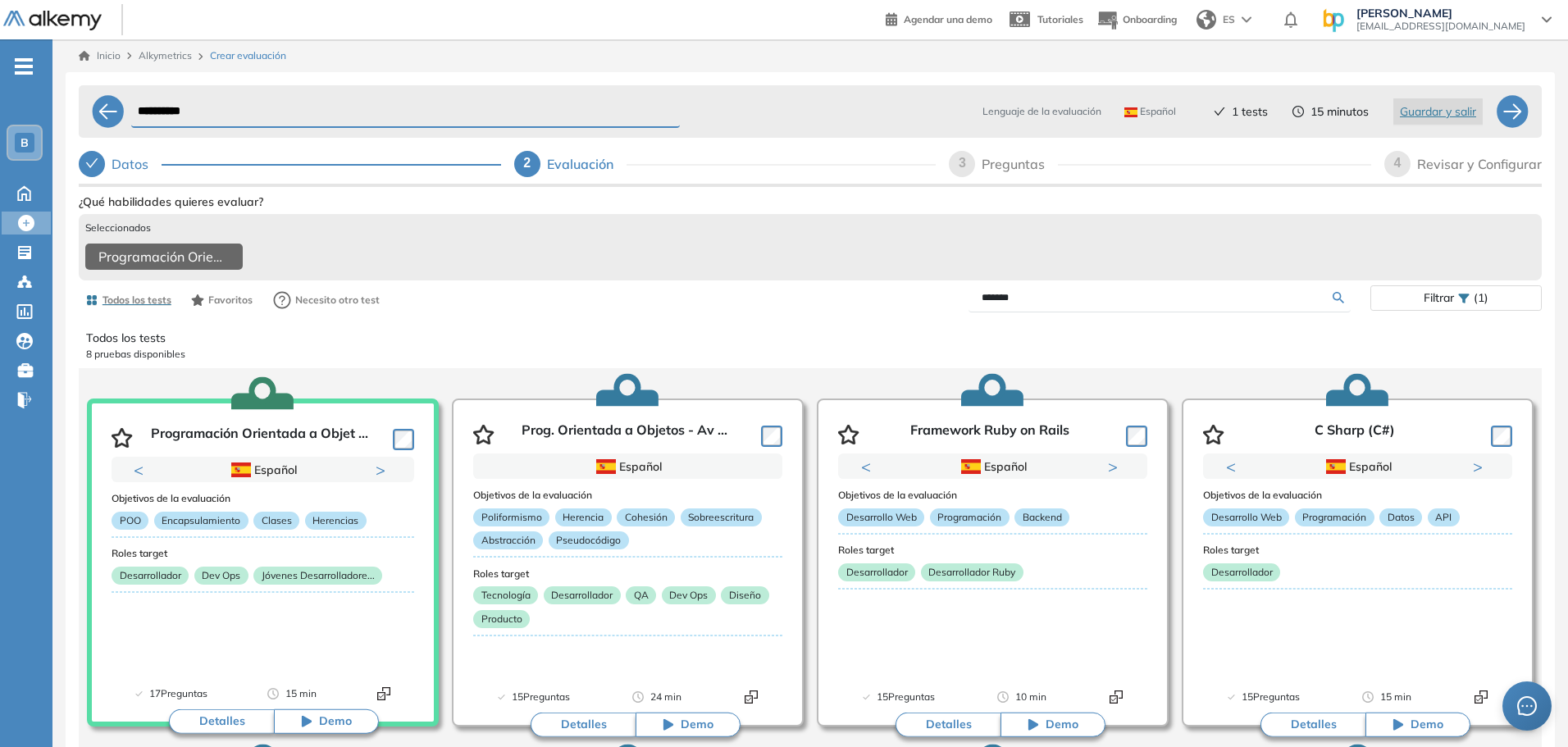
drag, startPoint x: 1021, startPoint y: 302, endPoint x: 951, endPoint y: 306, distance: 70.1
click at [951, 306] on div "*******" at bounding box center [1090, 297] width 560 height 28
type input "******"
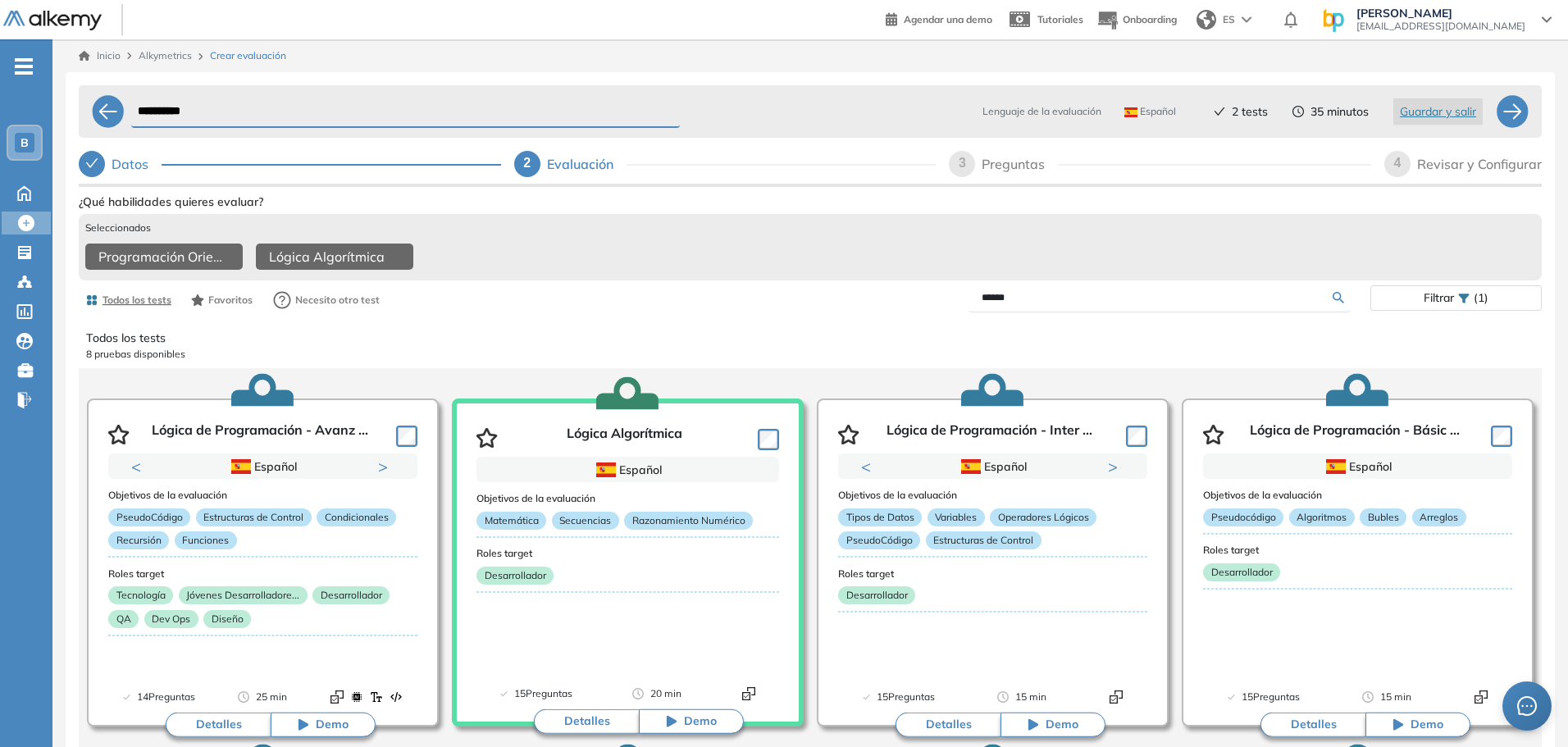
drag, startPoint x: 1024, startPoint y: 307, endPoint x: 951, endPoint y: 306, distance: 73.0
click at [951, 306] on div "******" at bounding box center [1090, 297] width 560 height 28
type input "****"
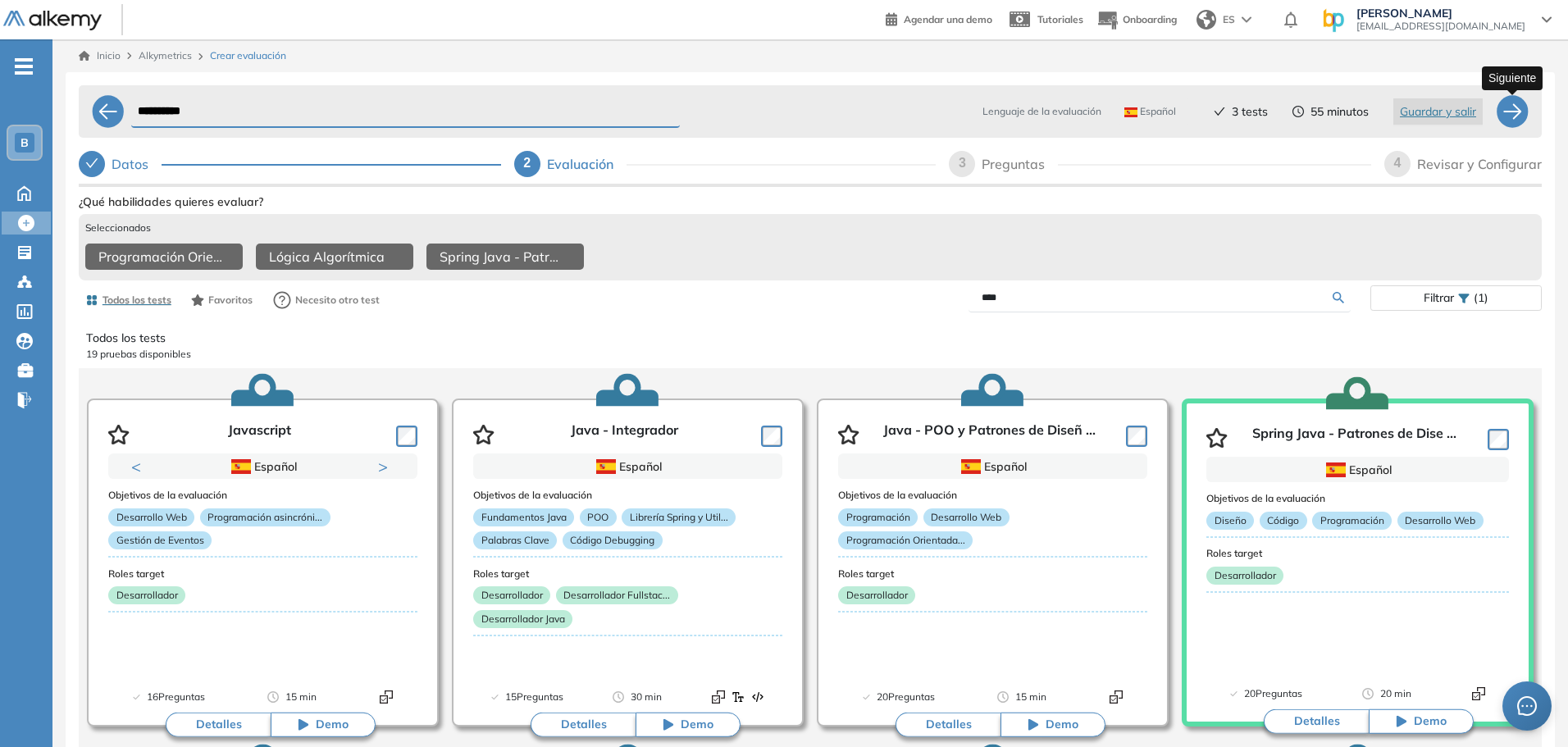
click at [1517, 112] on div at bounding box center [1512, 112] width 33 height 33
select select "*****"
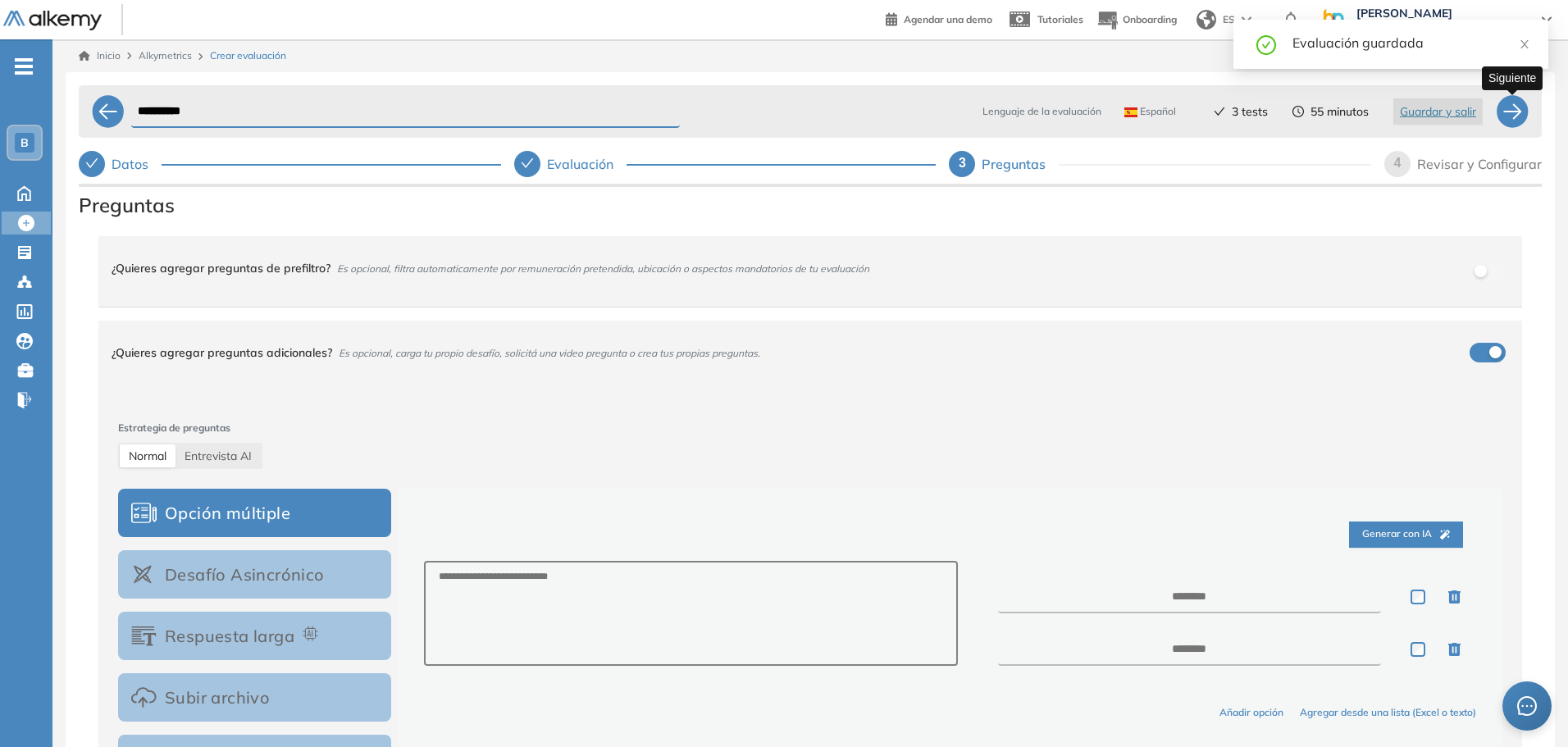
click at [1517, 112] on div at bounding box center [1512, 112] width 33 height 33
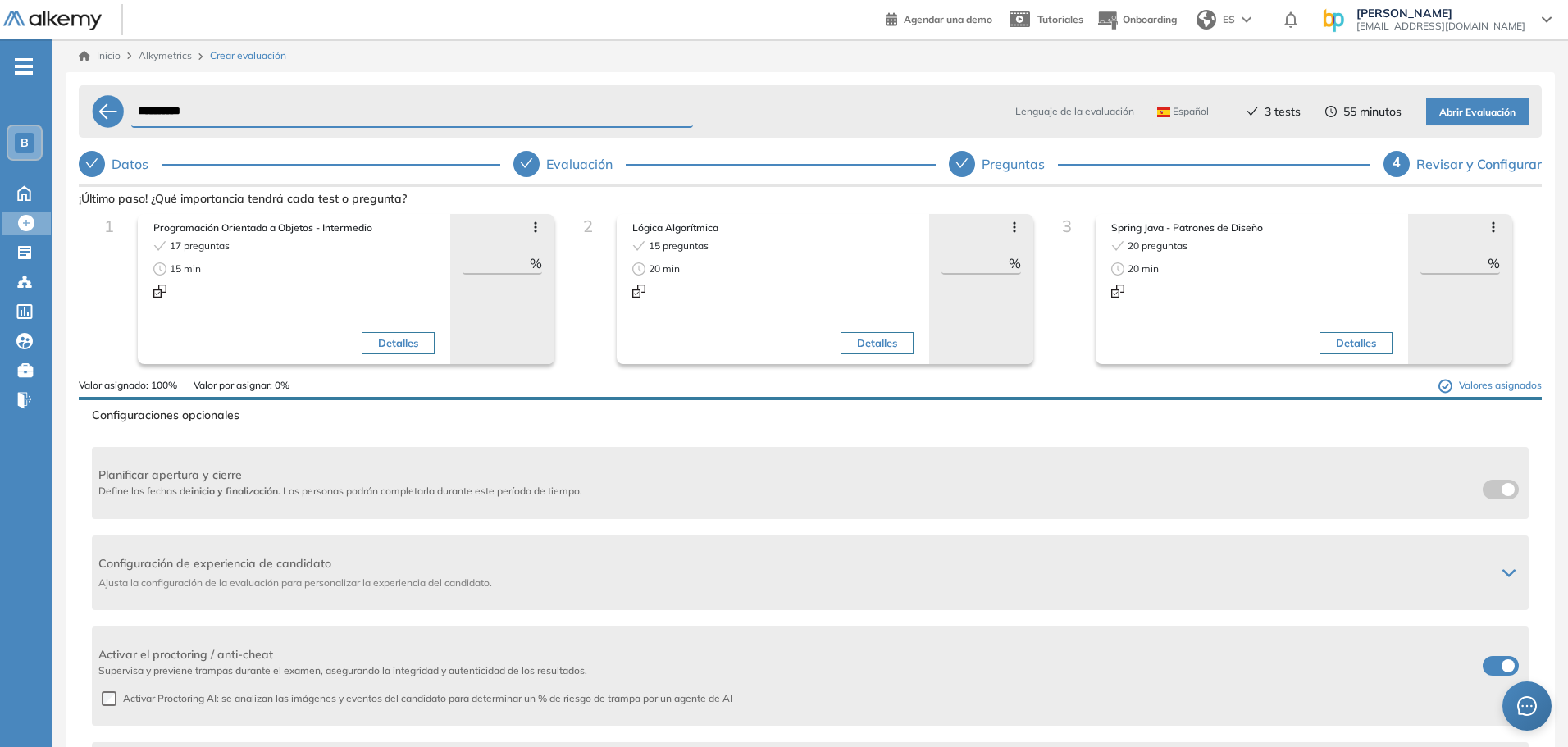
scroll to position [29, 0]
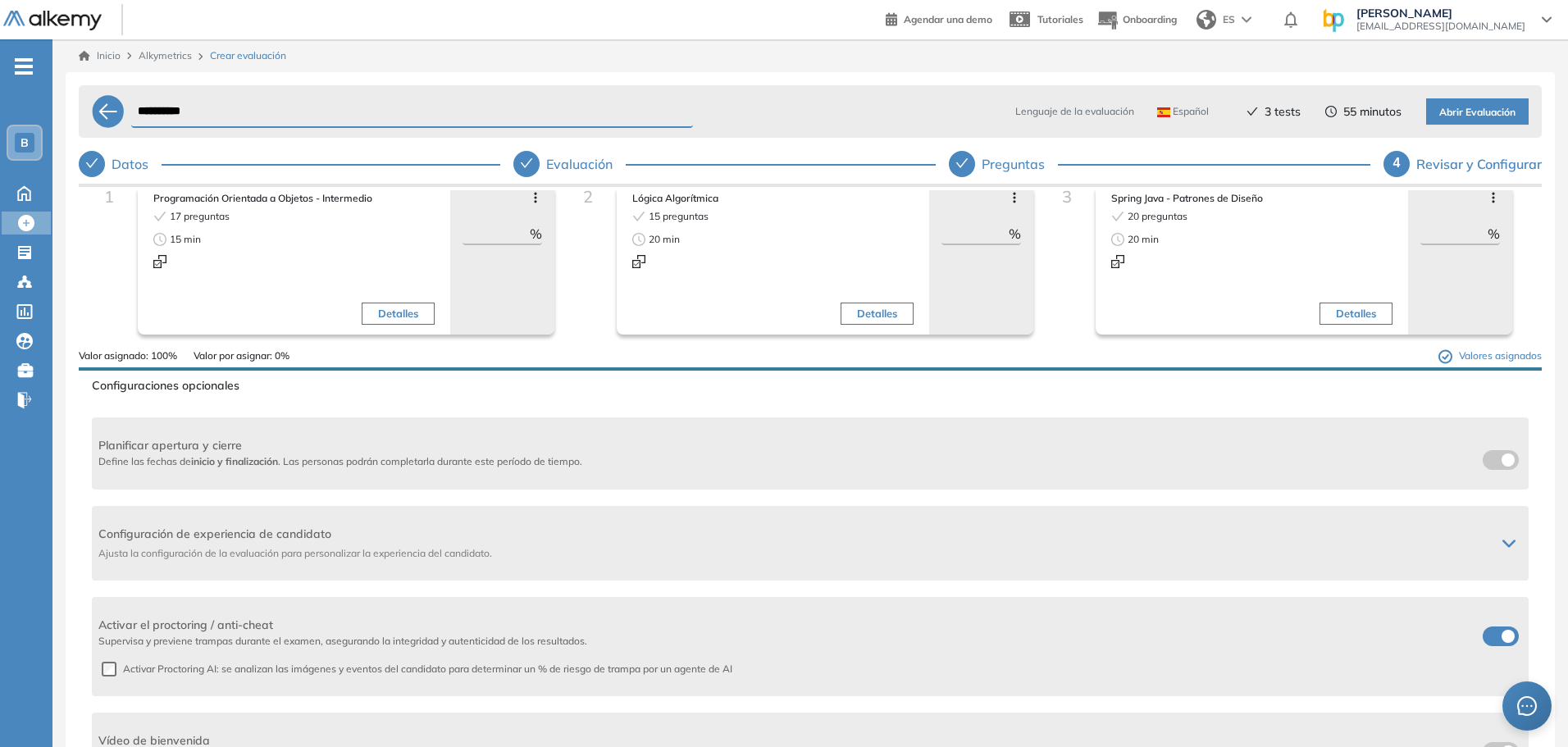
click at [120, 676] on div "Activar el proctoring / anti-cheat Supervisa y previene trampas durante el exam…" at bounding box center [810, 646] width 1437 height 99
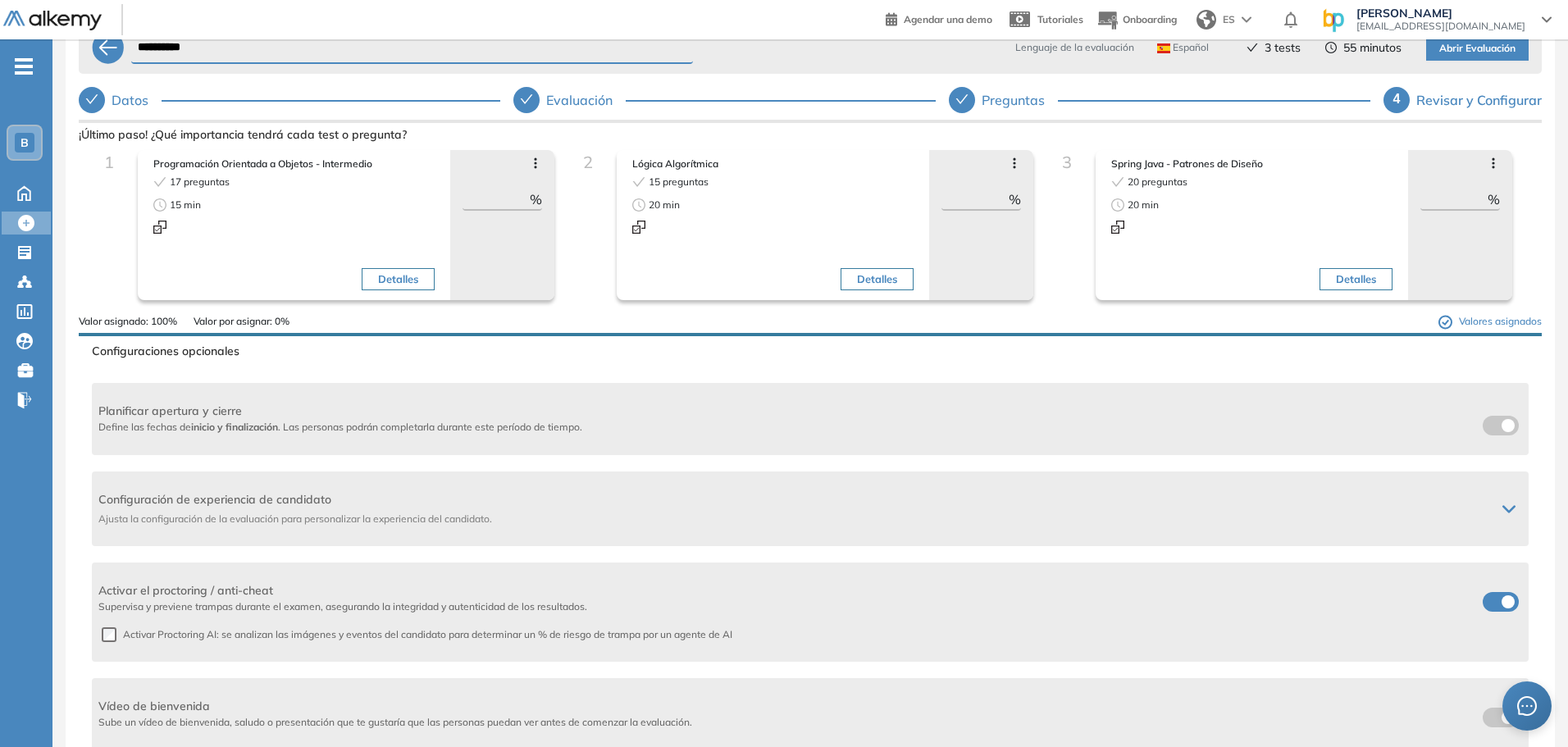
scroll to position [0, 0]
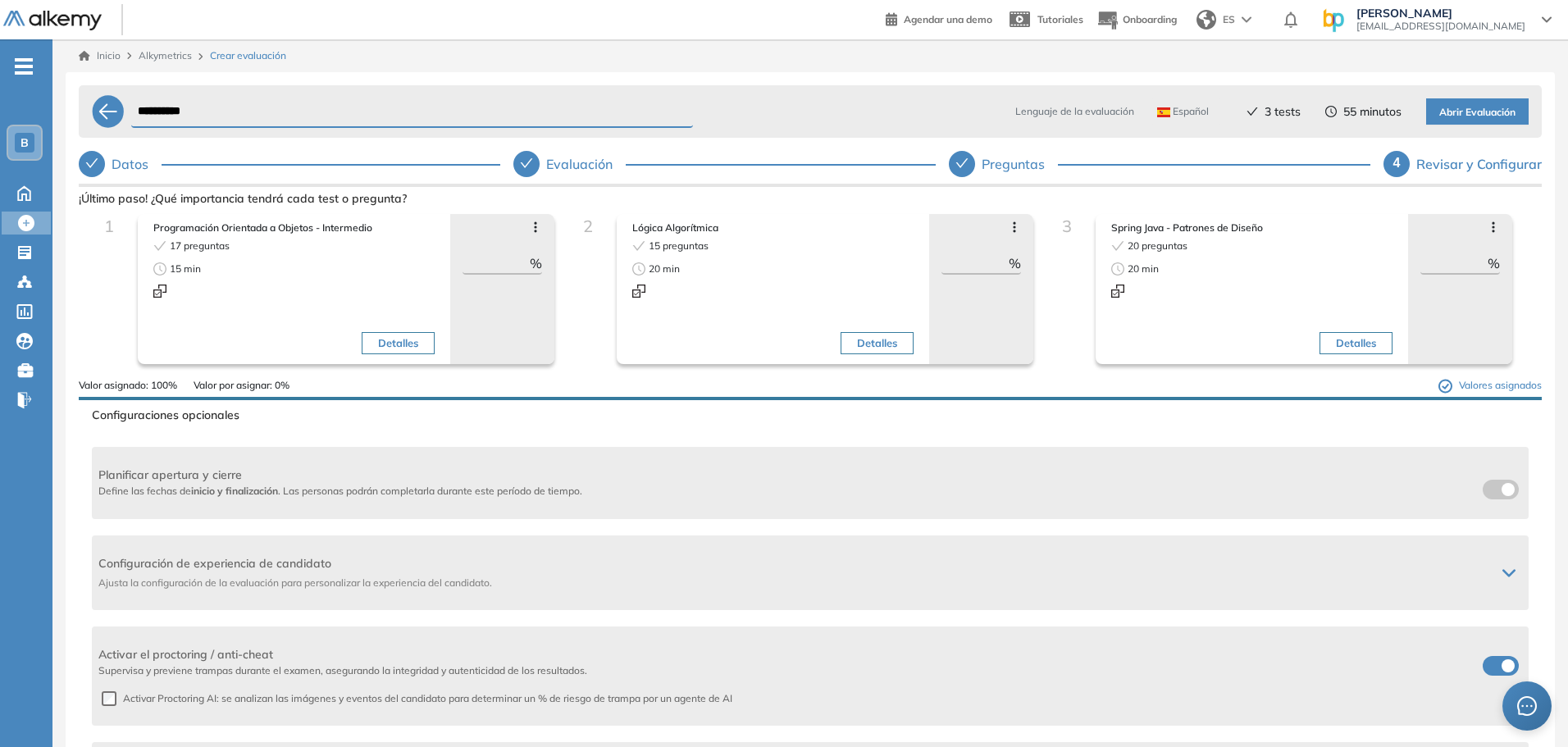
click at [1485, 113] on span "Abrir Evaluación" at bounding box center [1477, 112] width 76 height 16
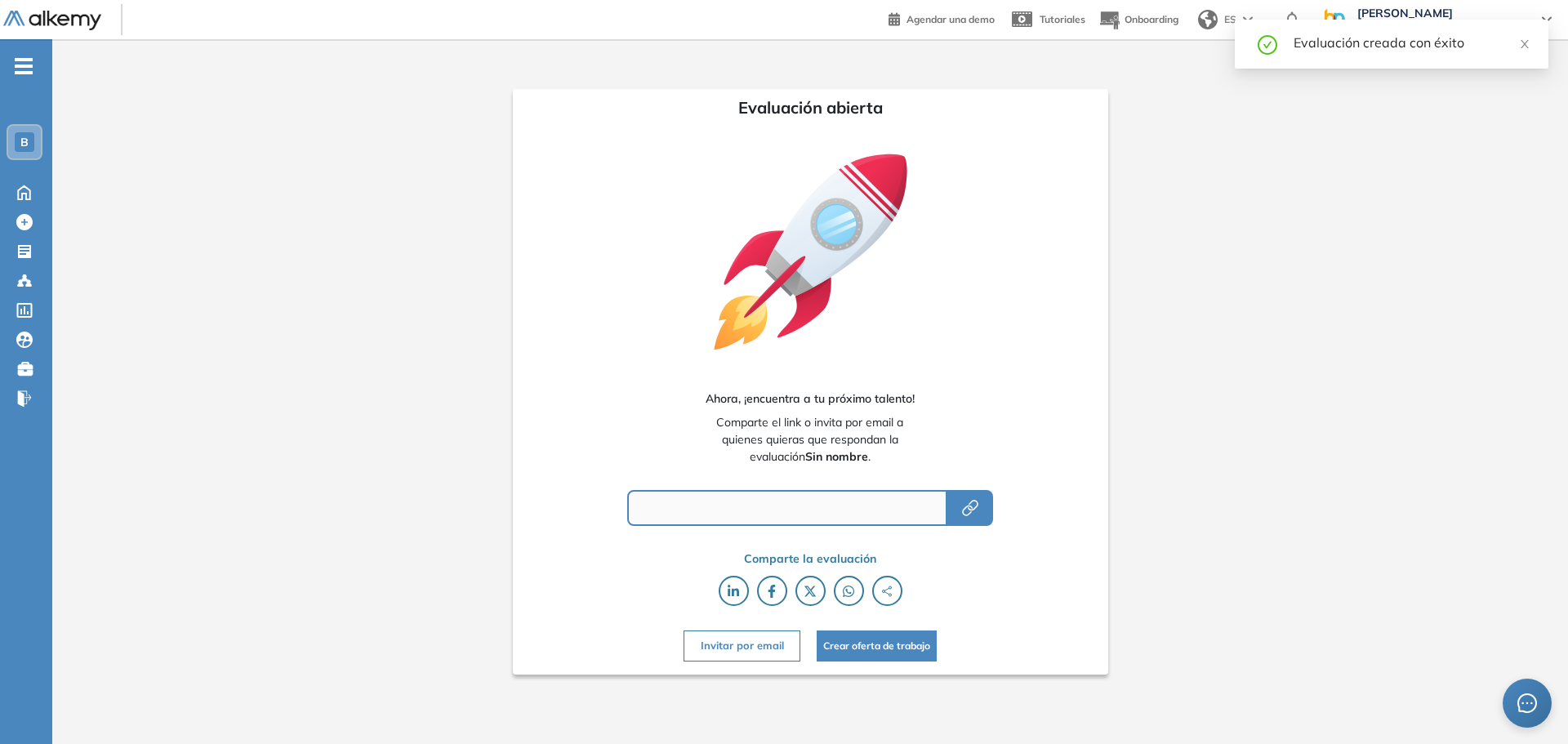
type input "**********"
click at [973, 509] on icon "button" at bounding box center [970, 508] width 19 height 19
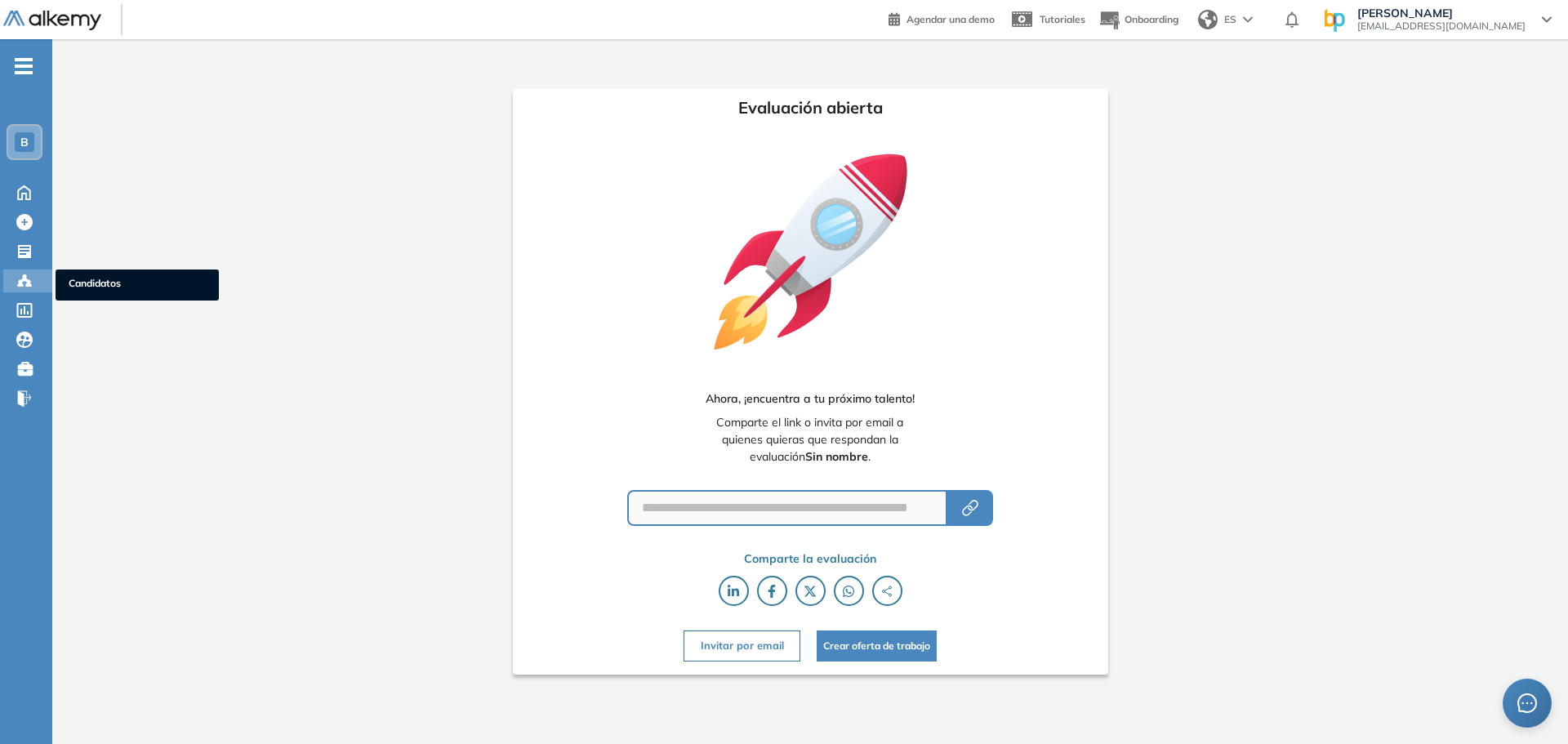
click at [20, 277] on icon at bounding box center [25, 281] width 16 height 16
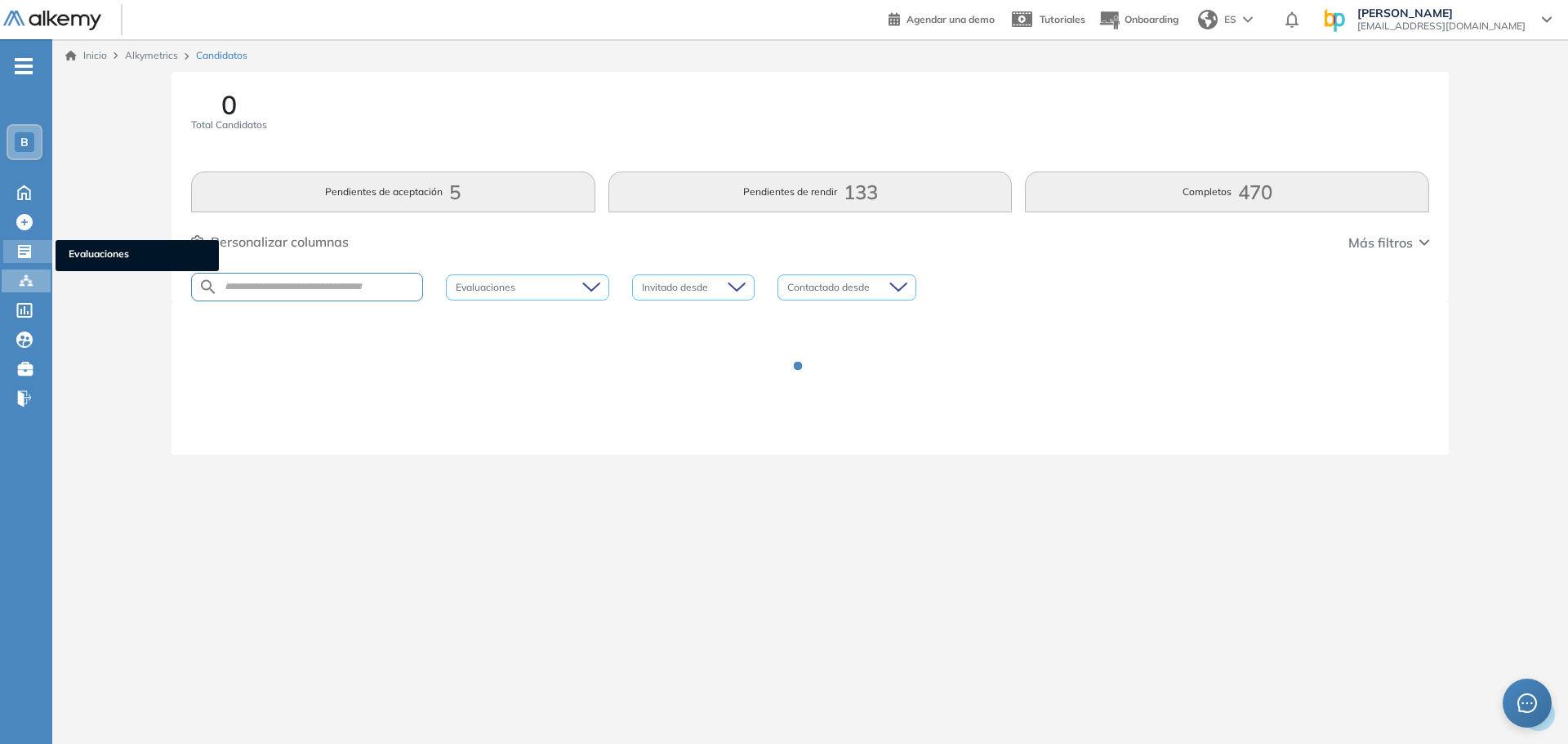
click at [25, 246] on icon at bounding box center [25, 251] width 13 height 13
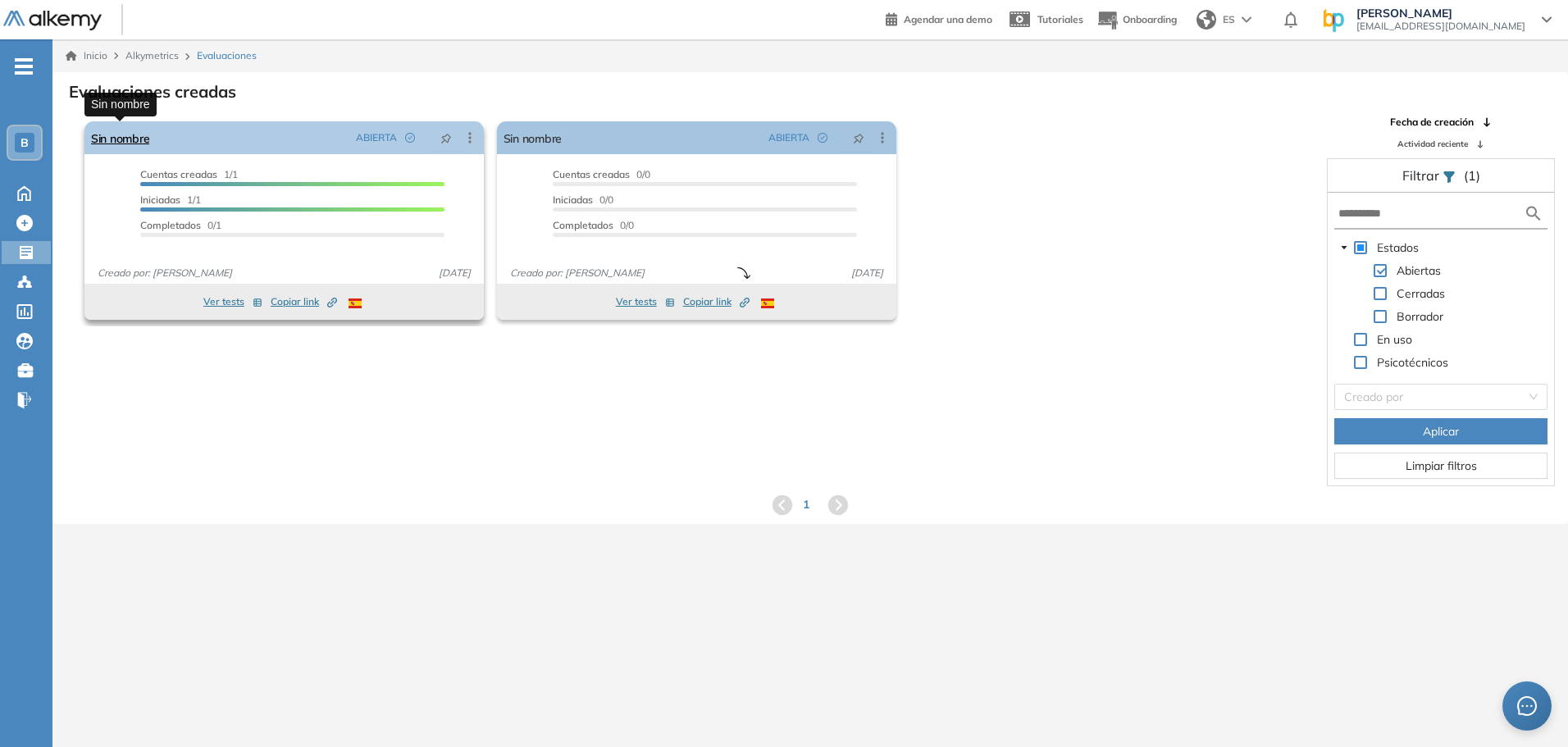
click at [128, 138] on link "Sin nombre" at bounding box center [119, 137] width 58 height 33
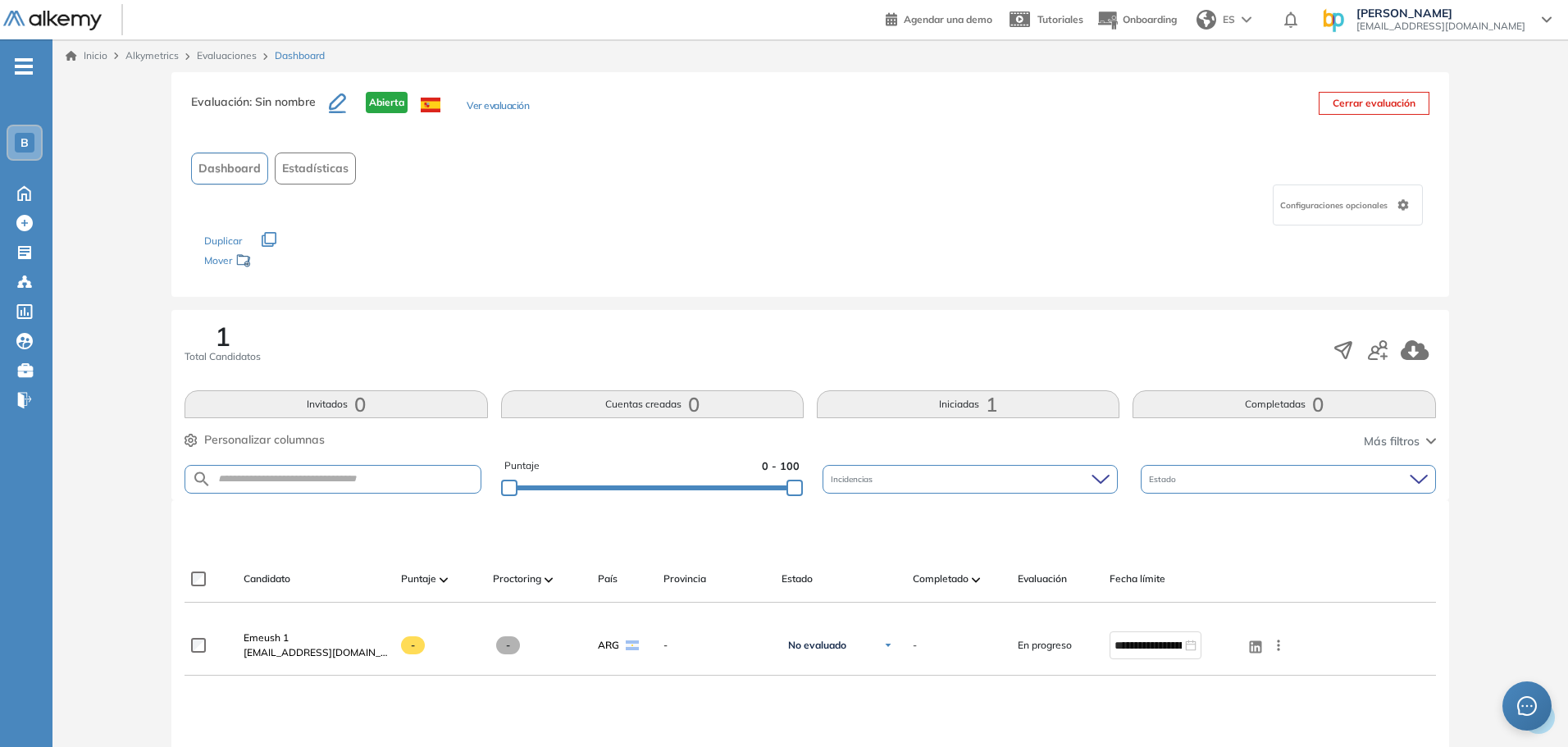
click at [994, 404] on span "1" at bounding box center [991, 404] width 12 height 0
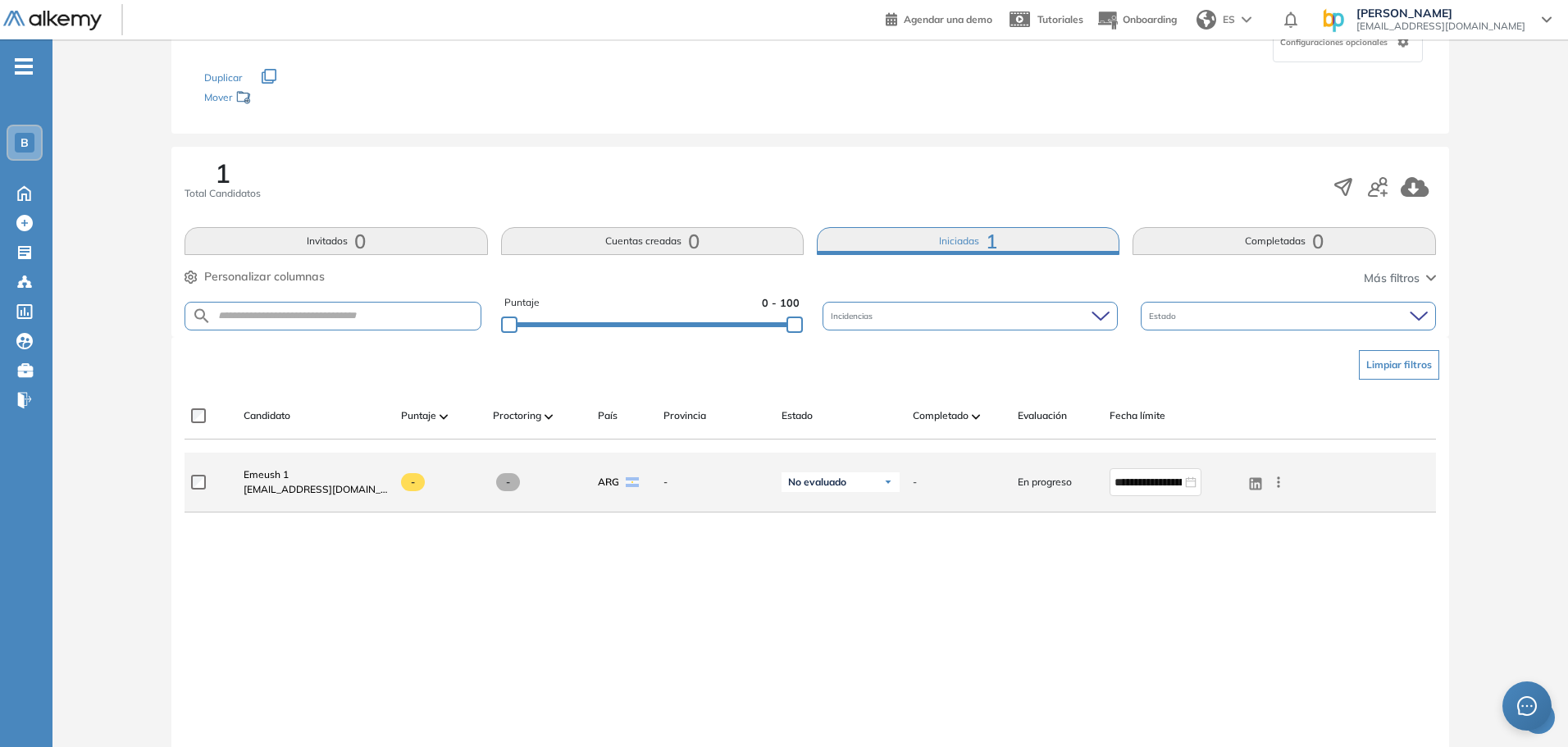
scroll to position [164, 0]
click at [857, 484] on div "No evaluado" at bounding box center [840, 480] width 118 height 19
click at [278, 473] on span "Emeush 1" at bounding box center [266, 473] width 45 height 12
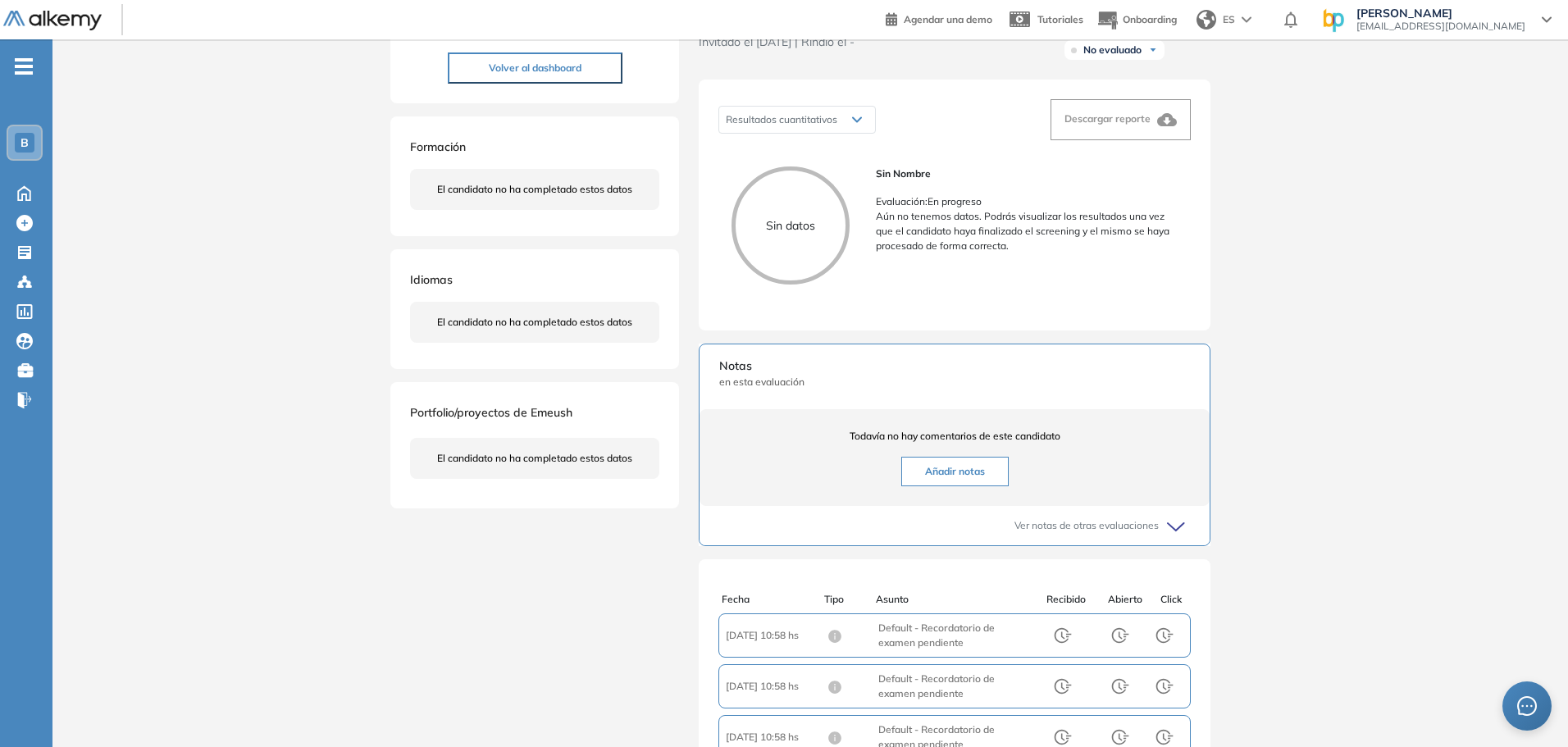
scroll to position [378, 0]
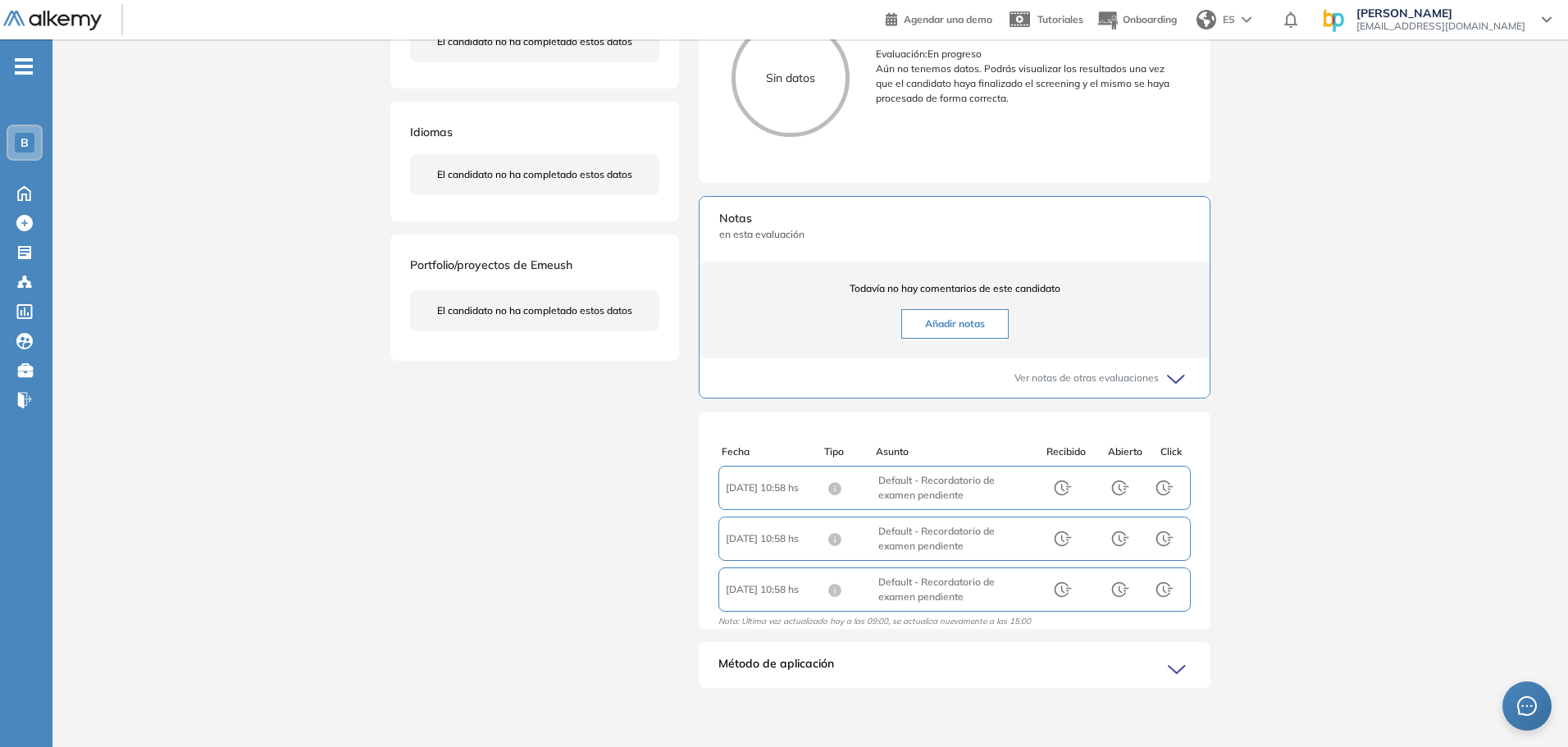
click at [1164, 671] on div "Método de aplicación" at bounding box center [955, 672] width 512 height 33
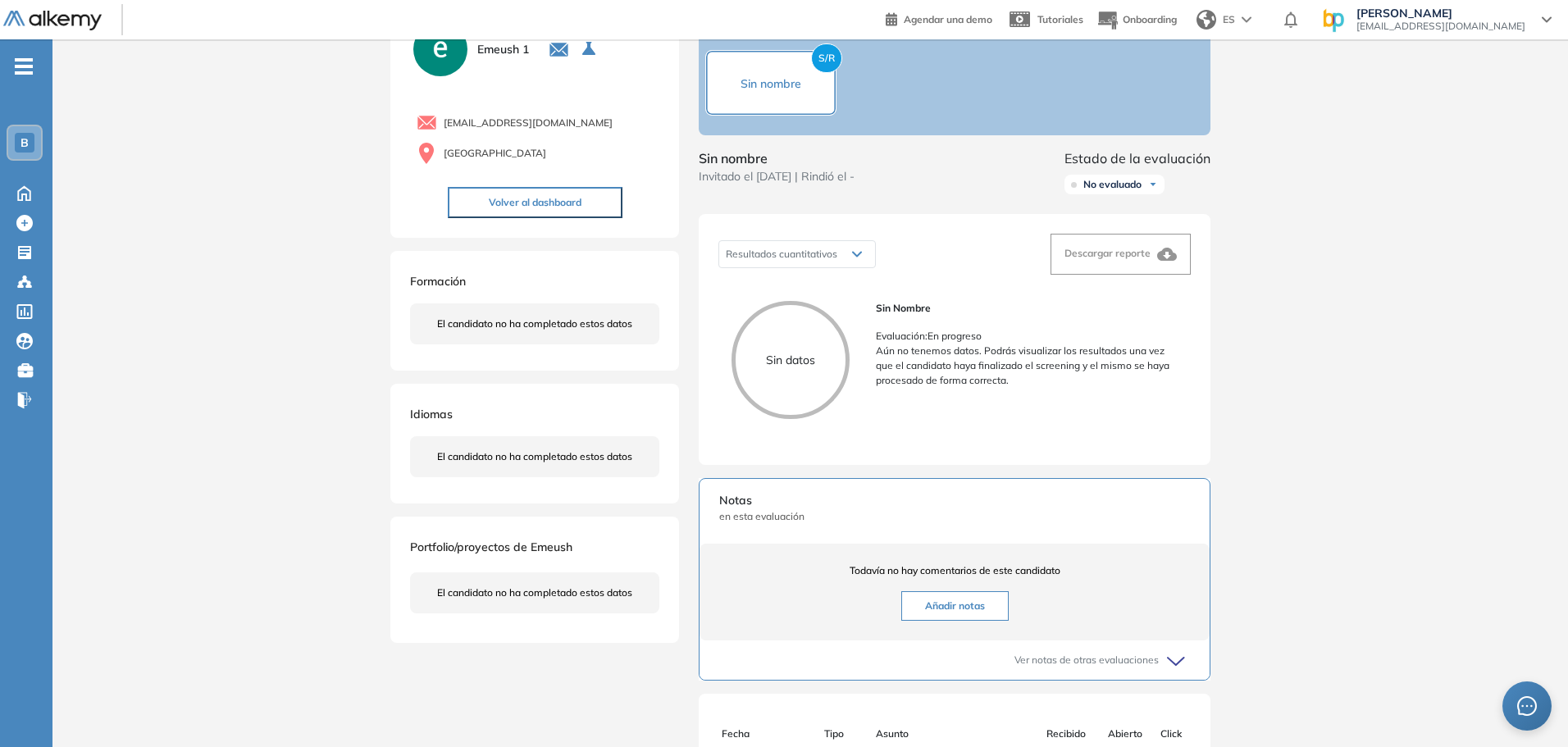
scroll to position [0, 0]
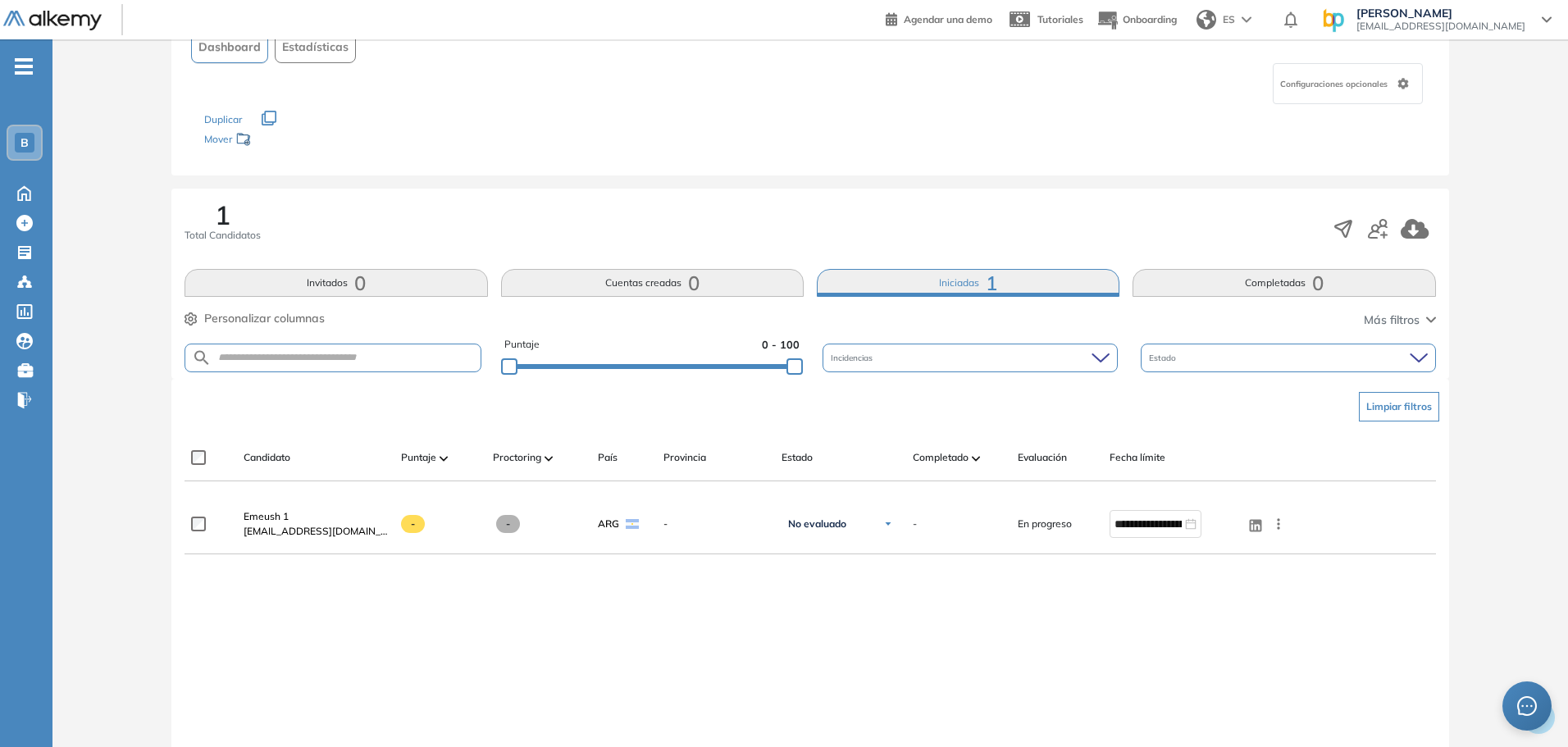
scroll to position [246, 0]
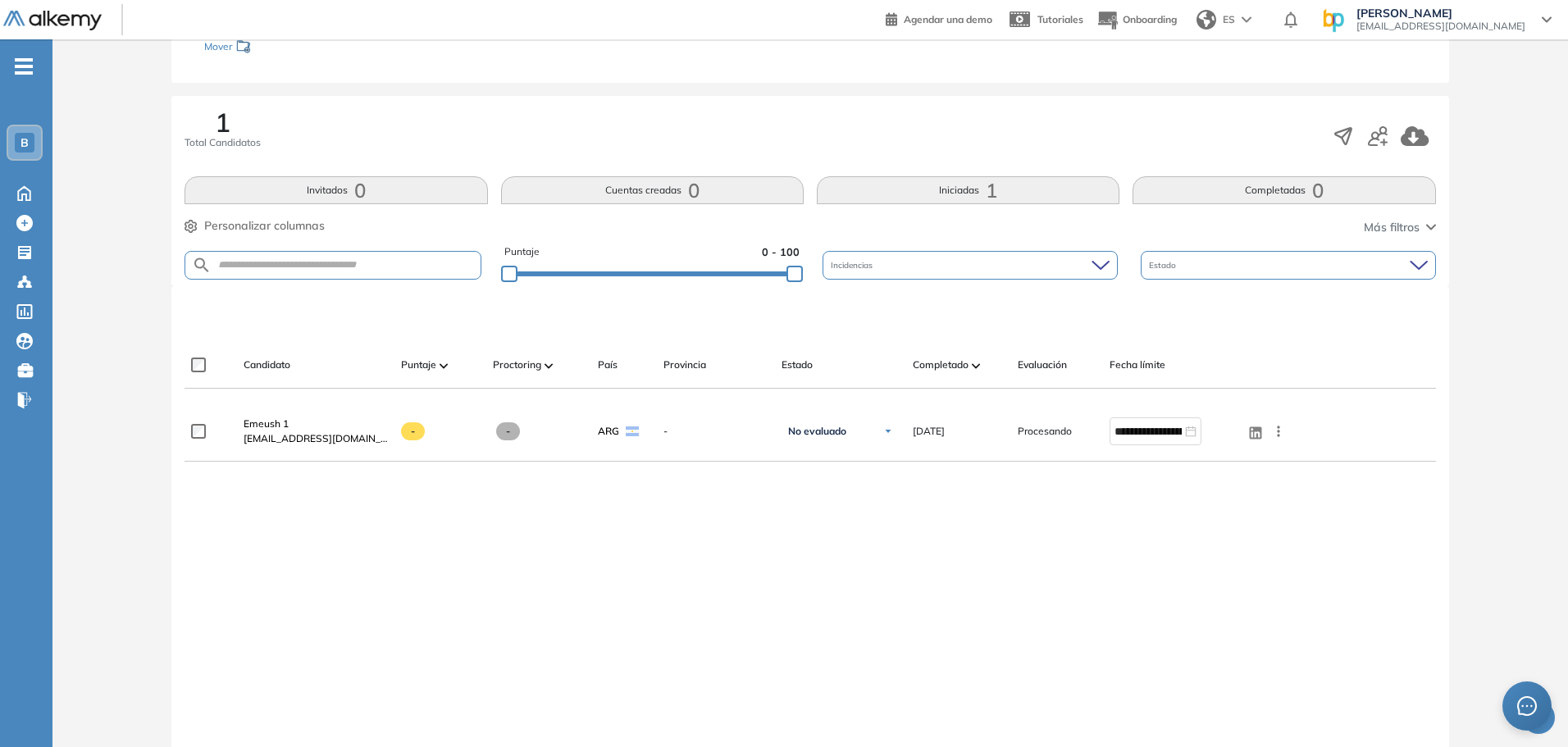
scroll to position [246, 0]
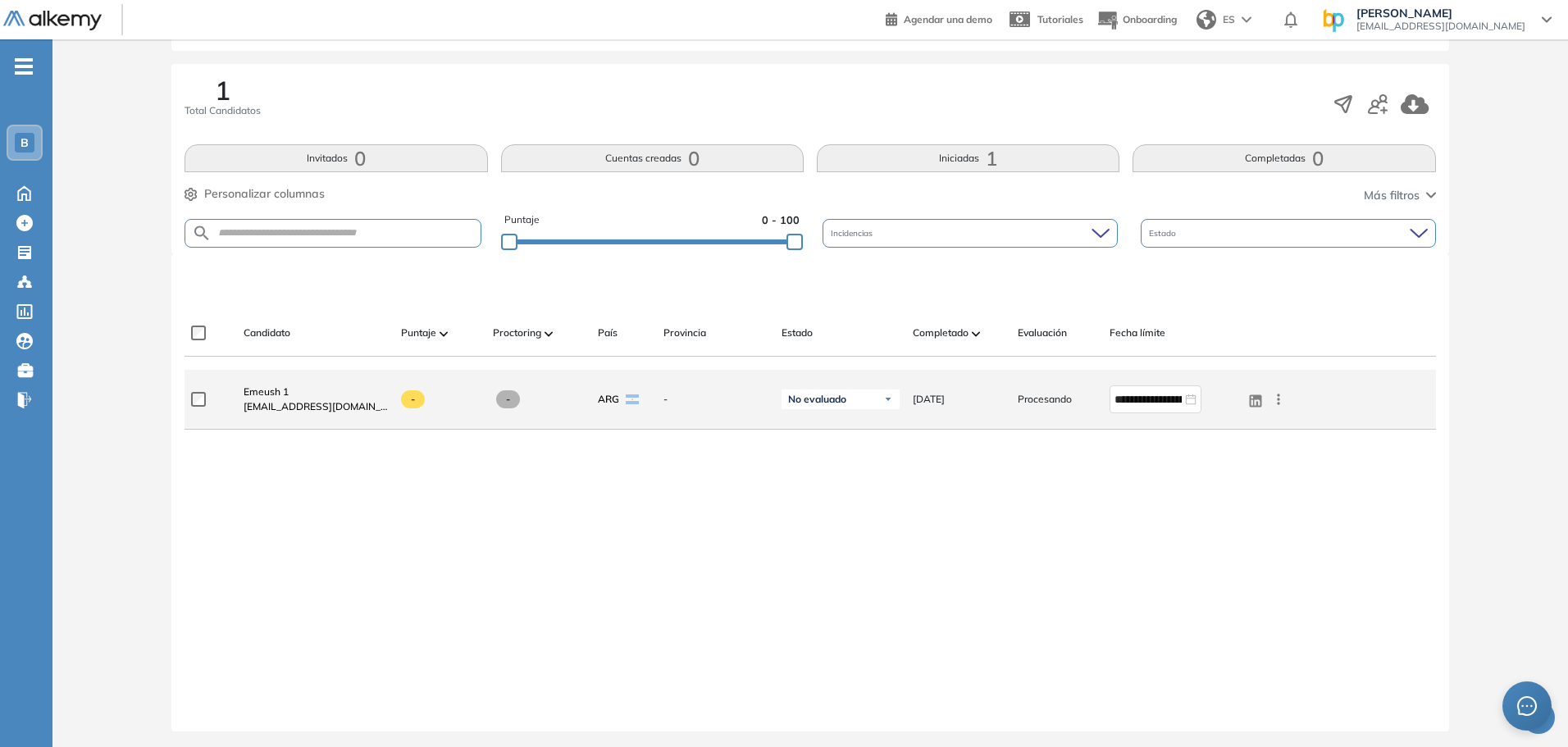
click at [831, 400] on span "No evaluado" at bounding box center [816, 399] width 58 height 13
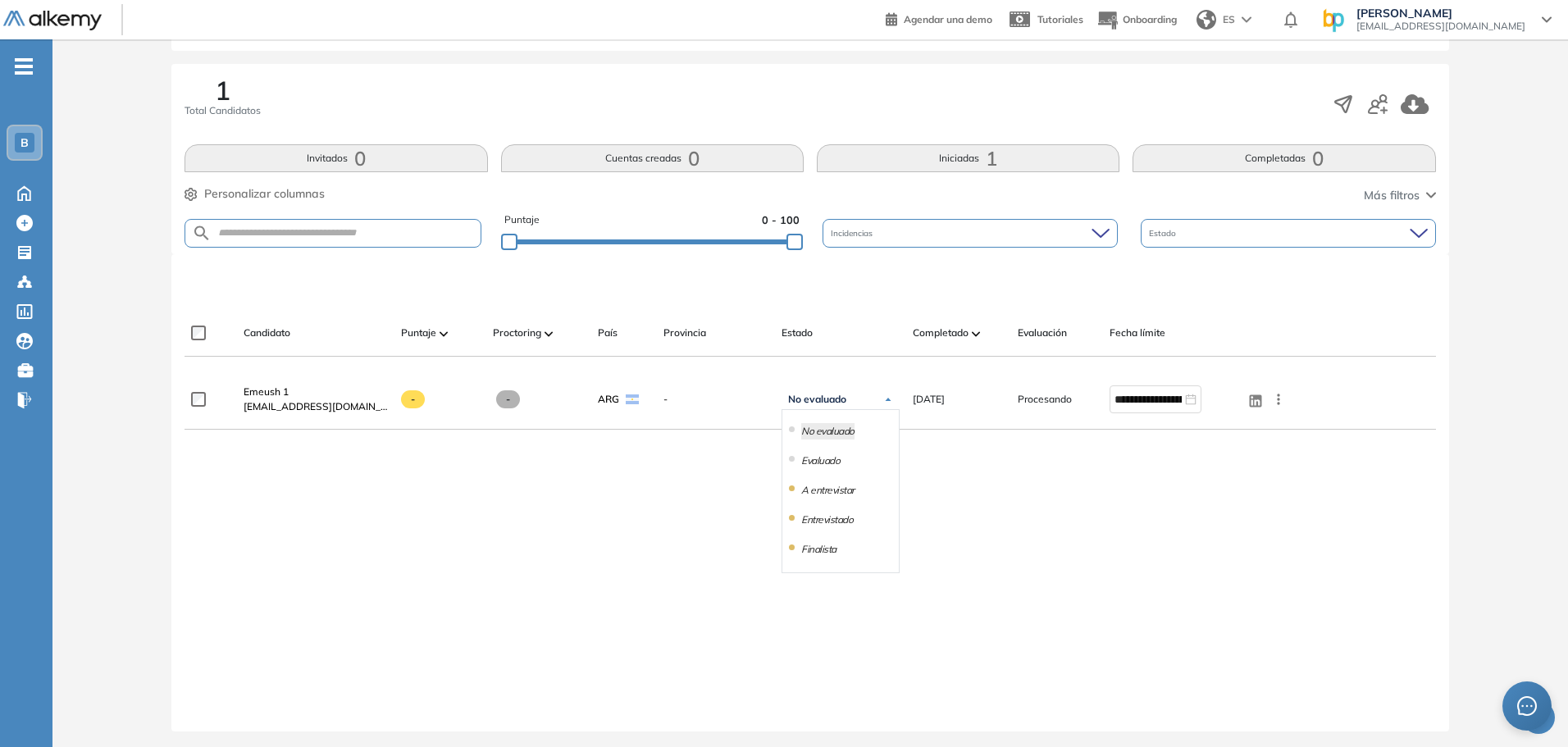
click at [661, 495] on div "**********" at bounding box center [810, 537] width 1251 height 335
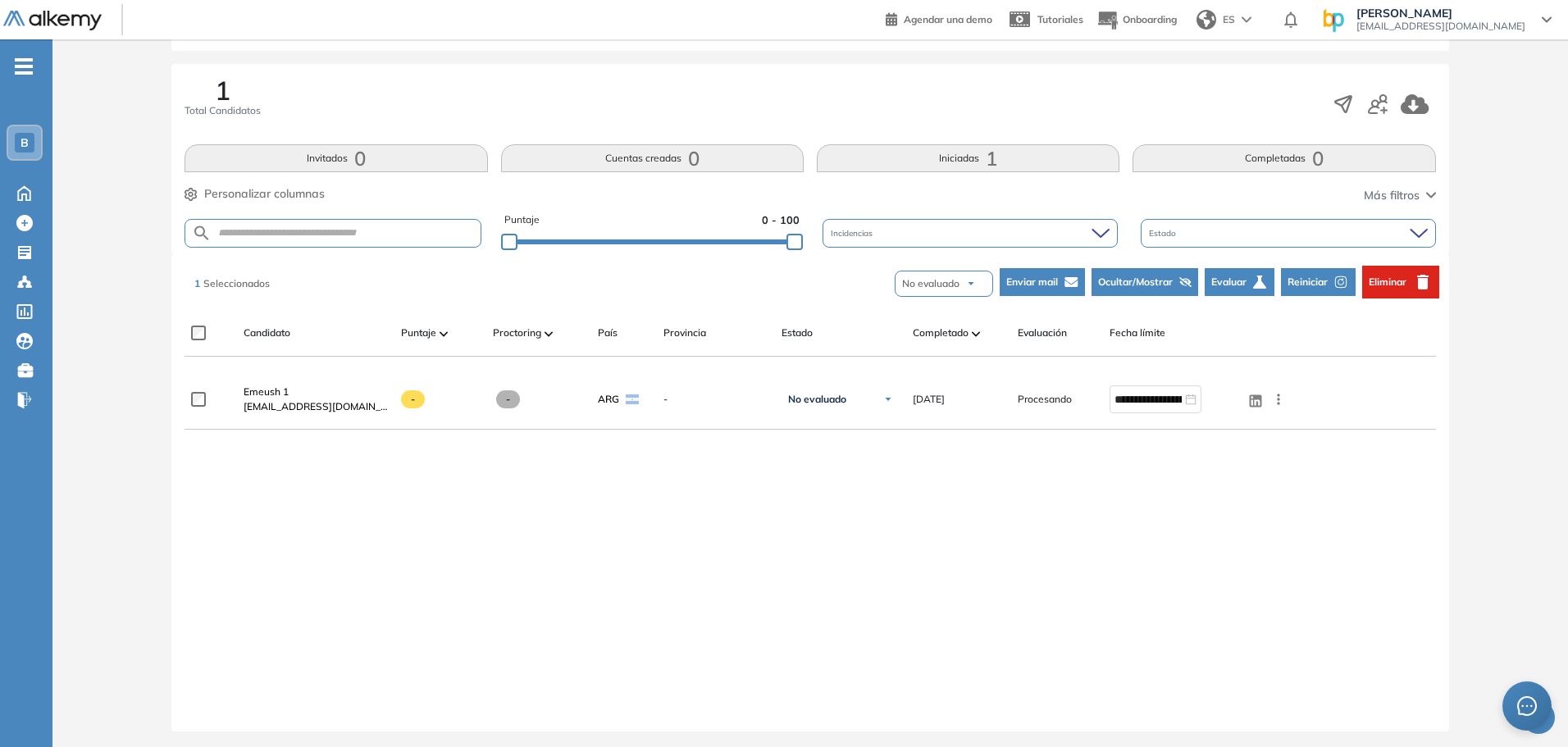
click at [1250, 283] on button "Evaluar" at bounding box center [1240, 281] width 70 height 27
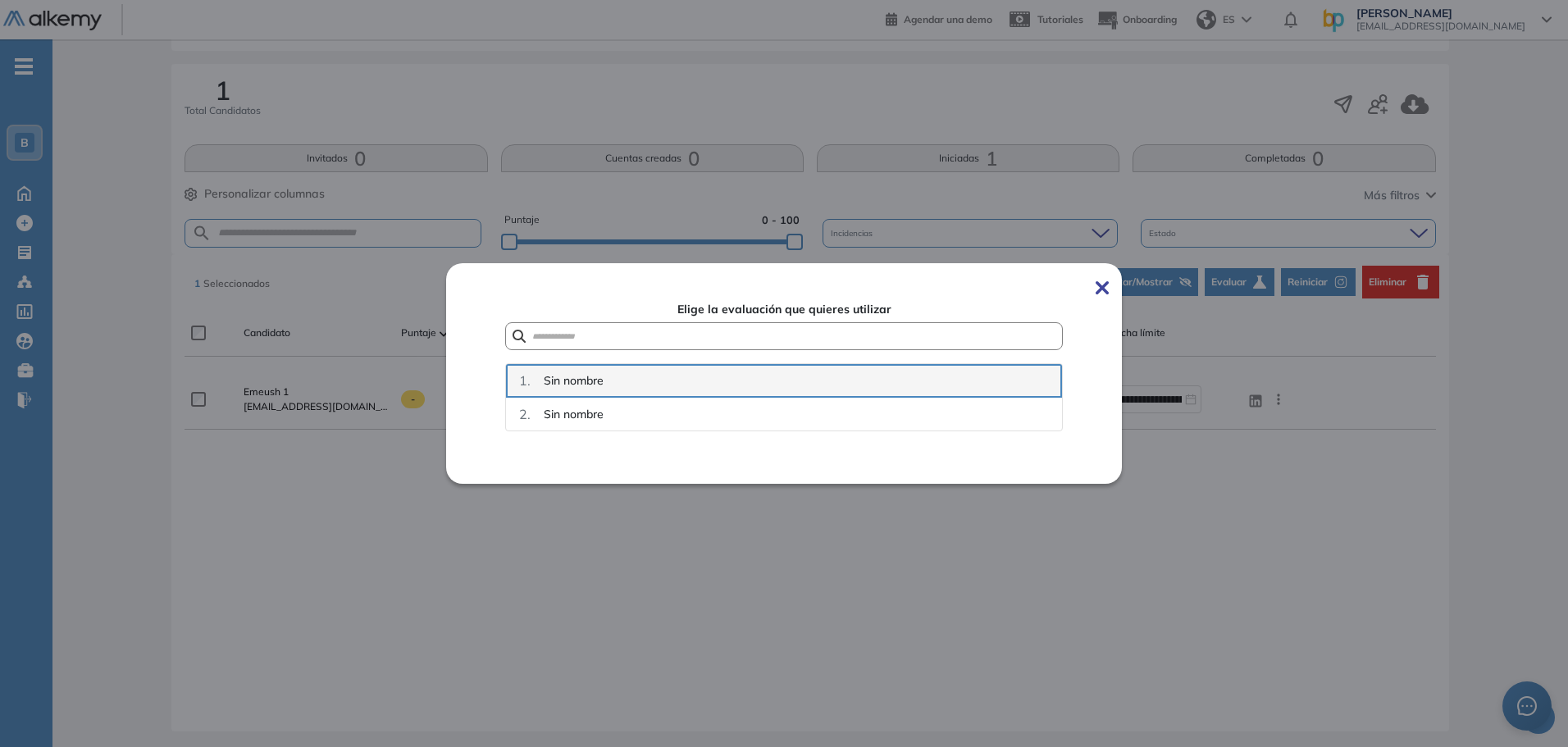
click at [574, 385] on span "Sin nombre" at bounding box center [573, 380] width 60 height 17
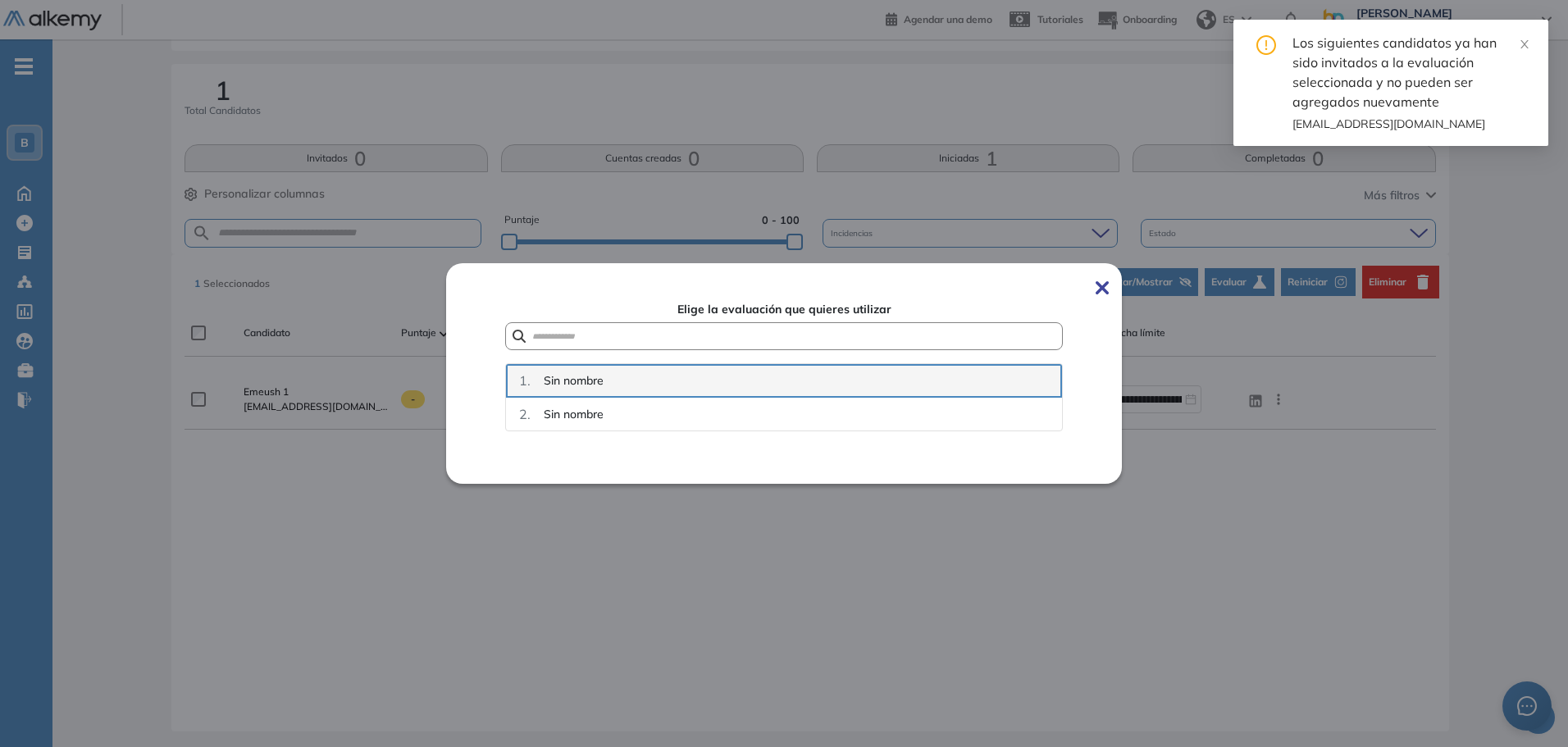
click at [585, 382] on span "Sin nombre" at bounding box center [573, 380] width 60 height 17
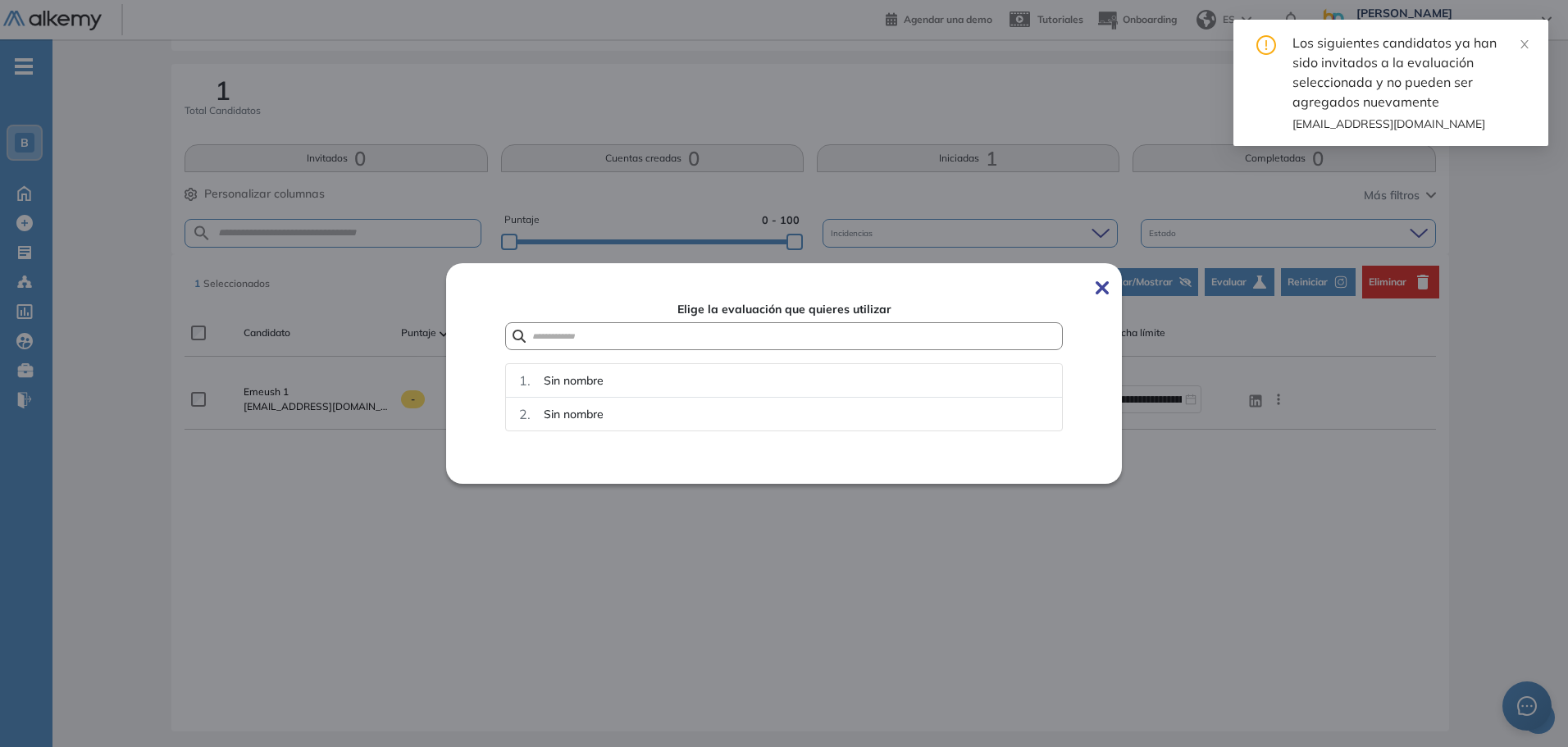
click at [1109, 283] on img at bounding box center [1102, 288] width 13 height 13
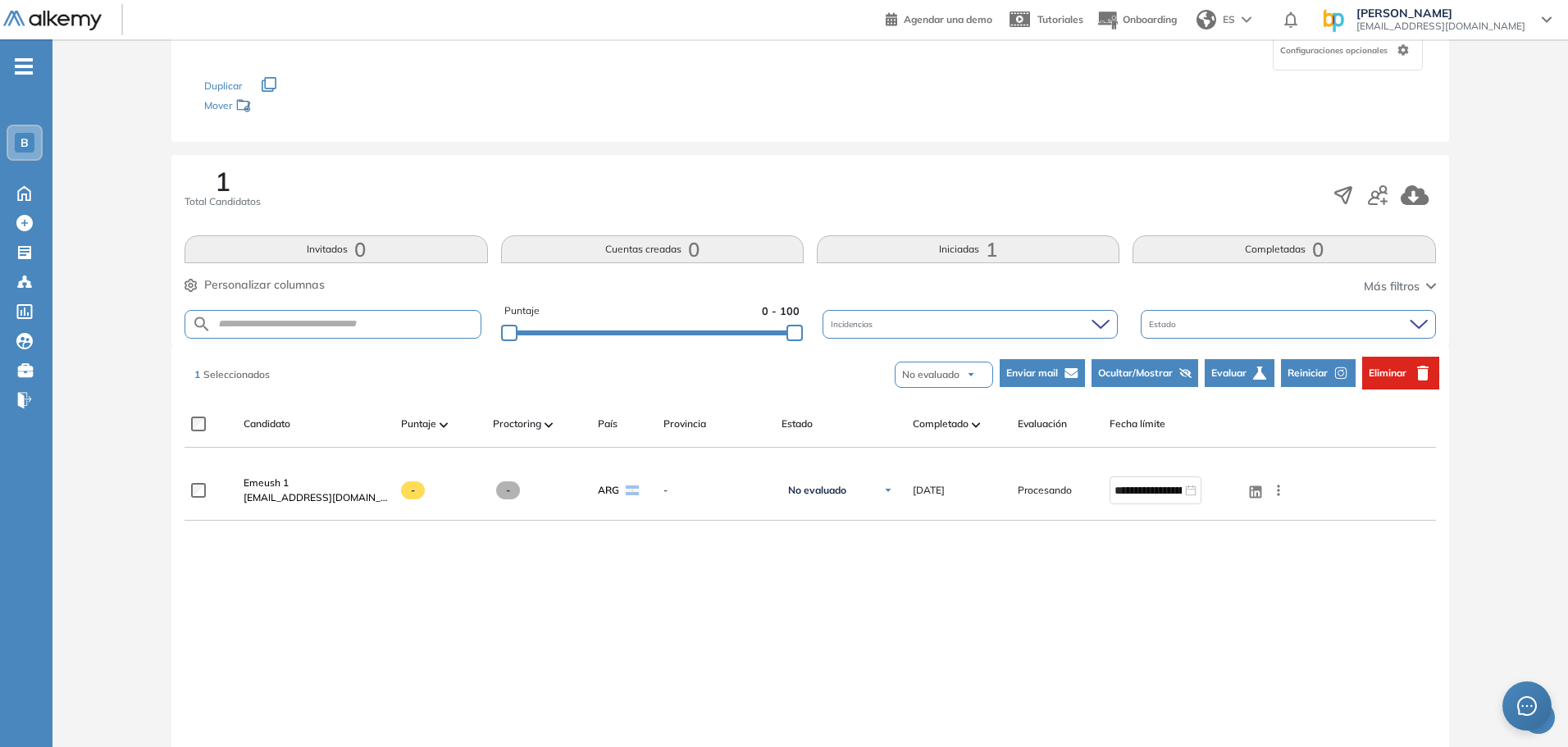
scroll to position [0, 0]
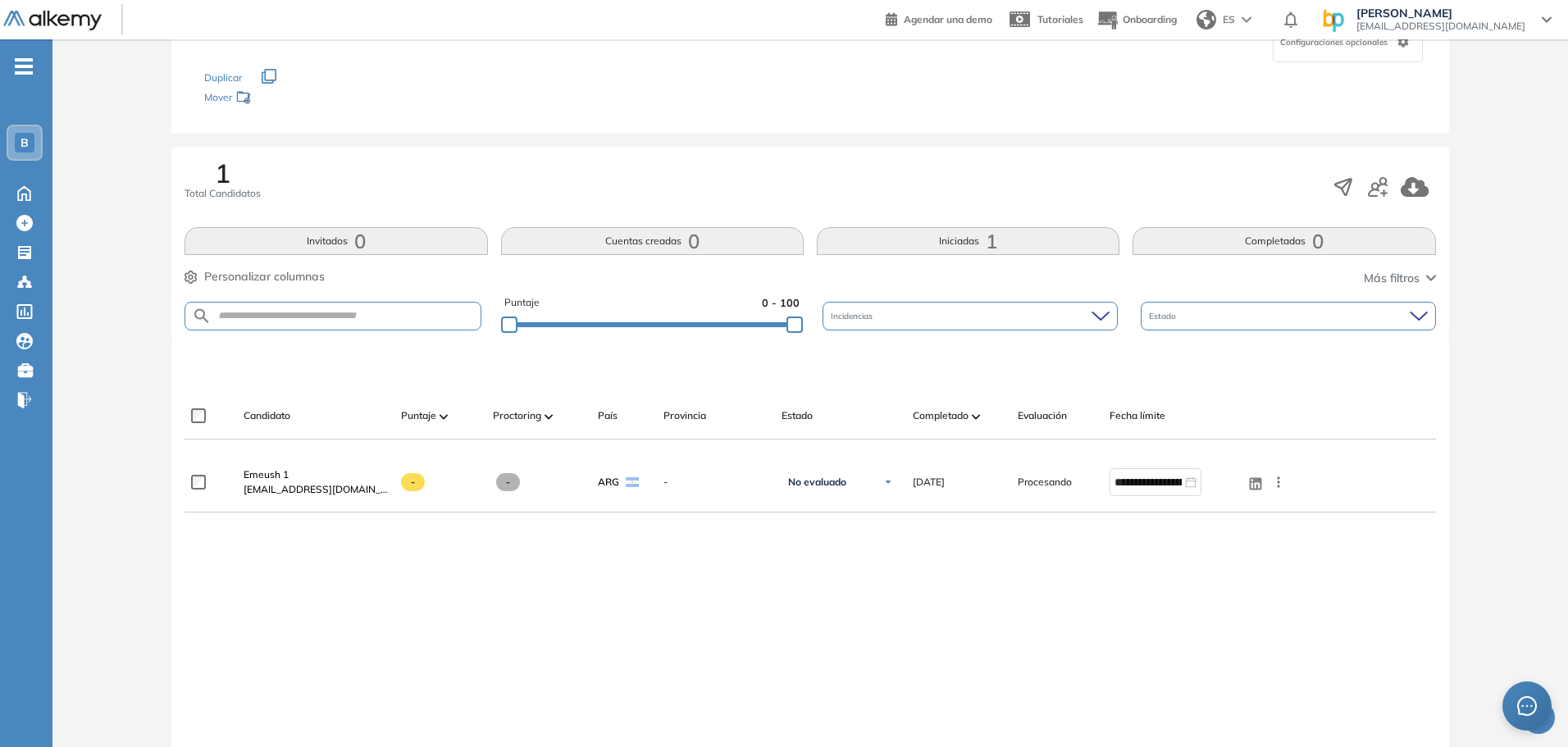
scroll to position [164, 0]
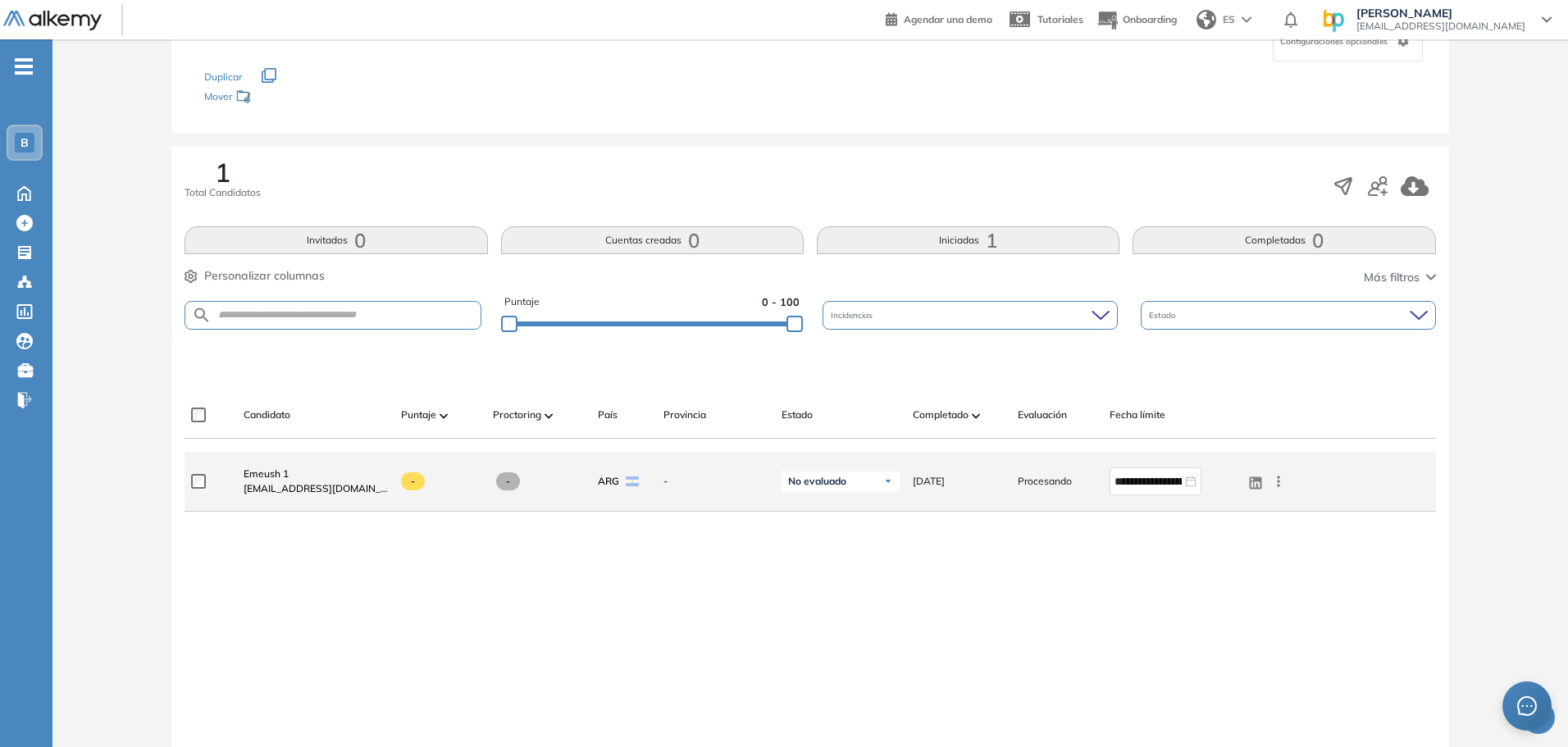
click at [506, 481] on span "-" at bounding box center [508, 481] width 24 height 18
click at [839, 485] on span "No evaluado" at bounding box center [816, 481] width 58 height 13
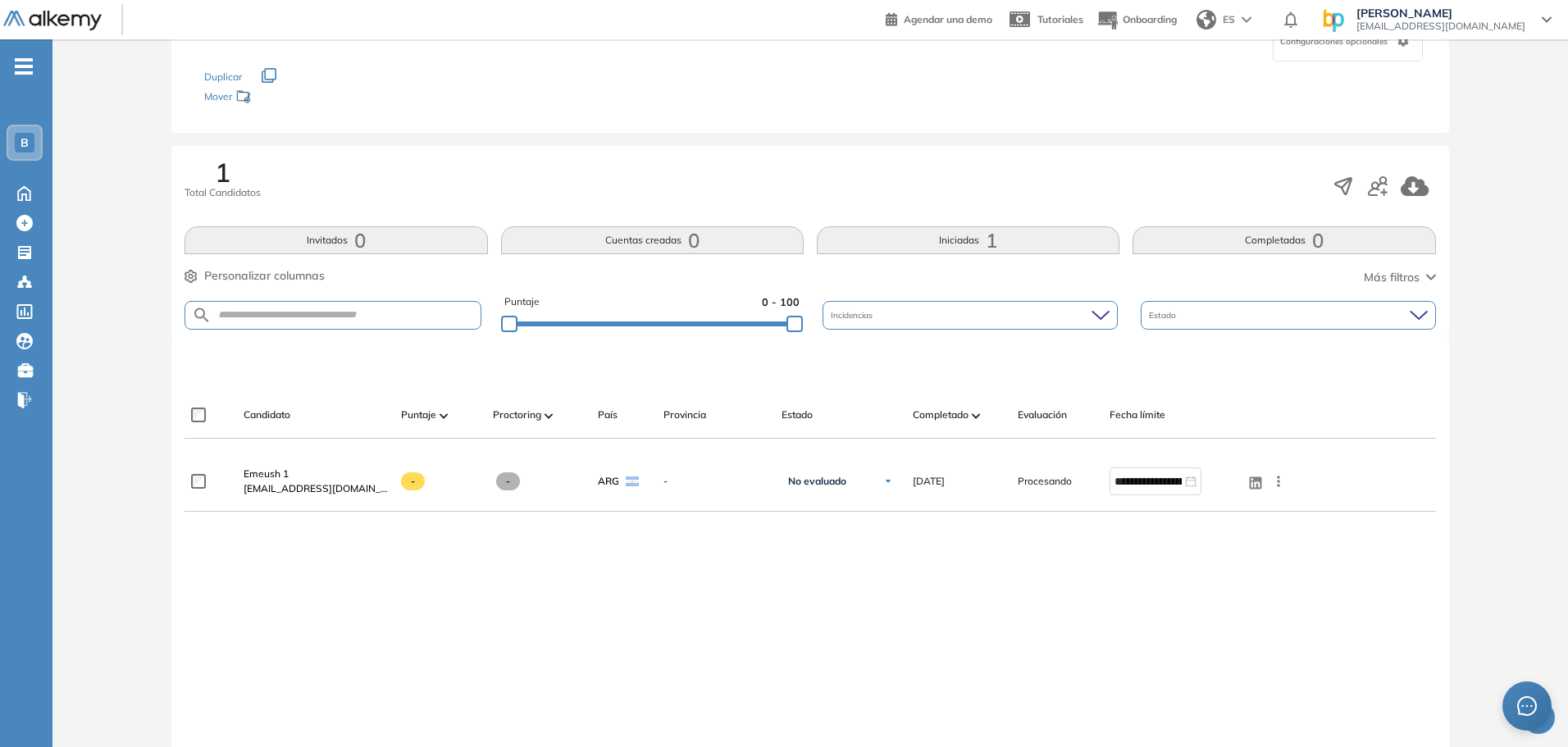
click at [969, 554] on div "**********" at bounding box center [810, 620] width 1251 height 335
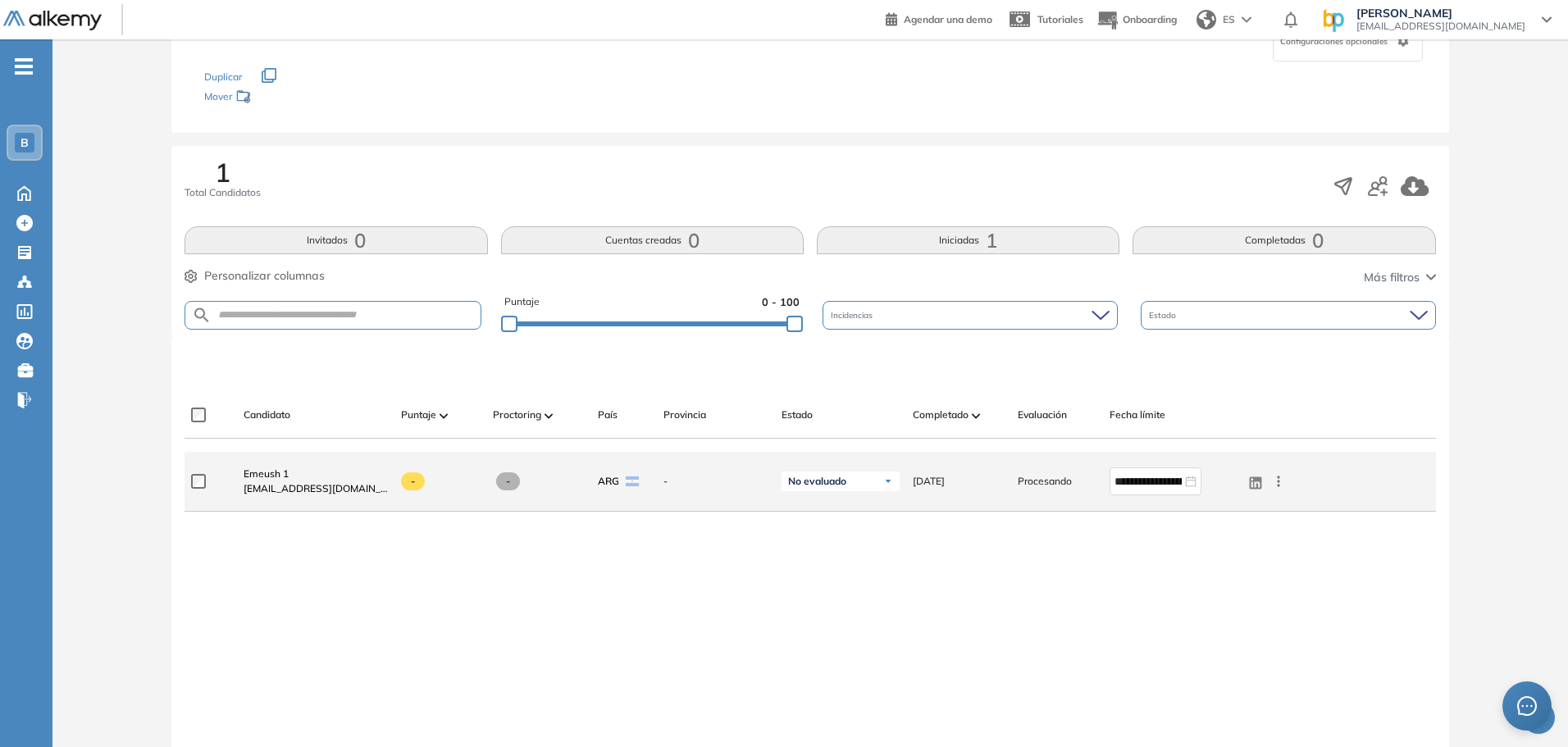
click at [1284, 481] on icon at bounding box center [1278, 481] width 17 height 16
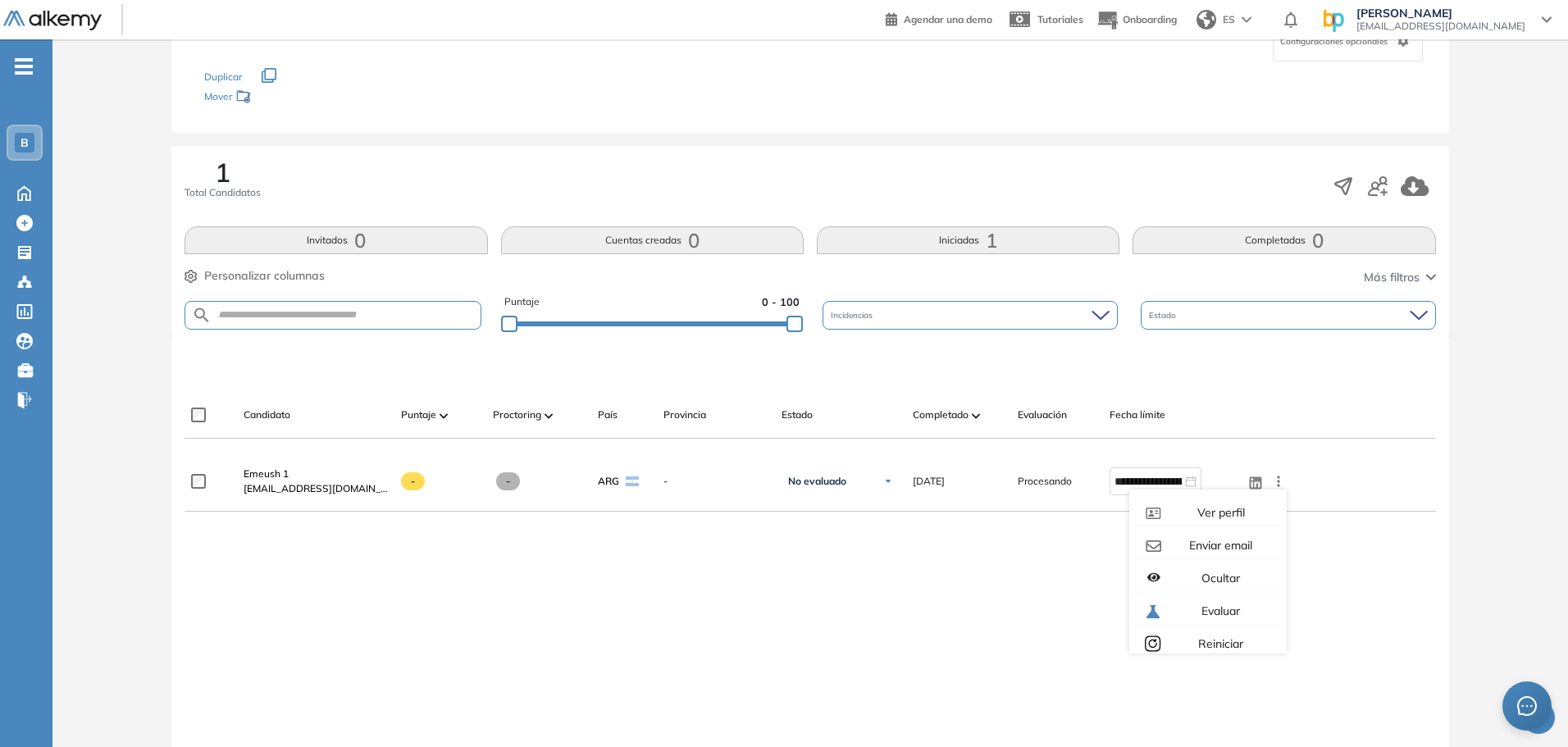
click at [1329, 553] on div "**********" at bounding box center [810, 620] width 1251 height 335
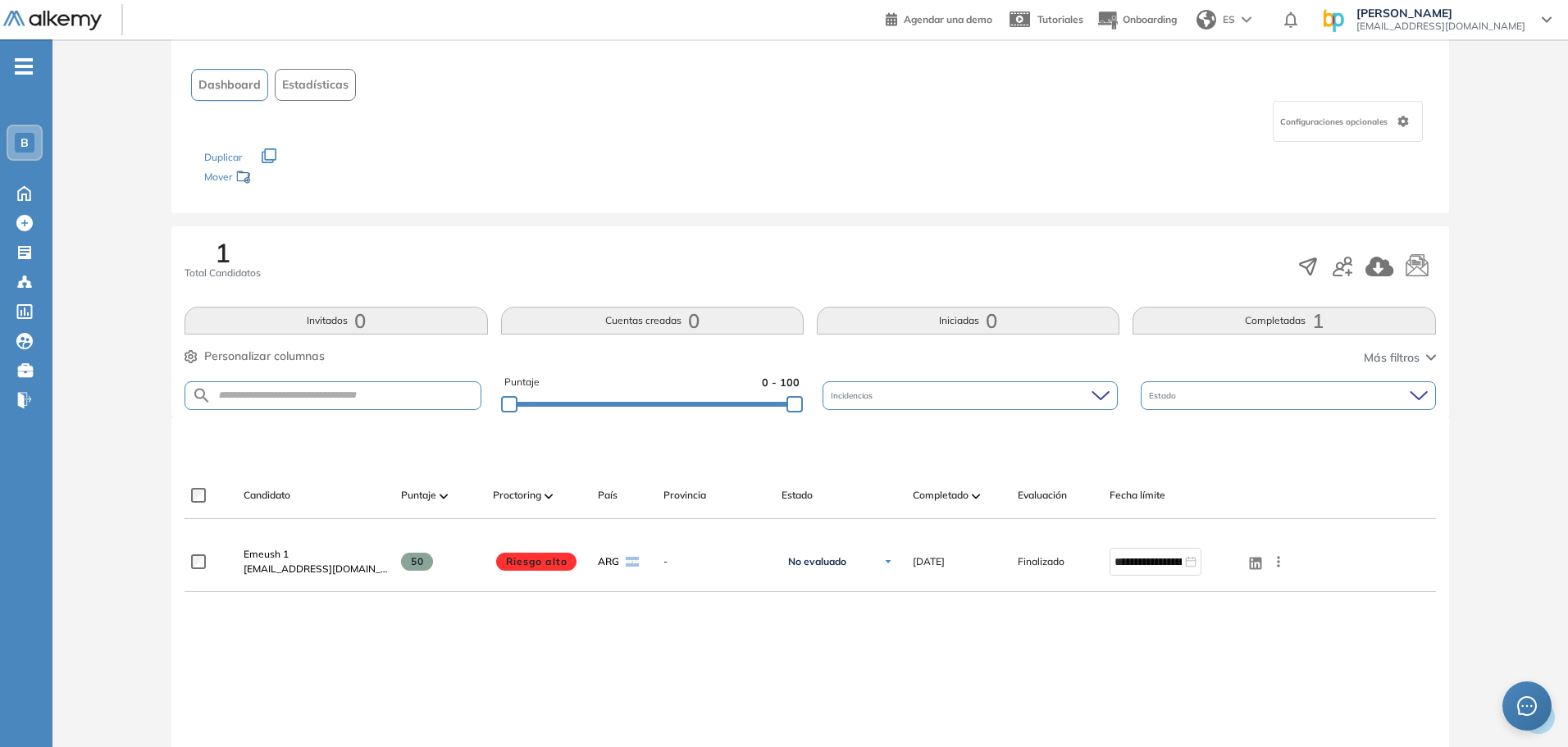
scroll to position [246, 0]
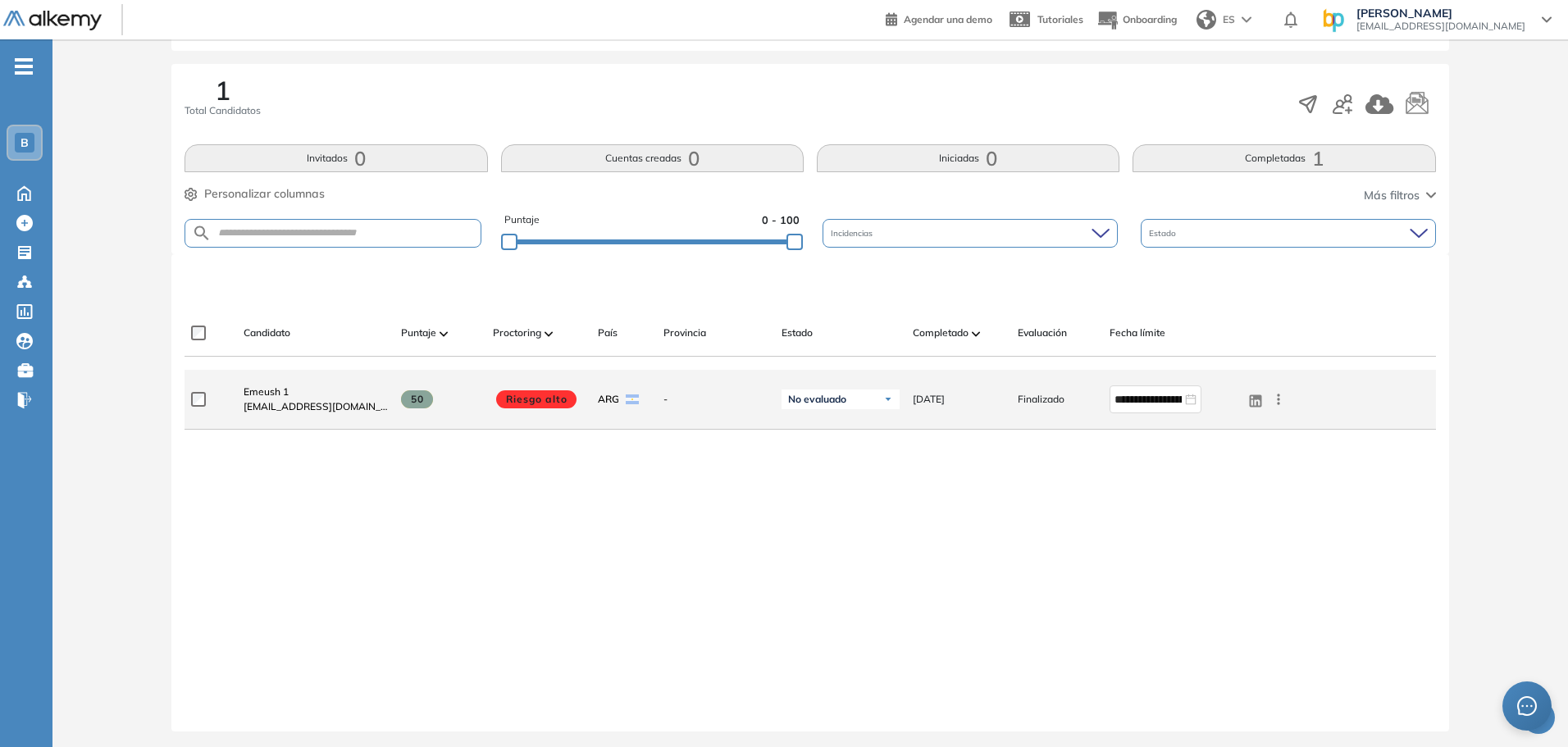
click at [428, 394] on span at bounding box center [416, 400] width 32 height 18
click at [417, 400] on span "50" at bounding box center [416, 400] width 32 height 18
click at [1278, 401] on icon at bounding box center [1278, 400] width 17 height 16
click at [415, 388] on div "50" at bounding box center [434, 399] width 92 height 44
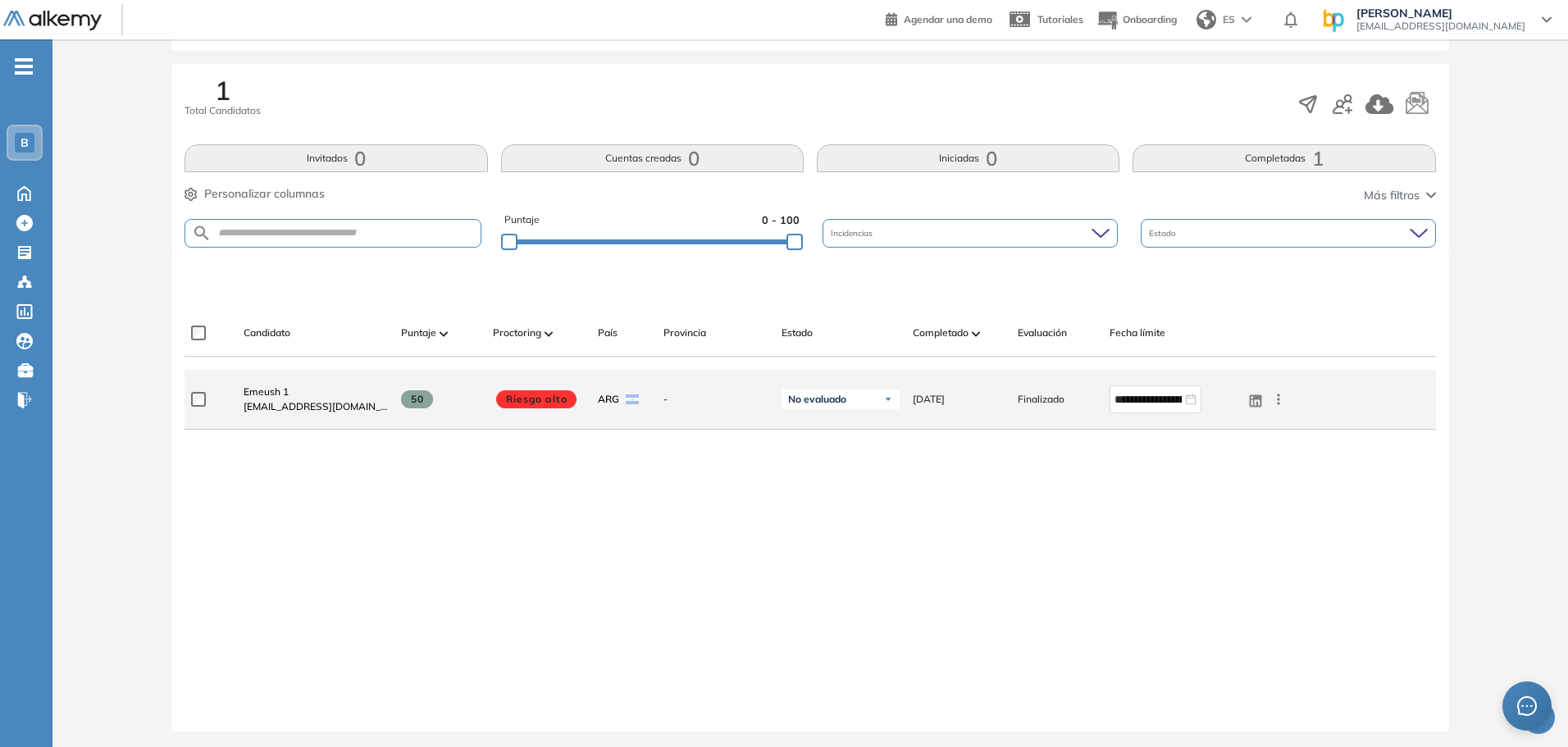
click at [421, 399] on span "50" at bounding box center [416, 400] width 32 height 18
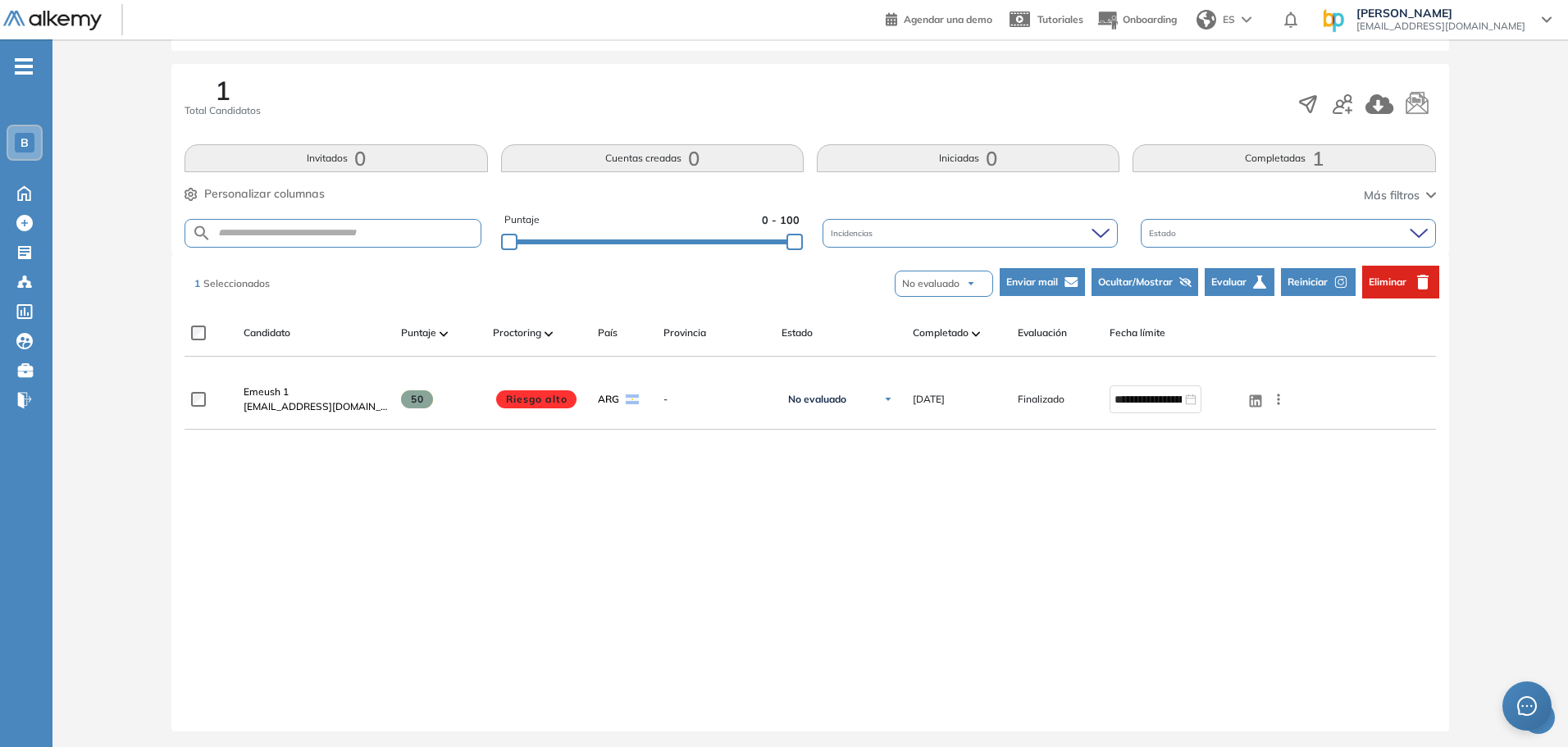
click at [973, 281] on img "button" at bounding box center [971, 283] width 10 height 10
click at [972, 281] on img "button" at bounding box center [971, 283] width 10 height 10
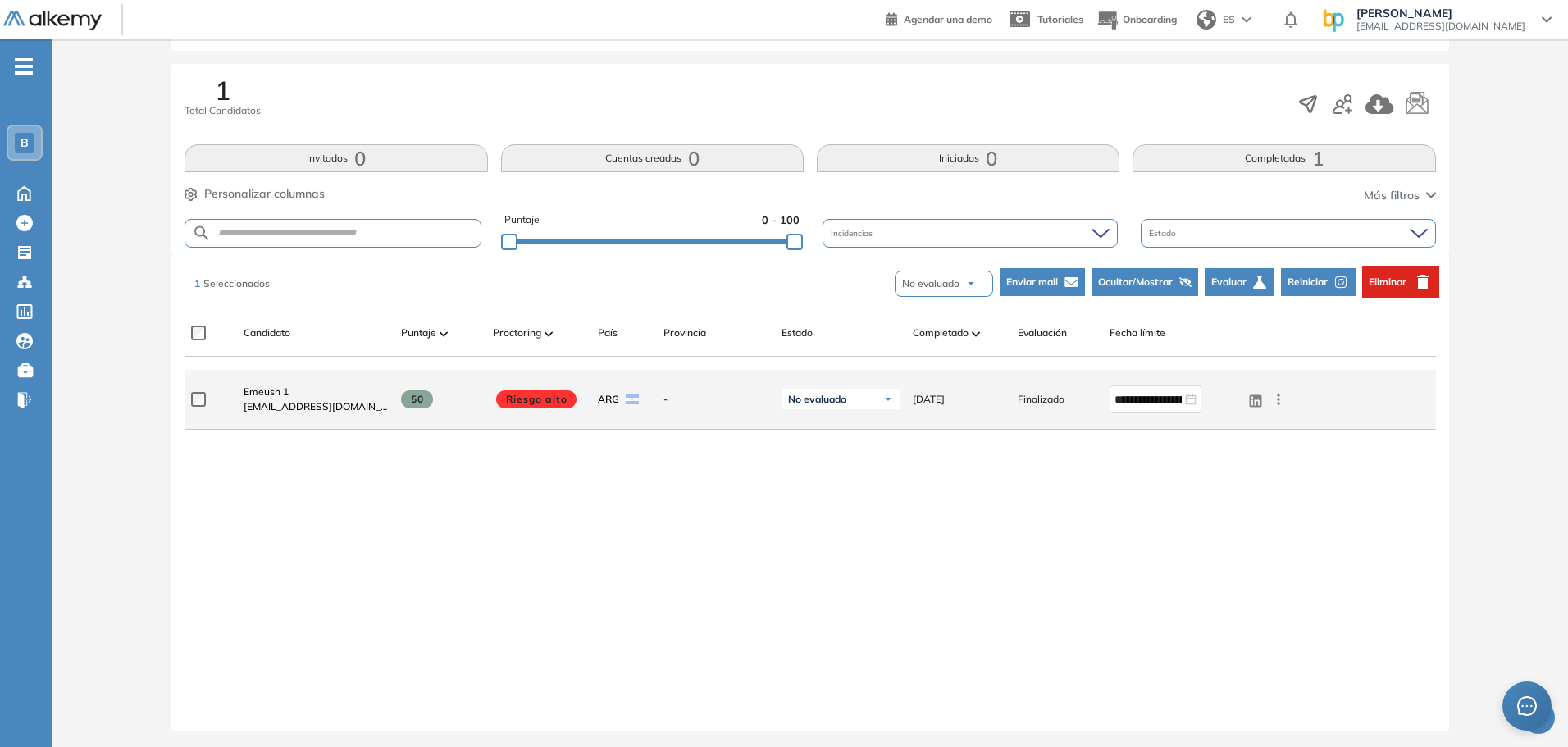
click at [535, 397] on span "Riesgo alto" at bounding box center [536, 400] width 81 height 18
click at [823, 396] on span "No evaluado" at bounding box center [816, 399] width 58 height 13
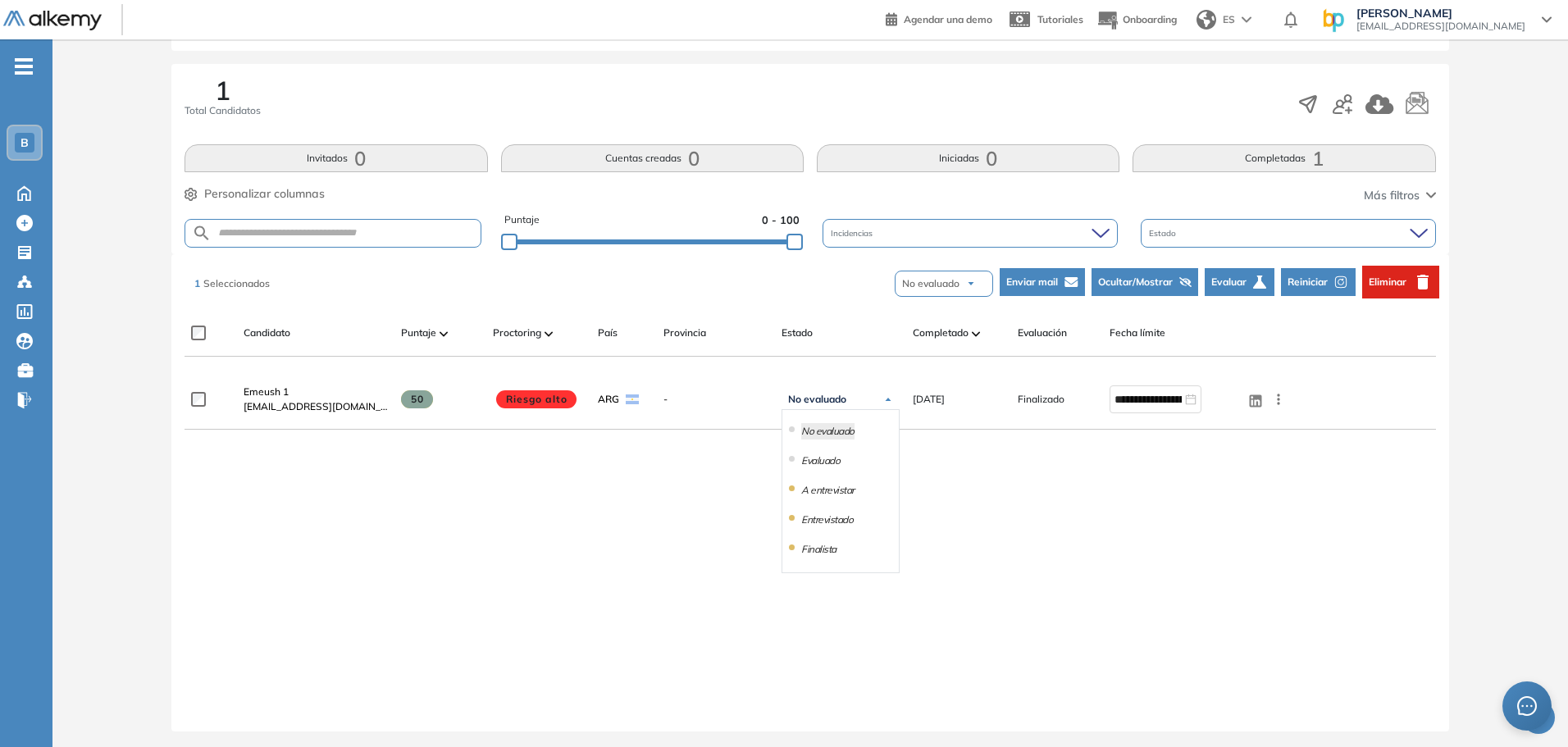
click at [590, 500] on div "**********" at bounding box center [810, 537] width 1251 height 335
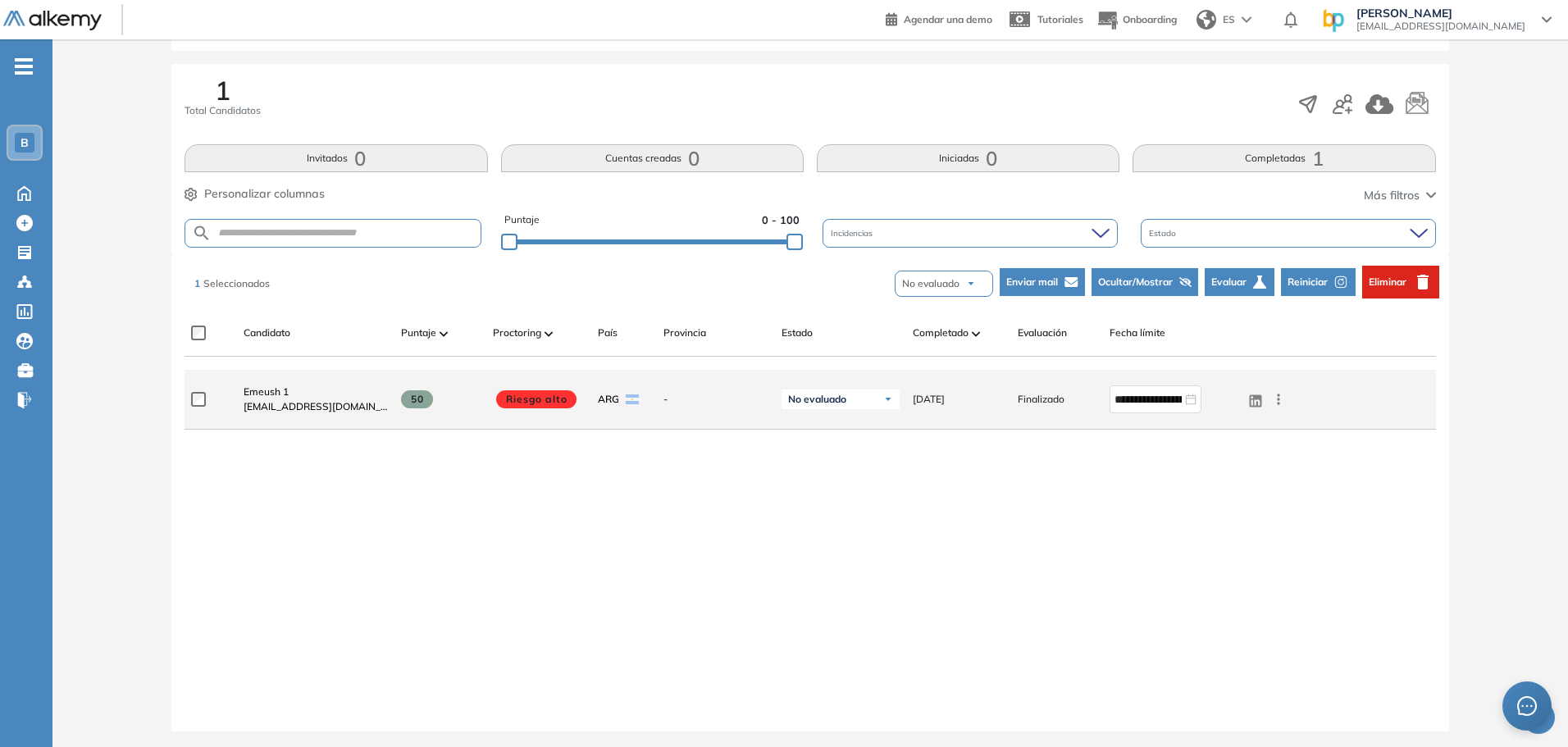
click at [414, 404] on span "50" at bounding box center [416, 400] width 32 height 18
click at [415, 399] on span "50" at bounding box center [416, 400] width 32 height 18
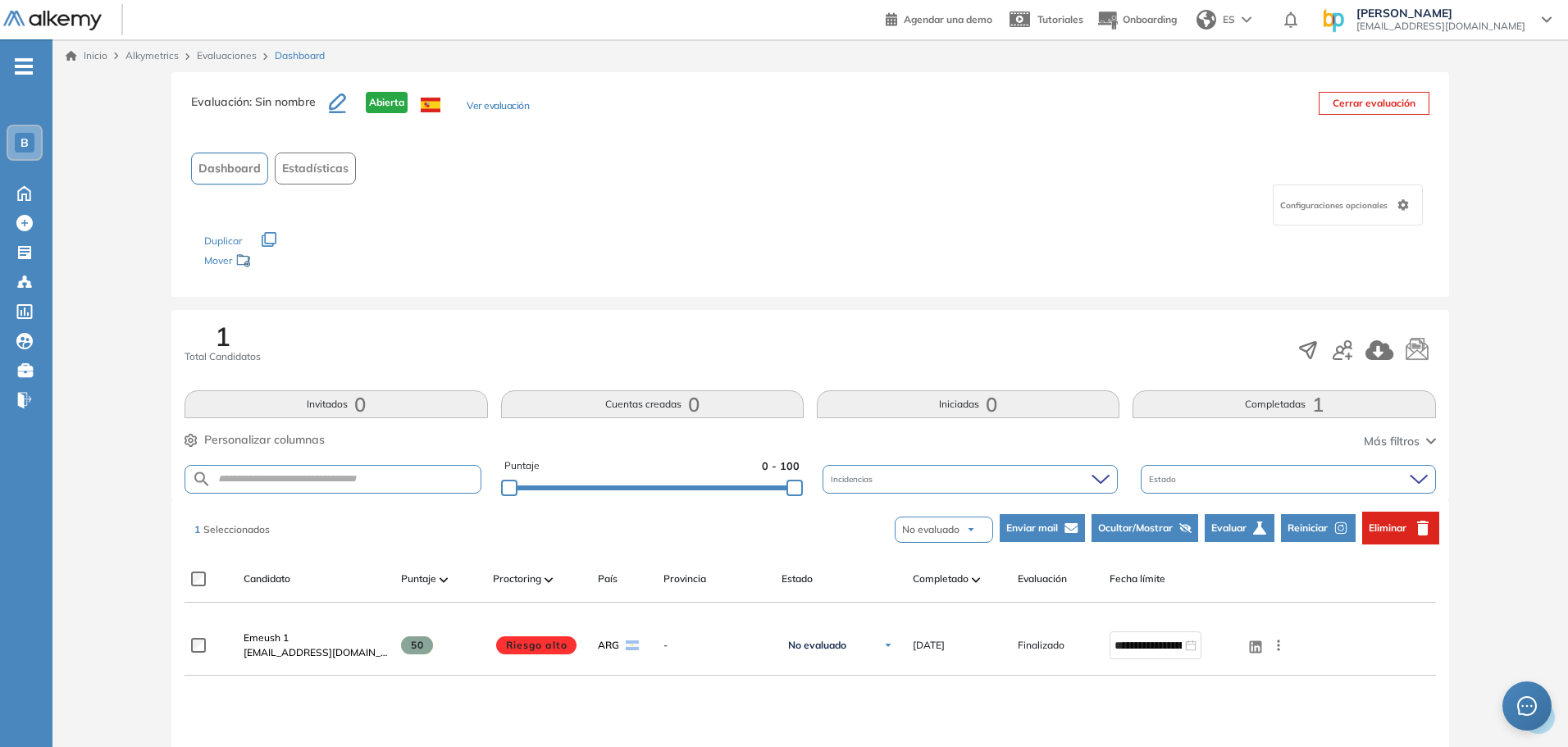
click at [310, 173] on span "Estadísticas" at bounding box center [315, 168] width 66 height 17
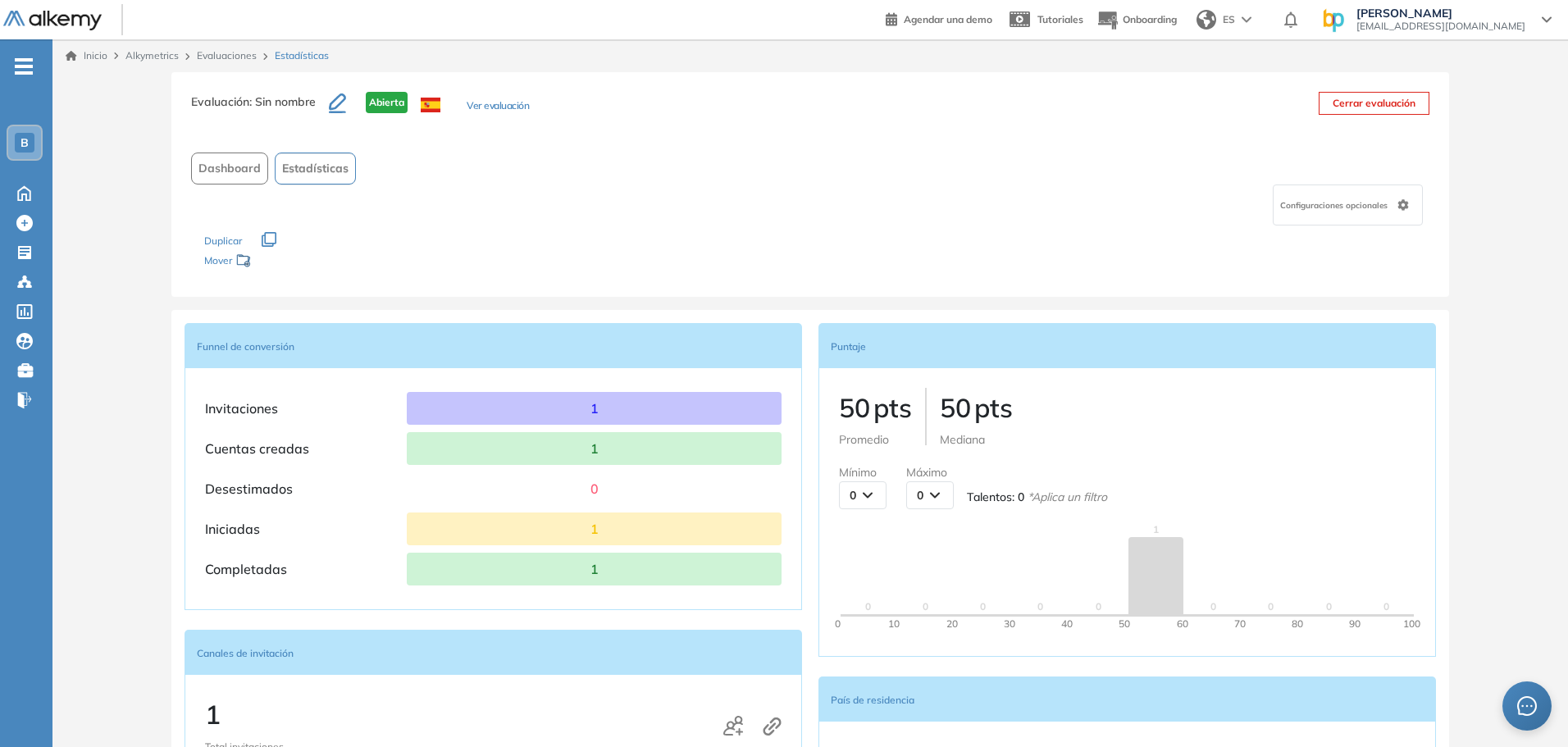
click at [235, 167] on span "Dashboard" at bounding box center [229, 168] width 62 height 17
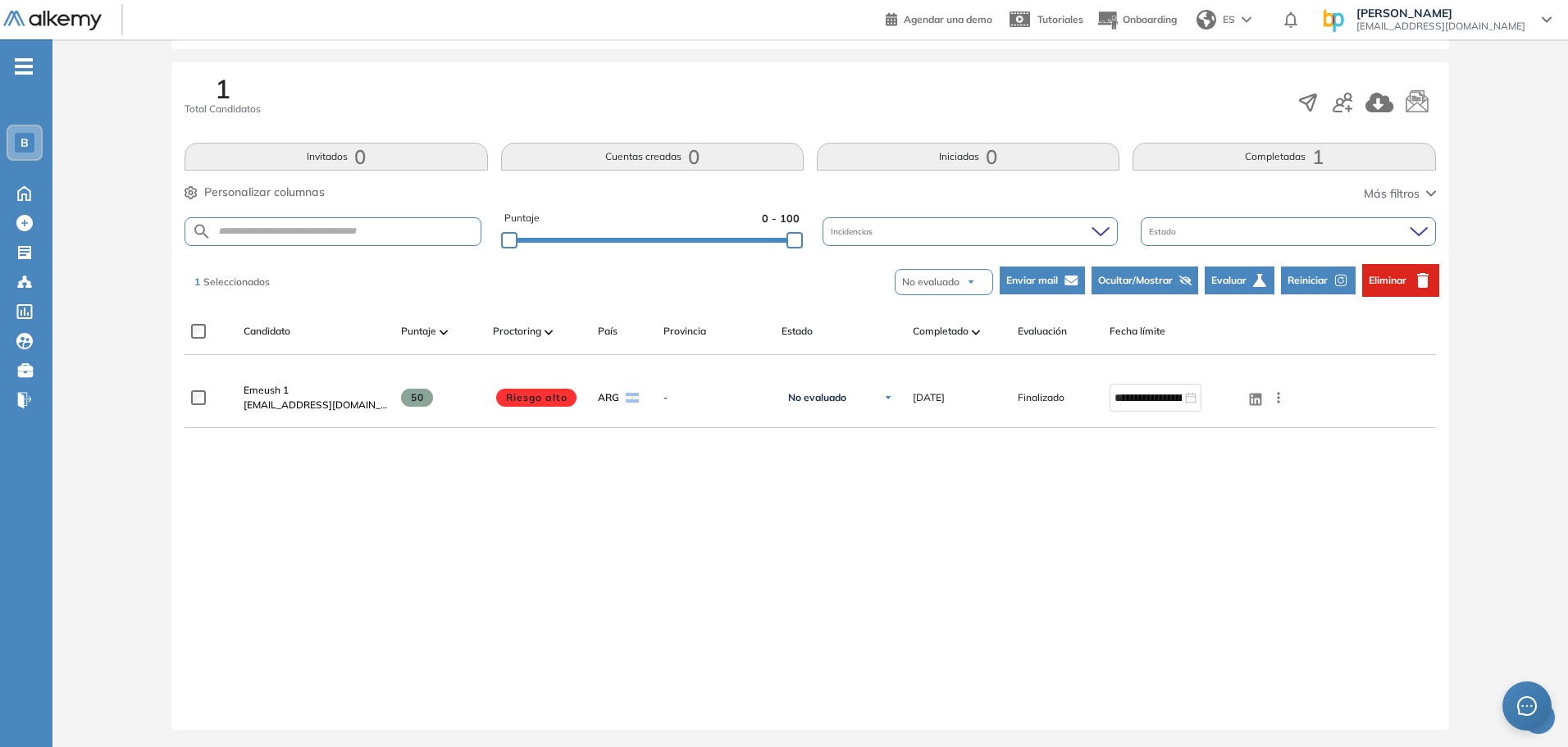
scroll to position [250, 0]
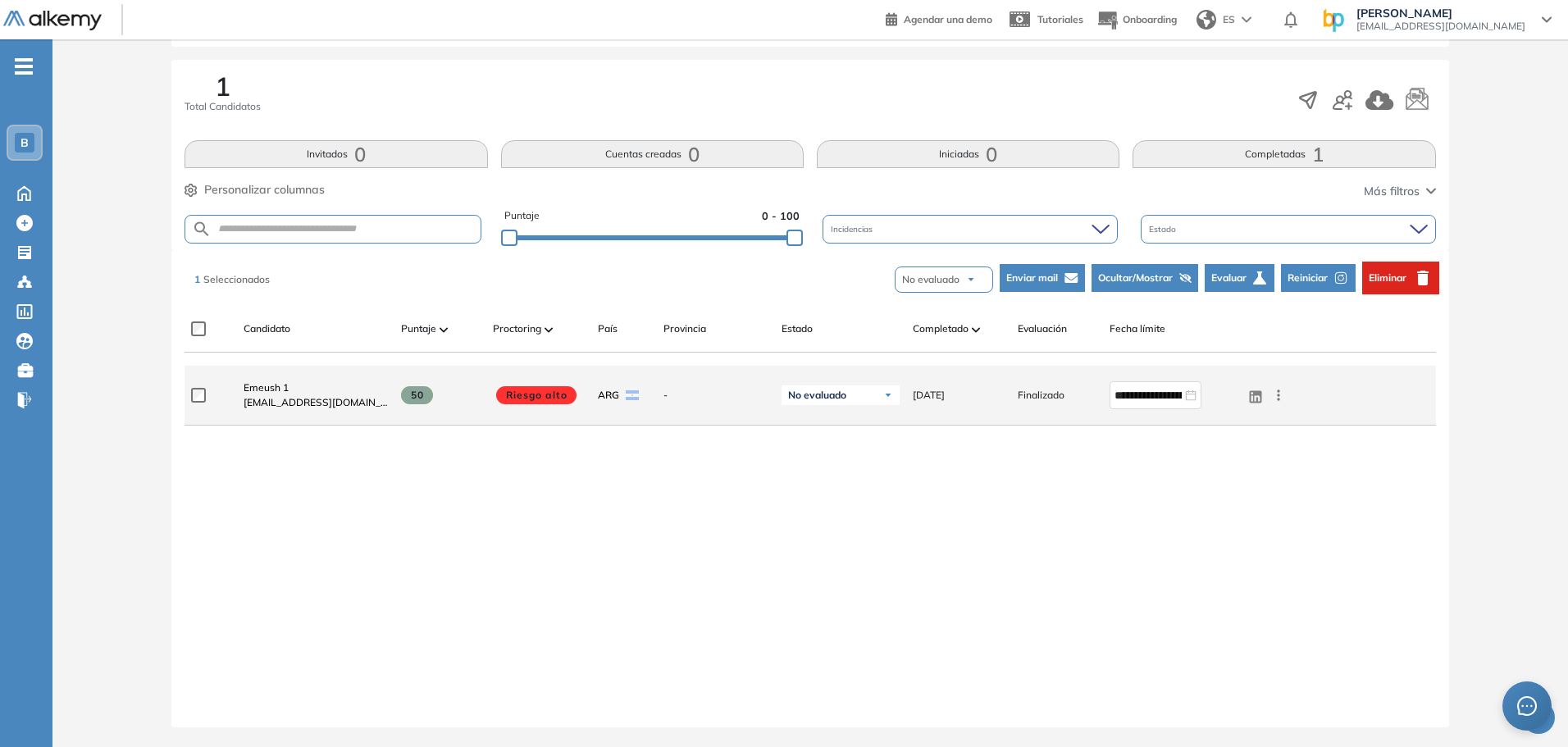
click at [412, 391] on span "50" at bounding box center [416, 395] width 32 height 18
click at [426, 397] on span at bounding box center [416, 395] width 32 height 18
click at [500, 395] on span at bounding box center [536, 395] width 81 height 18
click at [534, 392] on span "Riesgo alto" at bounding box center [536, 395] width 81 height 18
click at [624, 392] on div "ARG" at bounding box center [618, 395] width 41 height 15
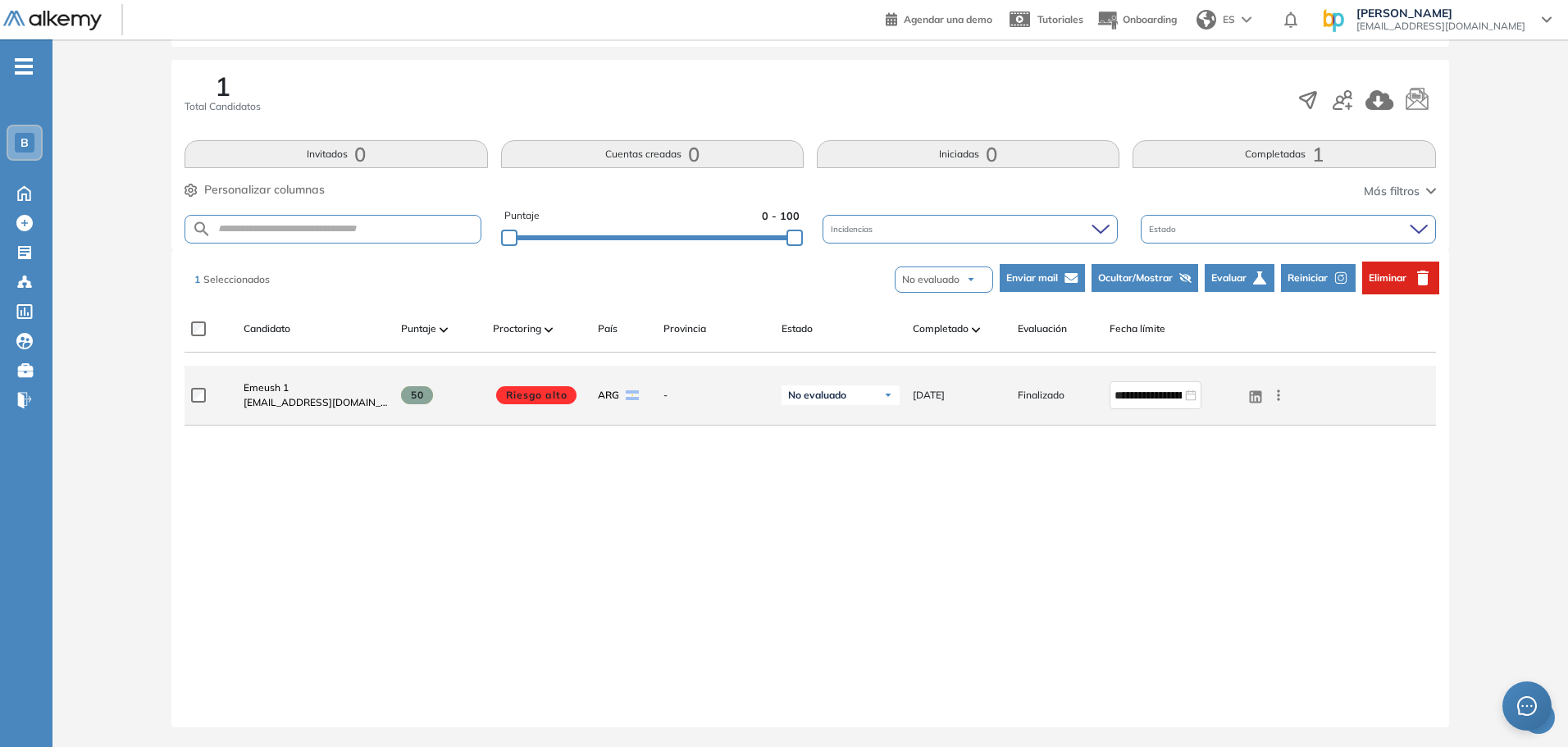
click at [1026, 394] on span "Finalizado" at bounding box center [1041, 395] width 47 height 15
click at [944, 395] on span "[DATE]" at bounding box center [928, 395] width 32 height 15
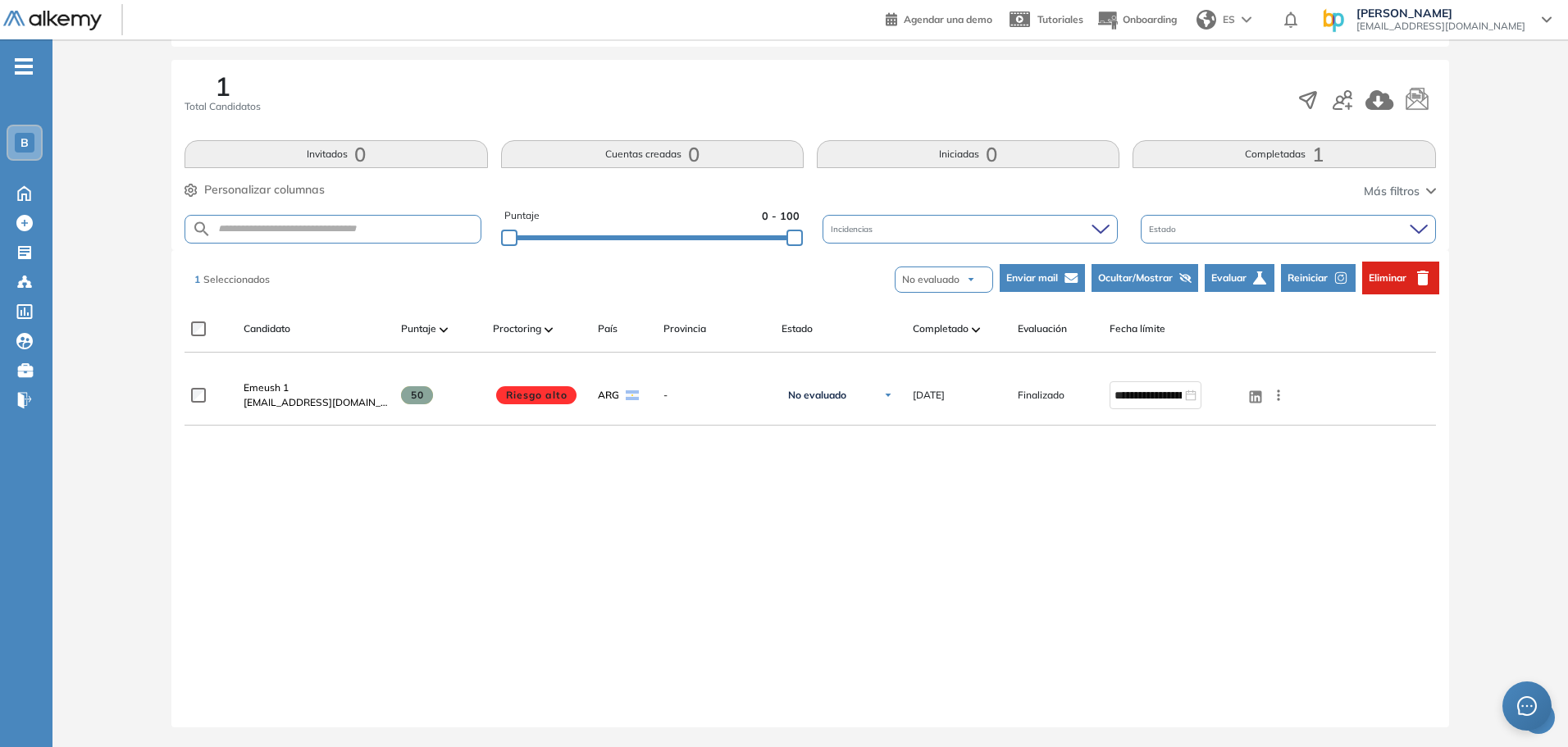
click at [1233, 275] on span "Evaluar" at bounding box center [1229, 278] width 35 height 15
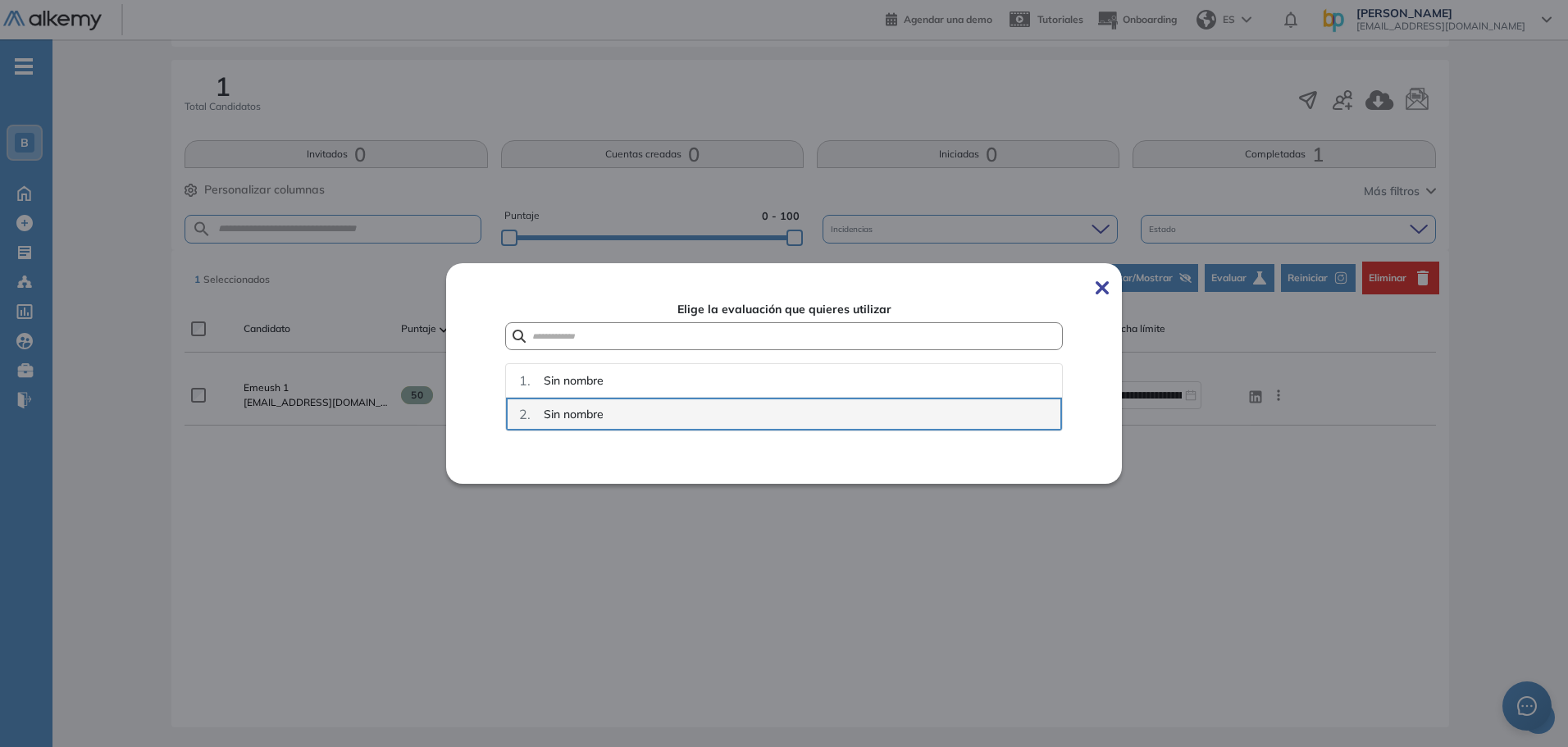
click at [552, 418] on span "Sin nombre" at bounding box center [573, 414] width 60 height 17
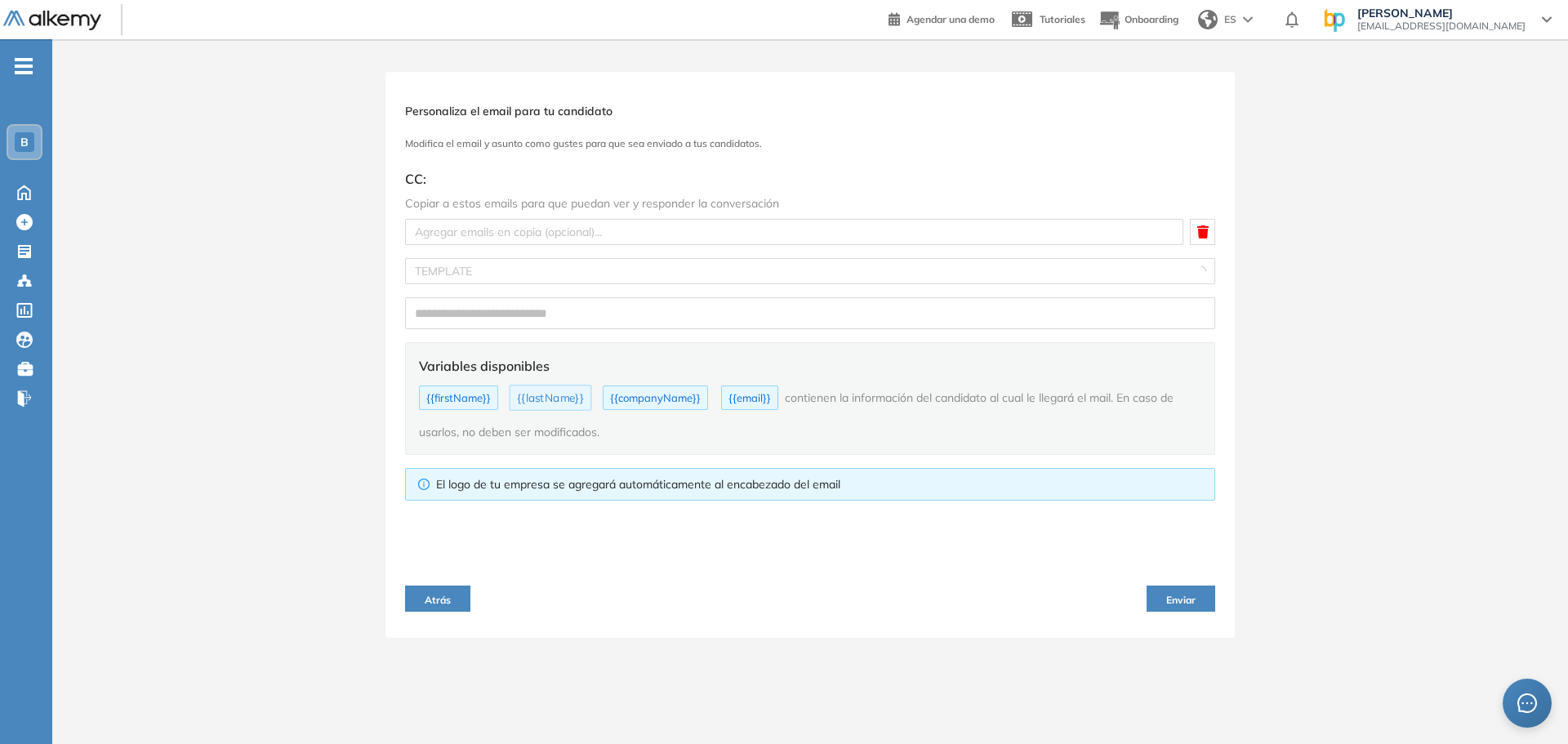
type input "**********"
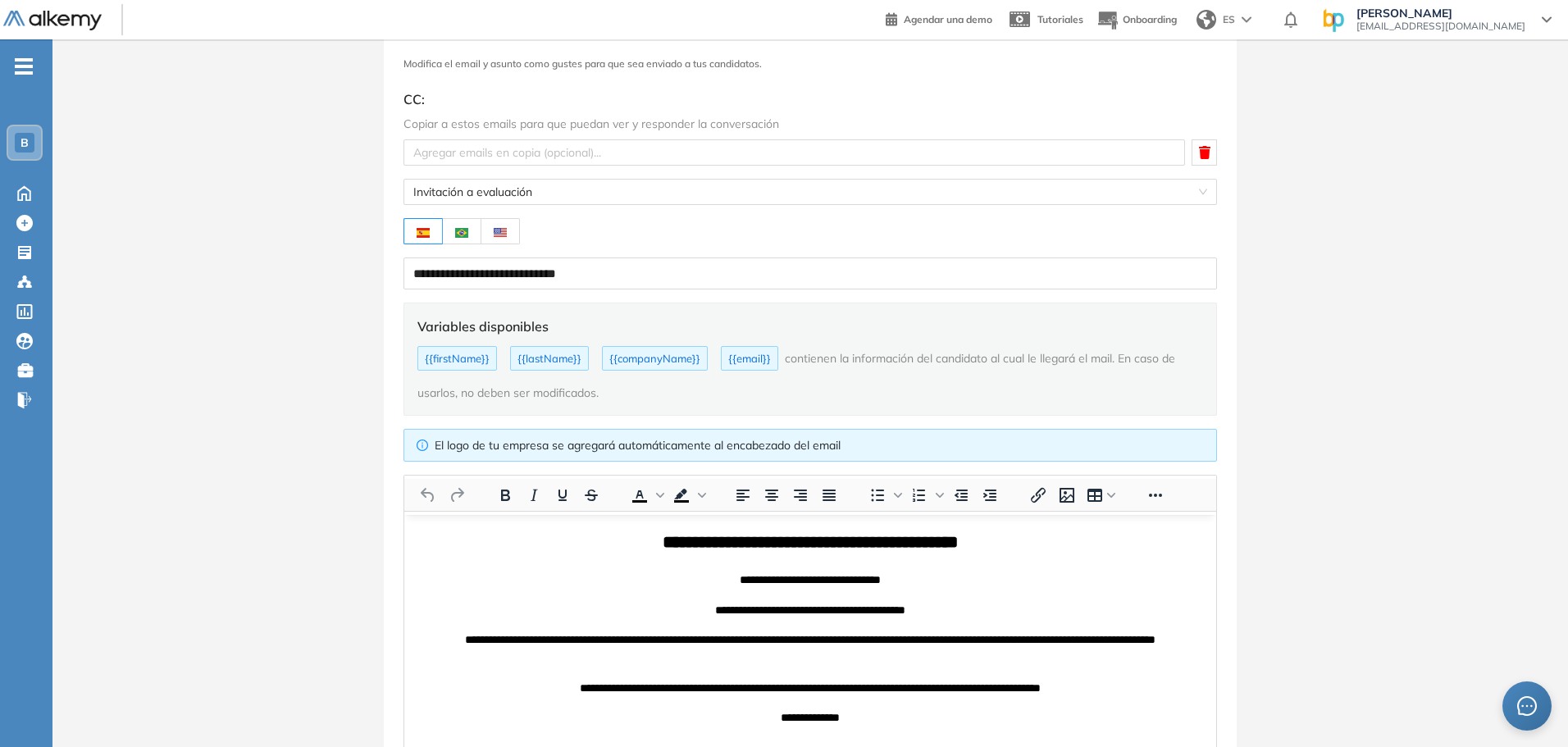
scroll to position [214, 0]
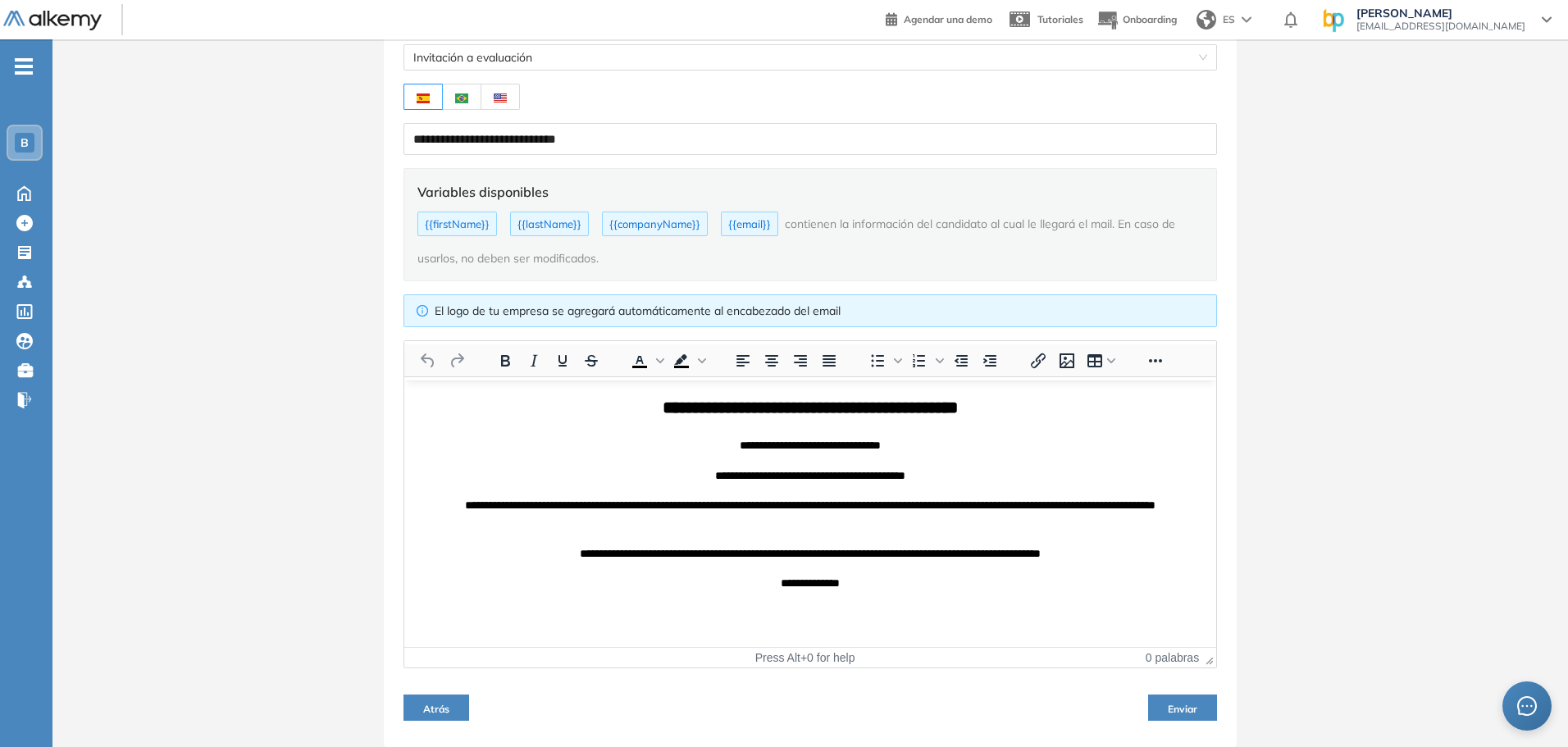
click at [425, 701] on button "Atrás" at bounding box center [436, 707] width 66 height 27
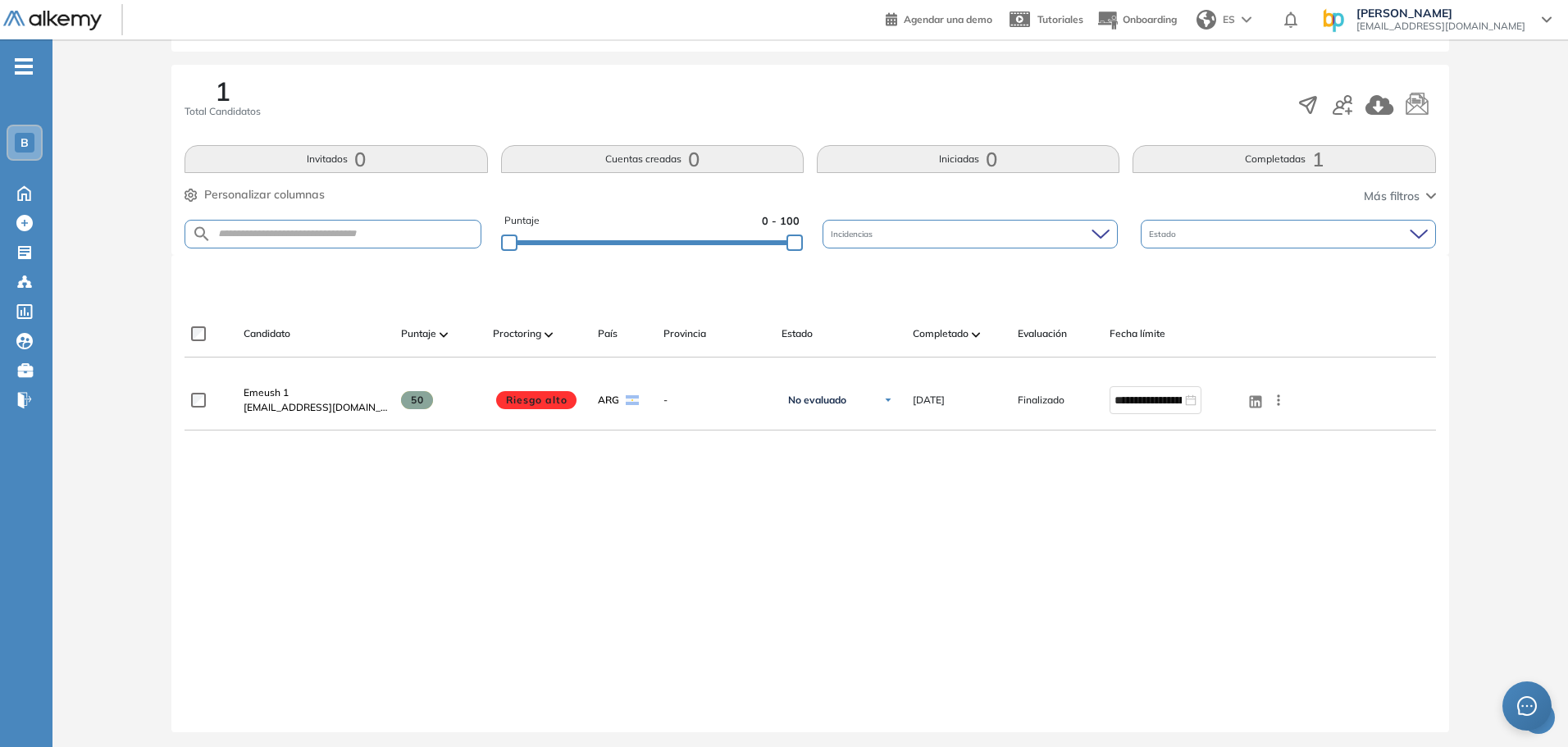
scroll to position [250, 0]
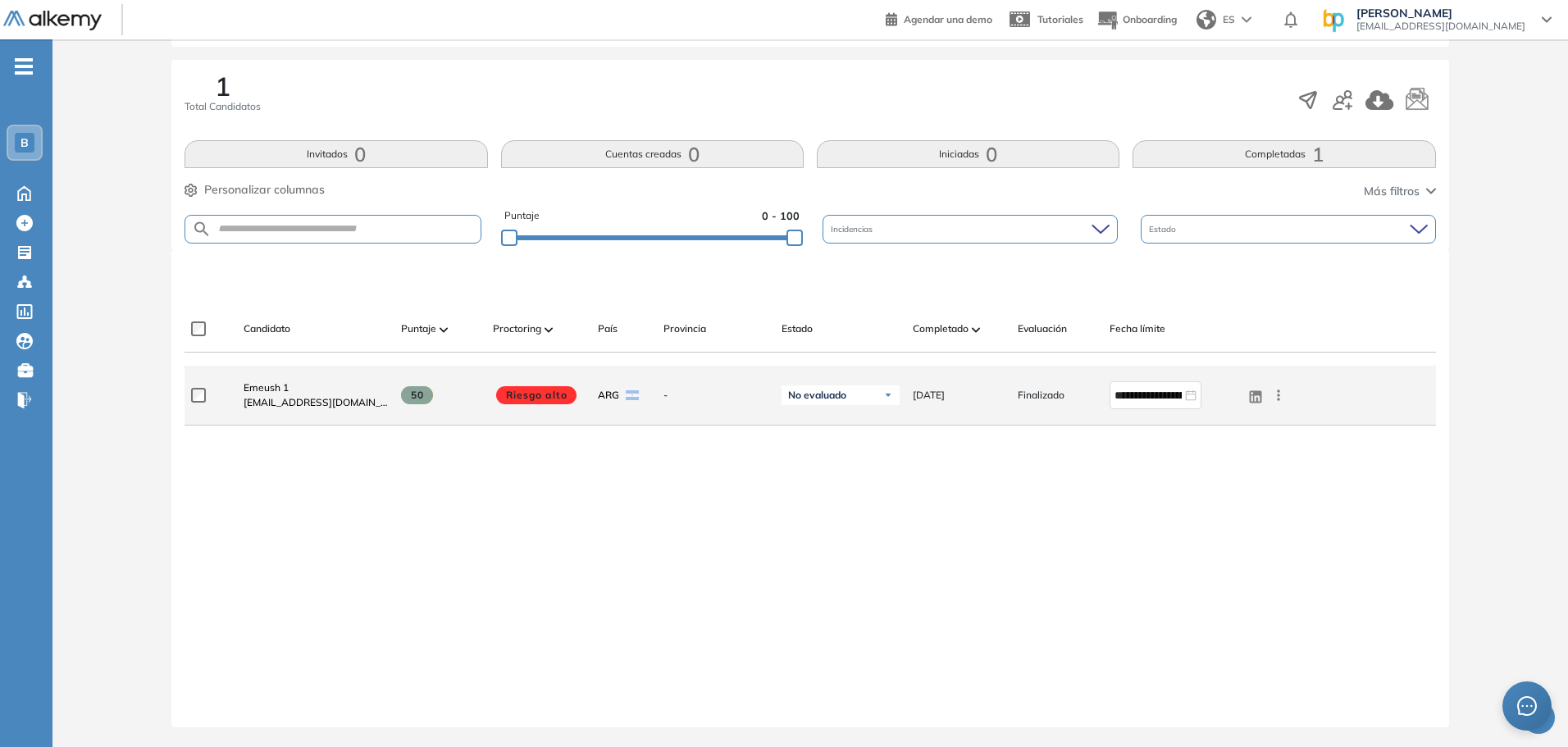
click at [420, 397] on span "50" at bounding box center [416, 395] width 32 height 18
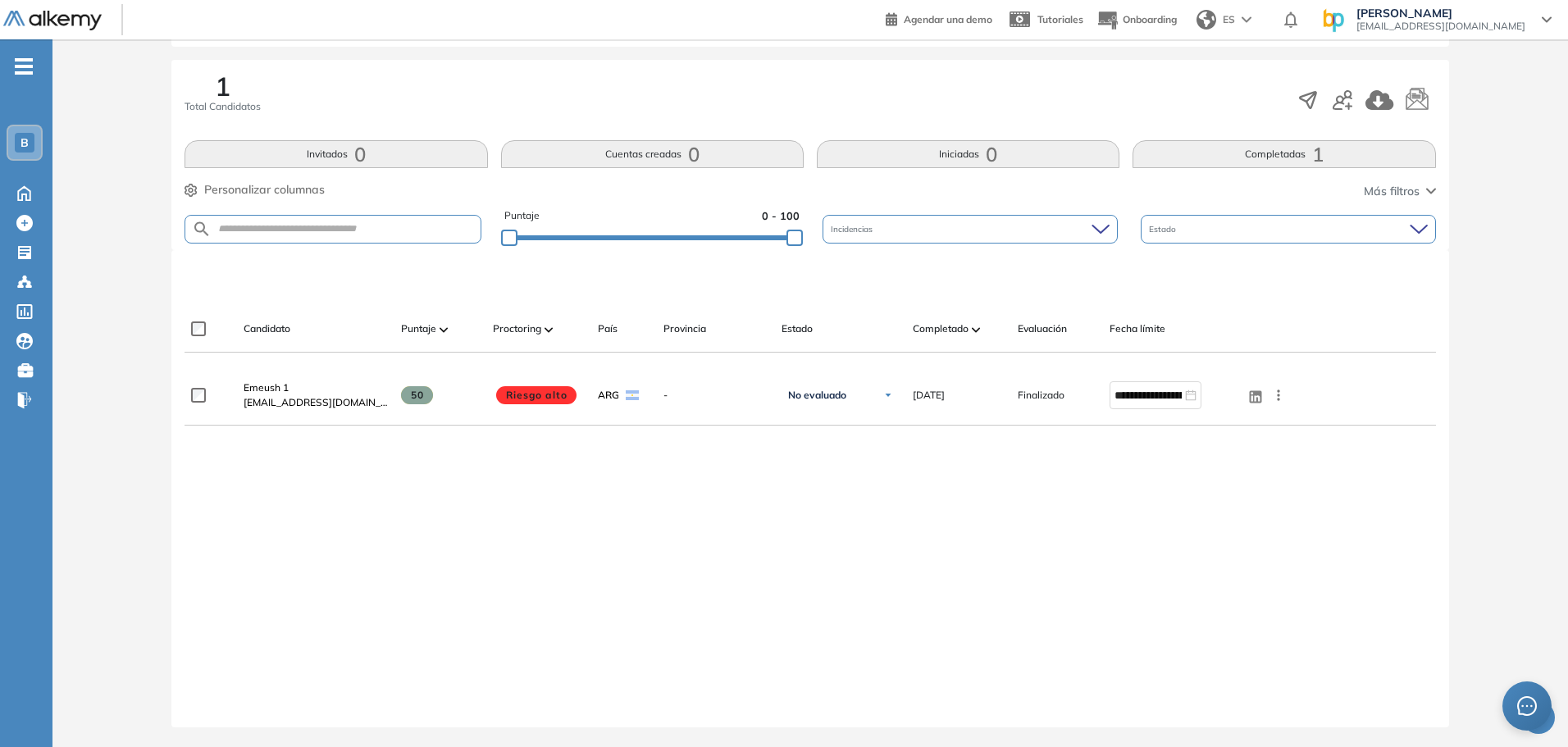
click at [447, 332] on img at bounding box center [443, 329] width 8 height 5
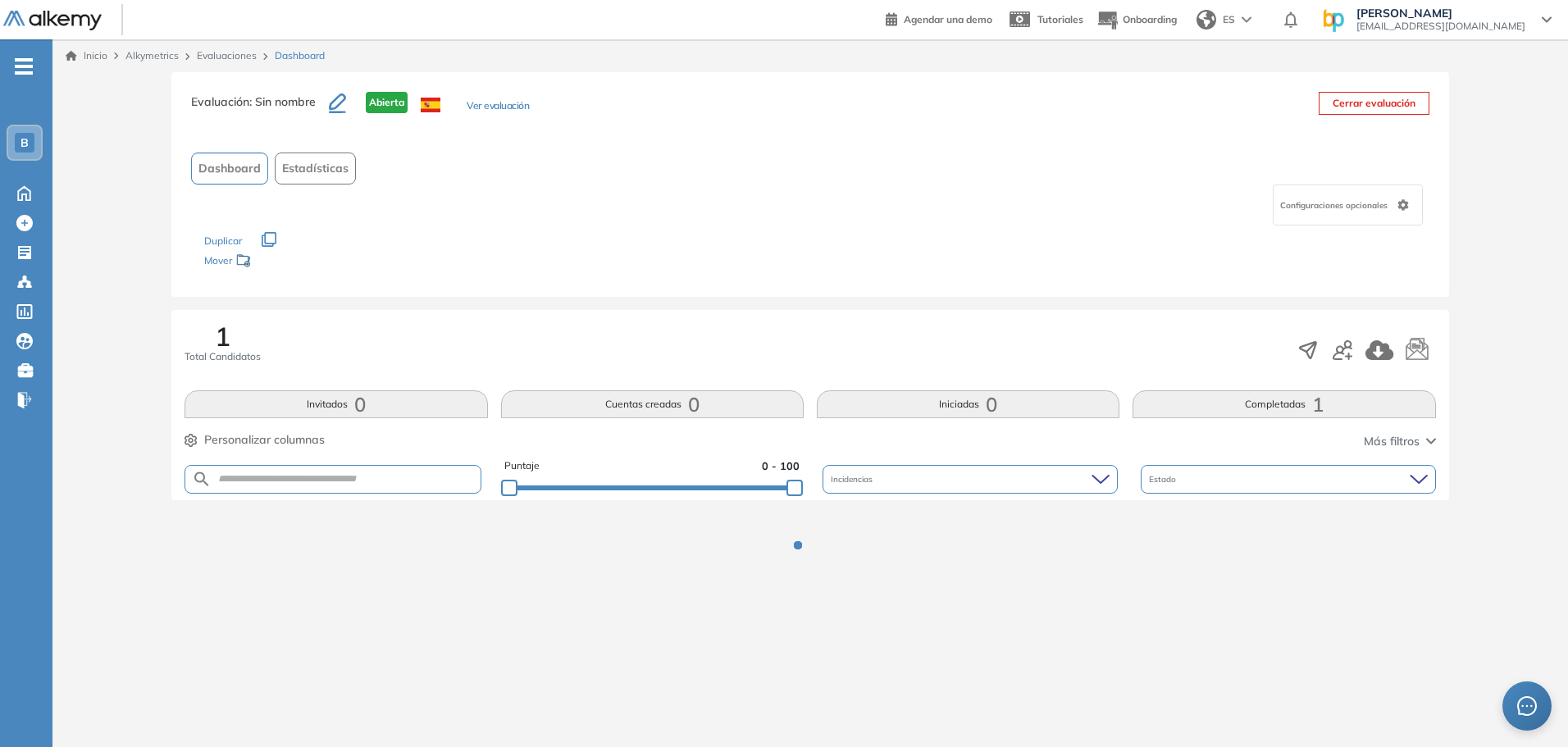
scroll to position [0, 0]
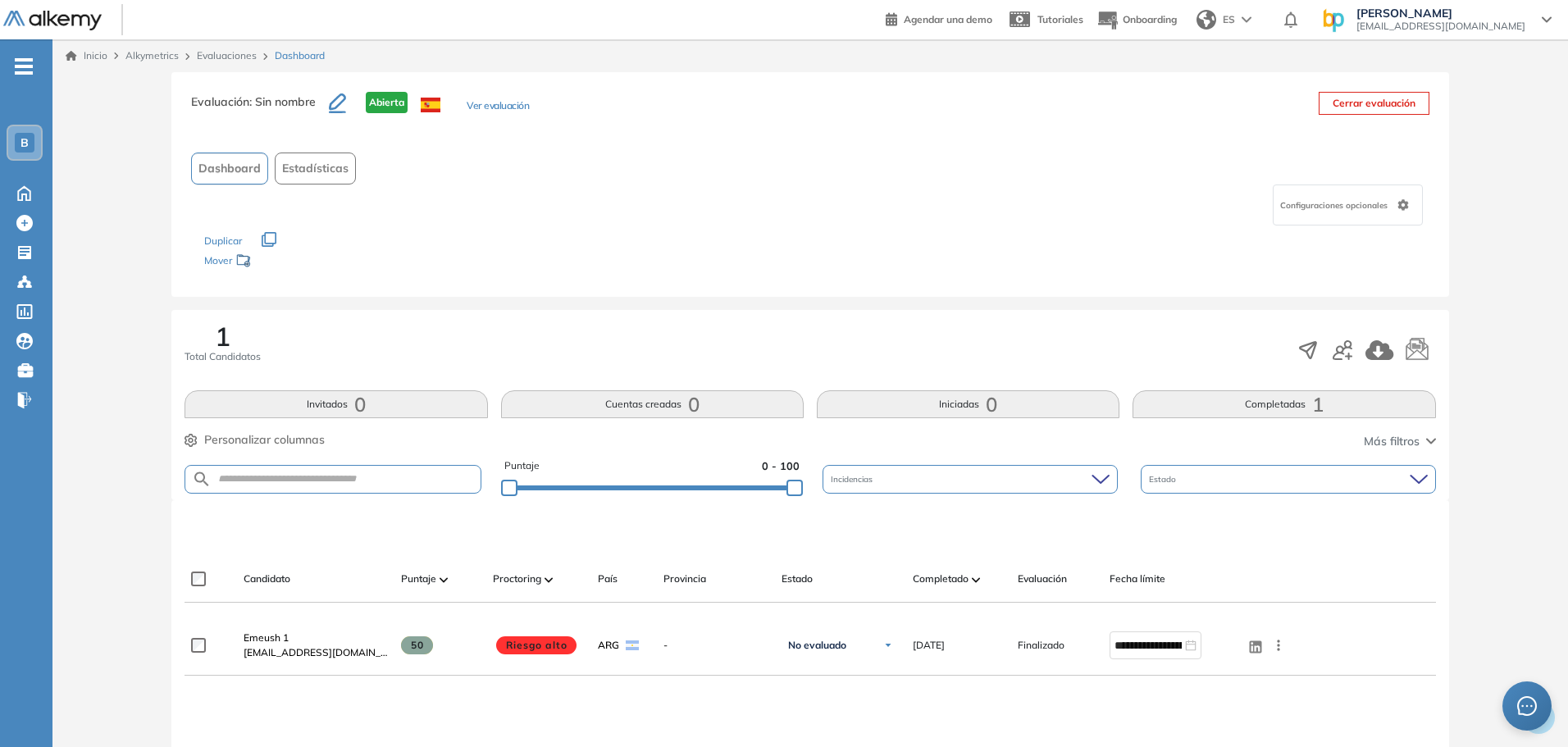
click at [1380, 209] on span "Configuraciones opcionales" at bounding box center [1335, 204] width 111 height 12
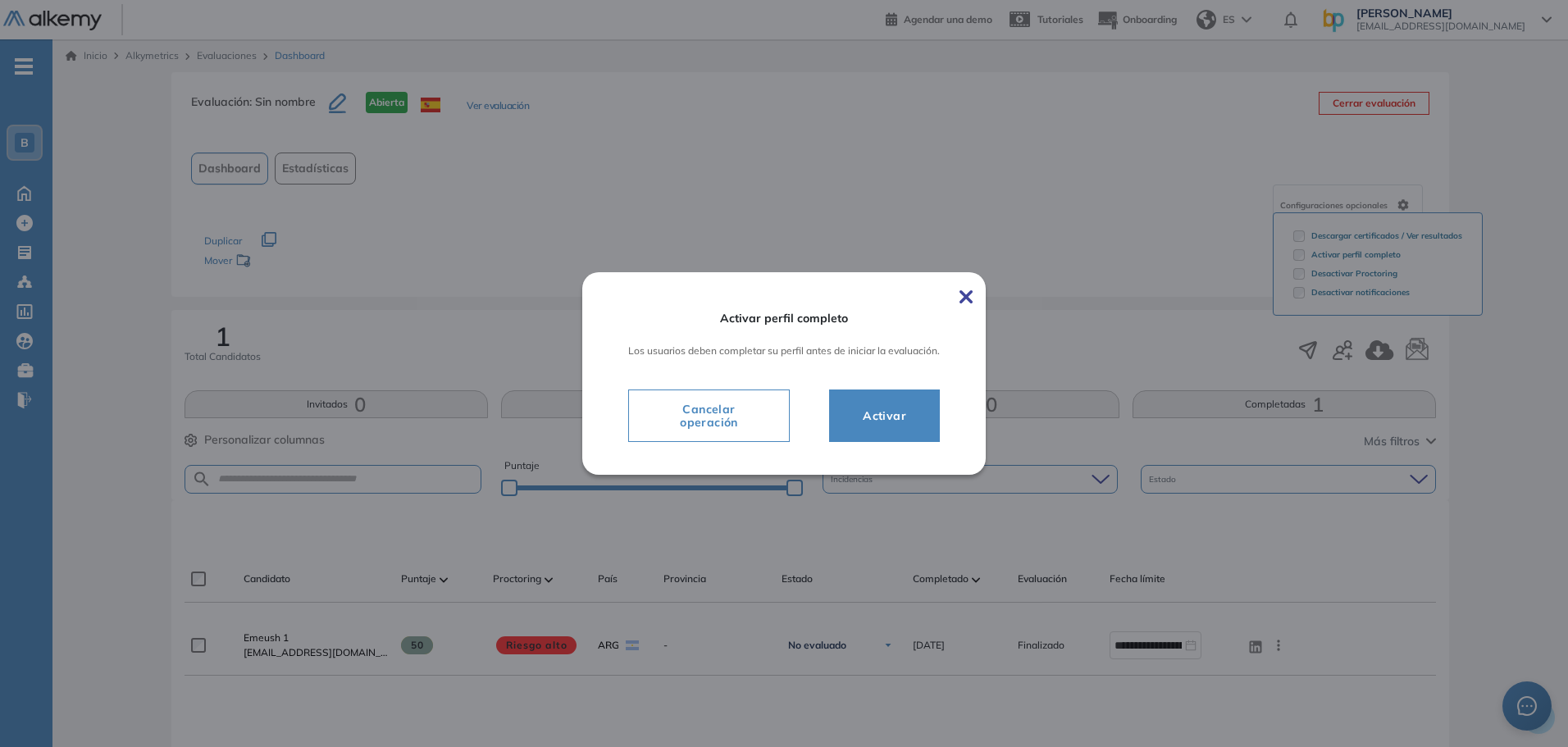
click at [966, 297] on img at bounding box center [966, 297] width 13 height 13
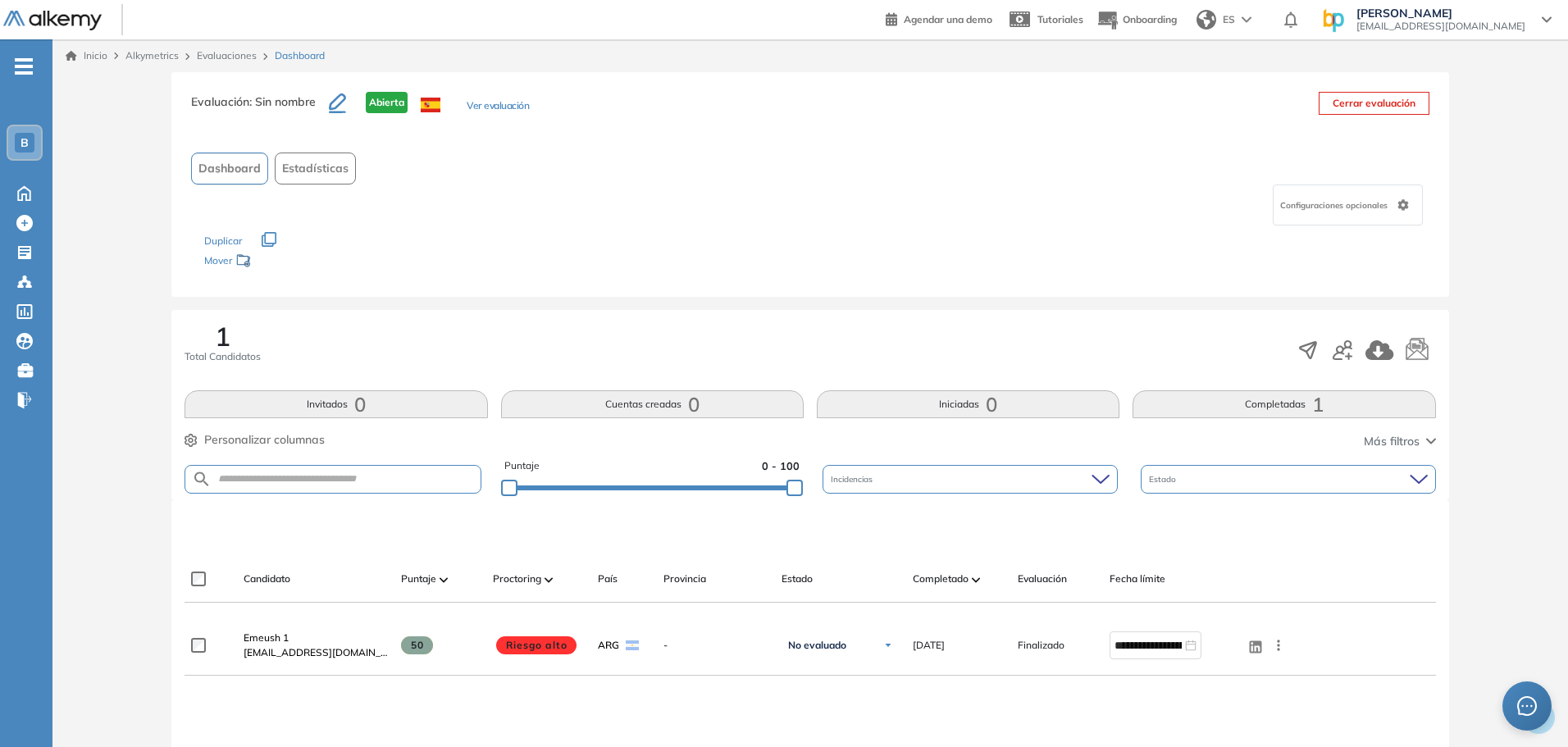
click at [1362, 207] on span "Configuraciones opcionales" at bounding box center [1335, 204] width 111 height 12
click at [1159, 195] on div "Configuraciones opcionales" at bounding box center [810, 204] width 1238 height 41
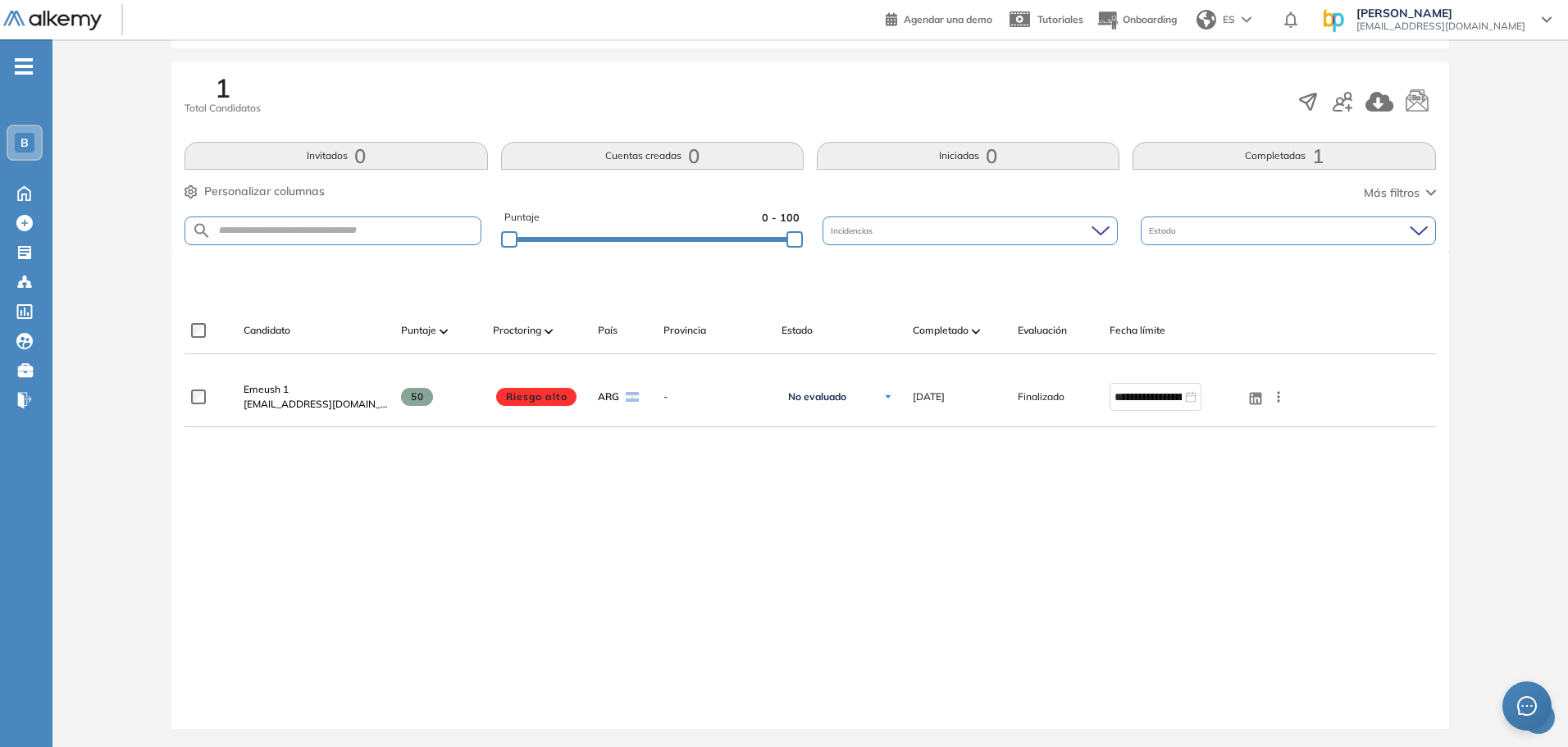
scroll to position [250, 0]
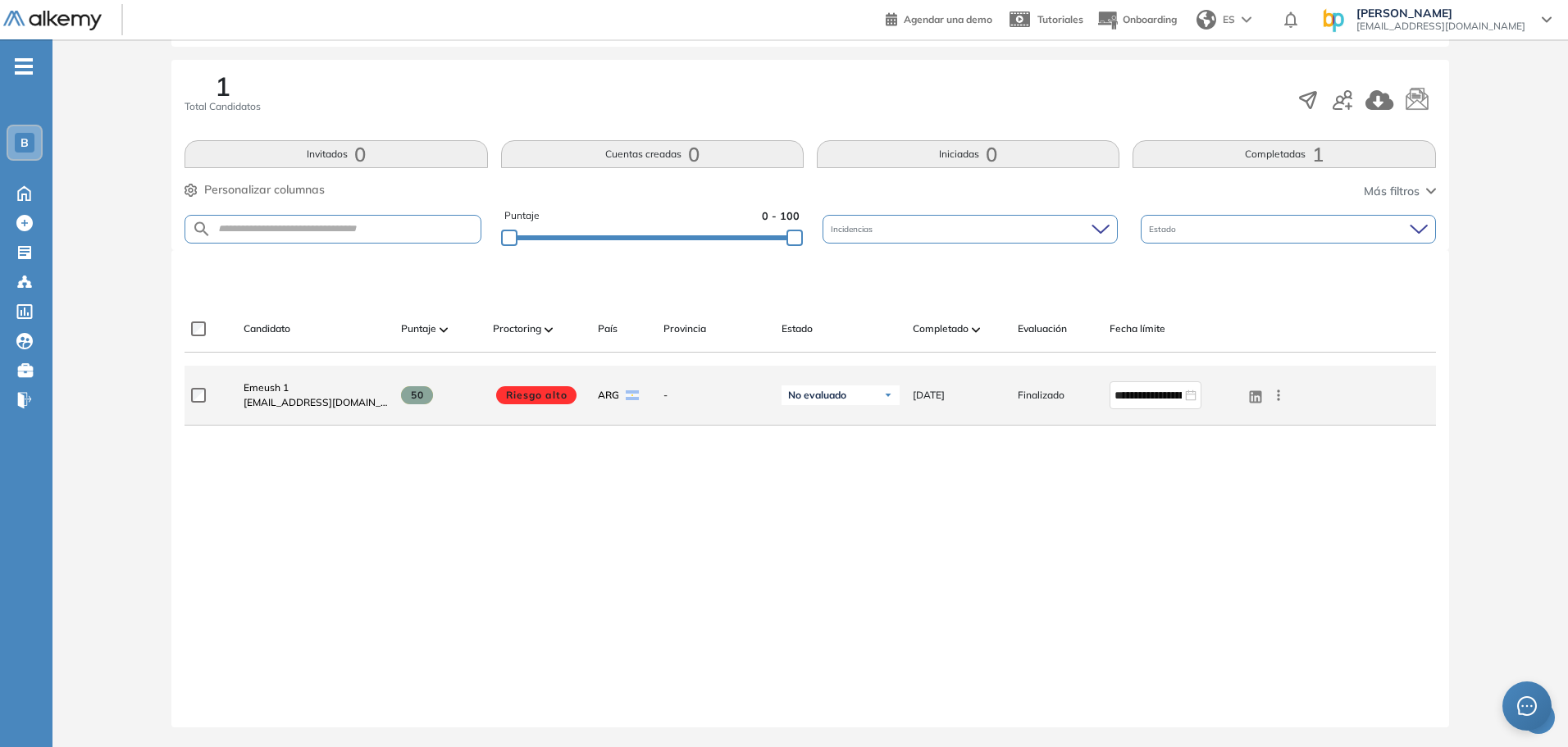
drag, startPoint x: 427, startPoint y: 391, endPoint x: 403, endPoint y: 404, distance: 27.3
click at [404, 395] on span at bounding box center [416, 395] width 32 height 18
